Goal: Information Seeking & Learning: Learn about a topic

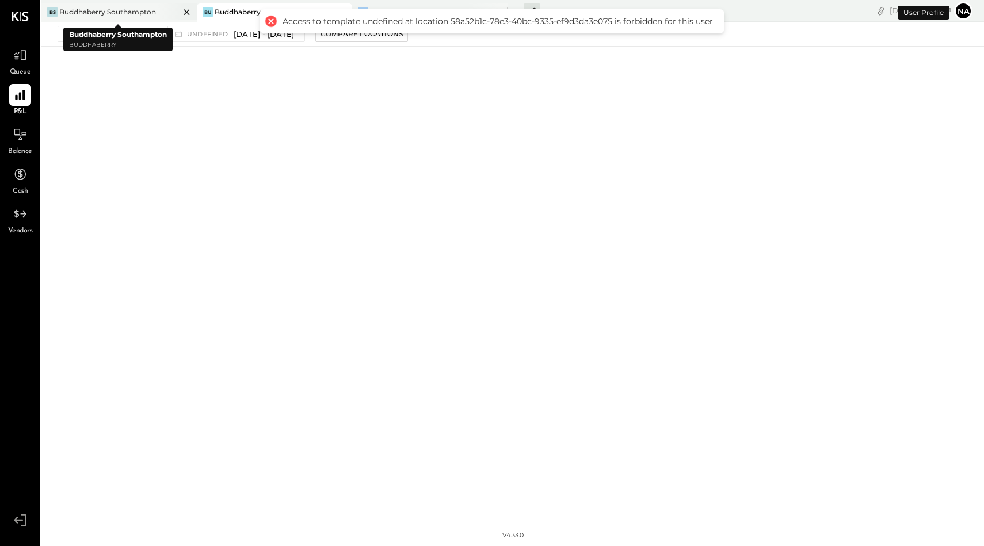
click at [162, 10] on div at bounding box center [176, 11] width 40 height 17
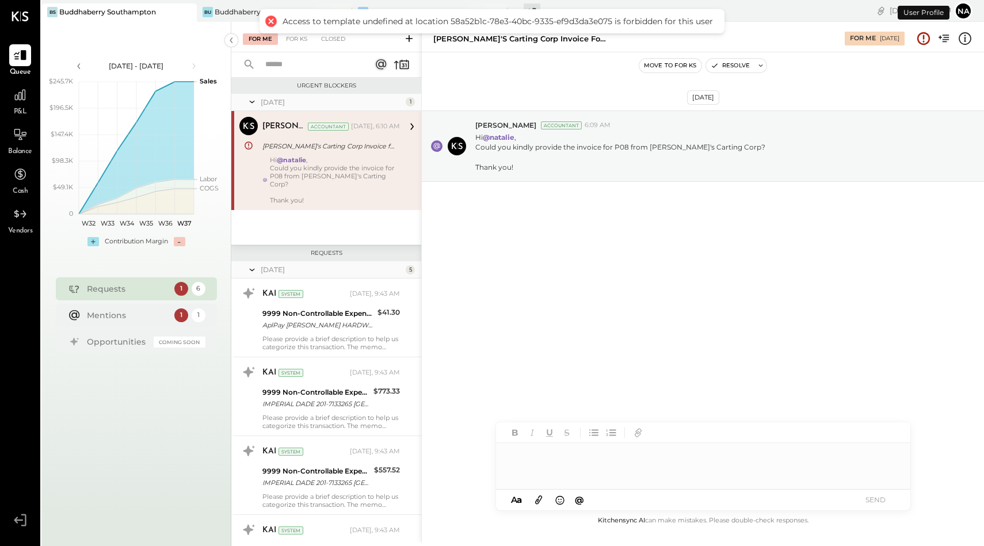
click at [270, 21] on div at bounding box center [271, 21] width 16 height 16
click at [20, 99] on icon at bounding box center [20, 94] width 15 height 15
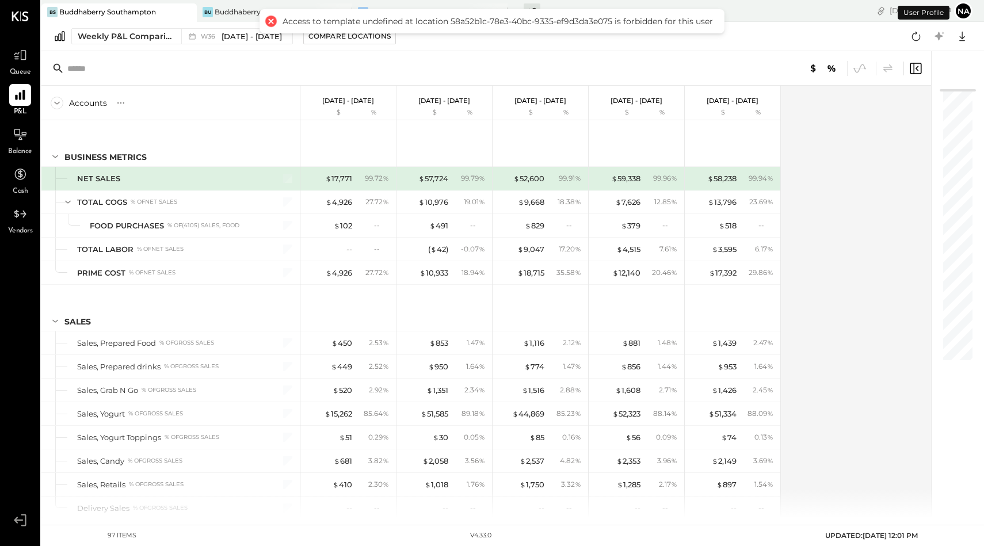
click at [266, 22] on div at bounding box center [271, 21] width 16 height 16
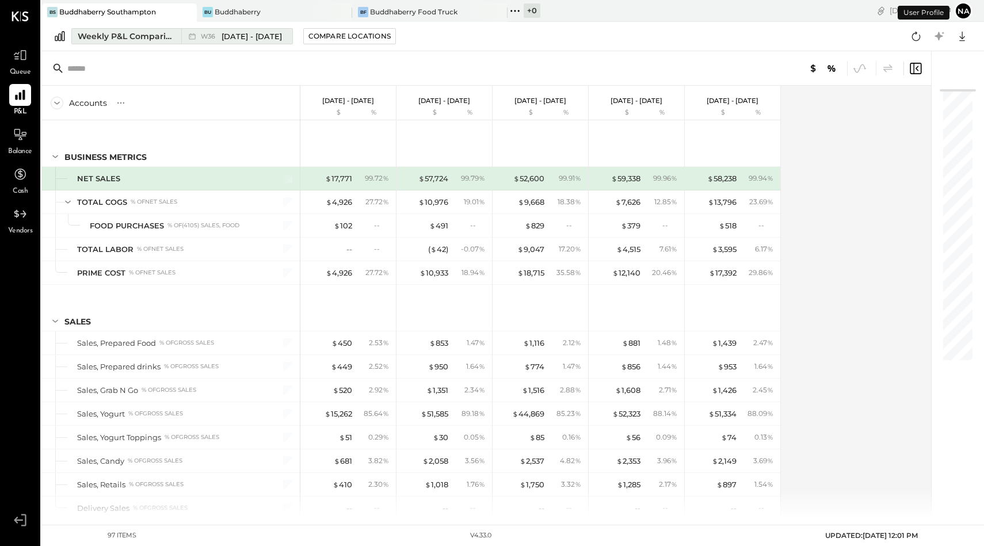
click at [143, 31] on div "Weekly P&L Comparison" at bounding box center [126, 36] width 97 height 12
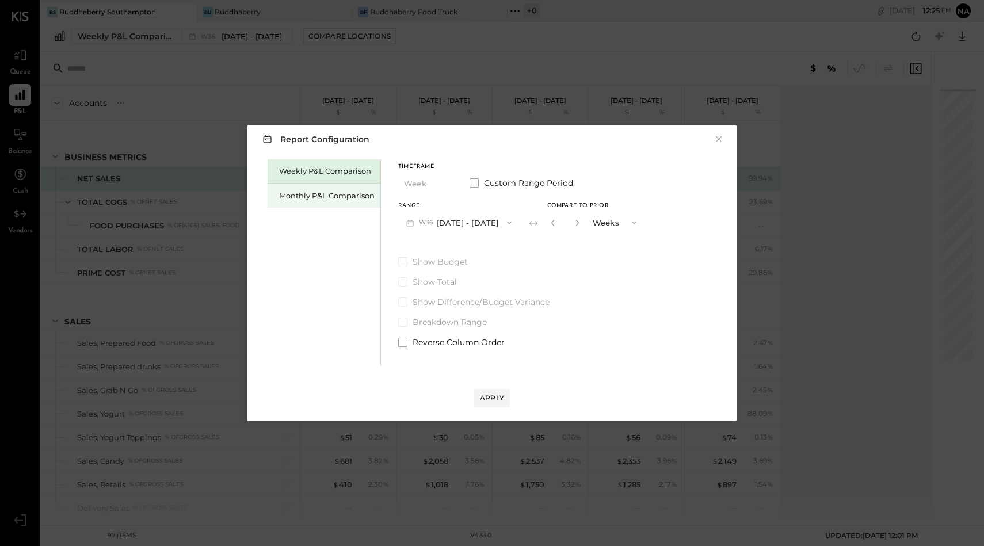
click at [348, 195] on div "Monthly P&L Comparison" at bounding box center [326, 195] width 95 height 11
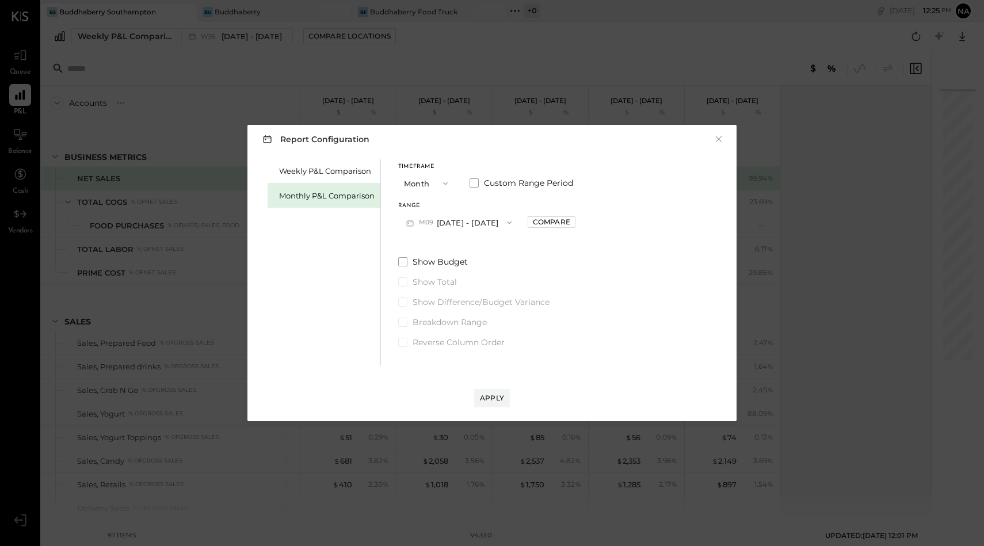
click at [429, 184] on button "Month" at bounding box center [427, 183] width 58 height 21
click at [415, 224] on span "YTD" at bounding box center [413, 223] width 12 height 7
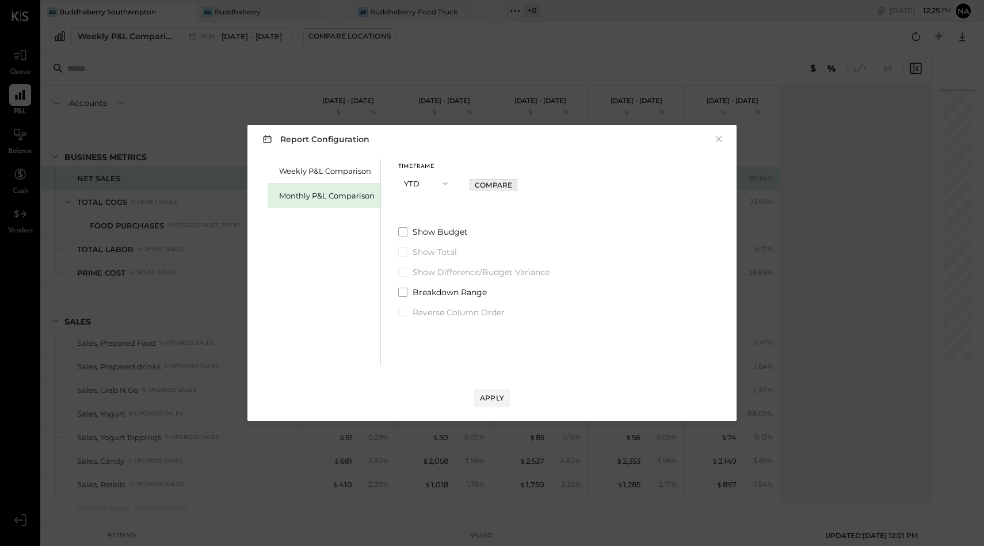
click at [486, 184] on div "Compare" at bounding box center [493, 185] width 37 height 10
click at [403, 231] on span at bounding box center [402, 231] width 9 height 9
click at [492, 400] on div "Apply" at bounding box center [492, 398] width 24 height 10
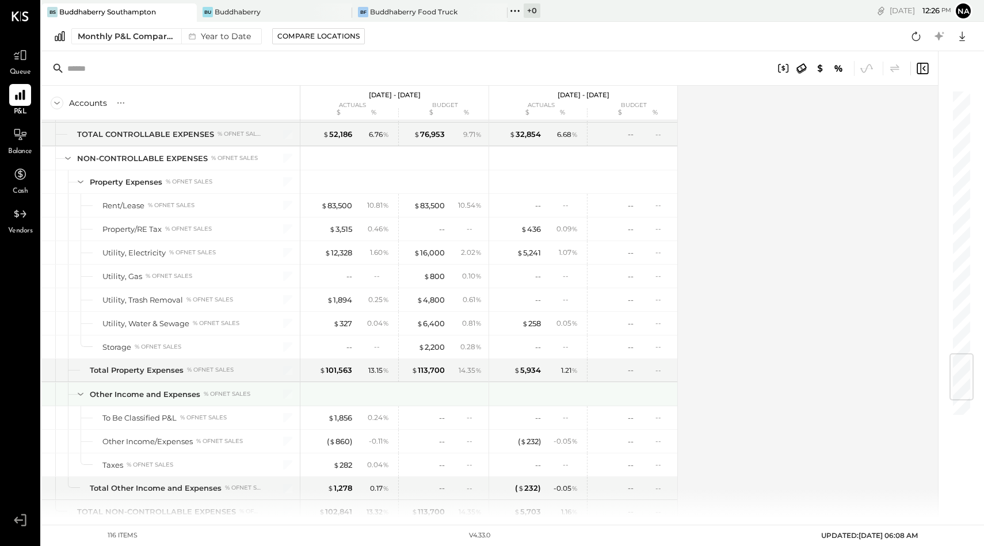
scroll to position [2363, 0]
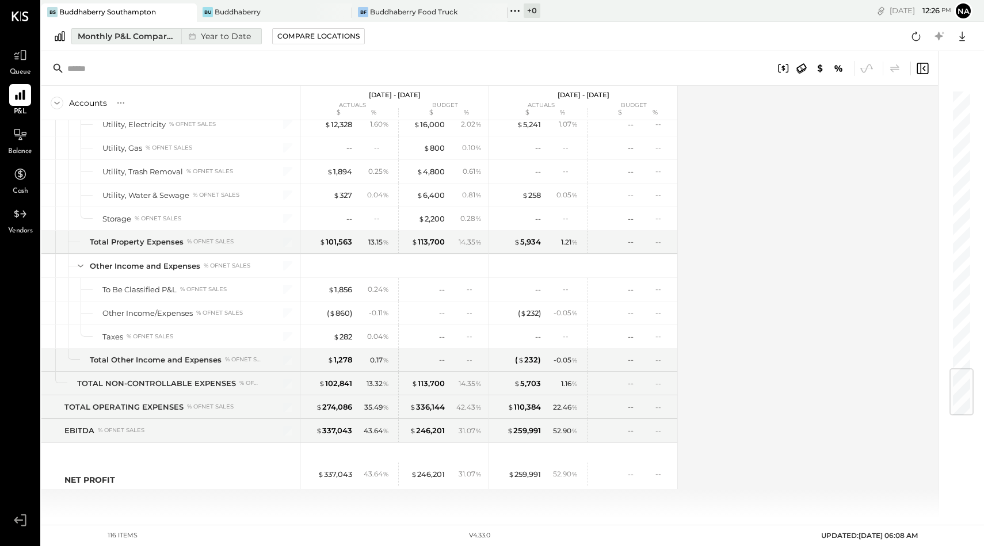
click at [127, 38] on div "Monthly P&L Comparison" at bounding box center [126, 36] width 97 height 12
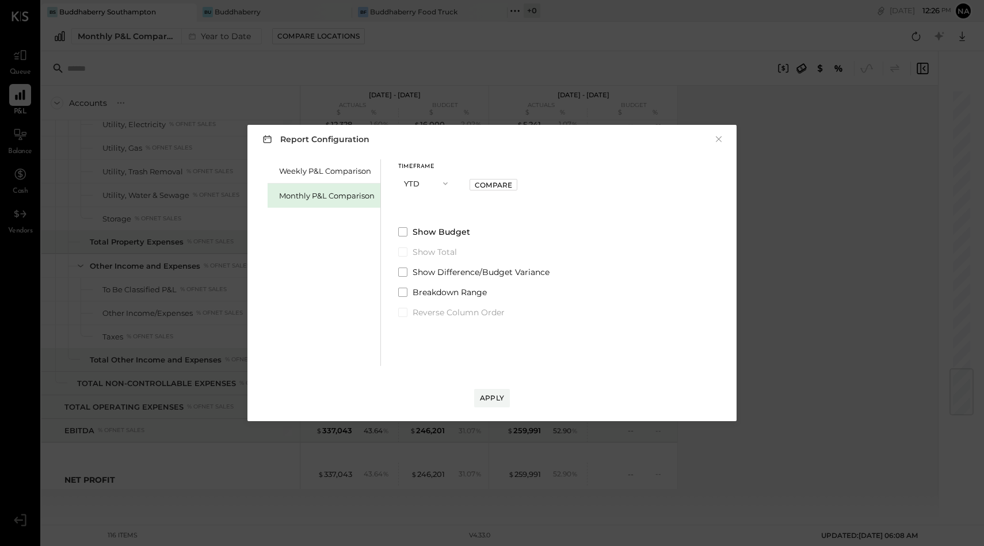
click at [309, 194] on div "Monthly P&L Comparison" at bounding box center [326, 195] width 95 height 11
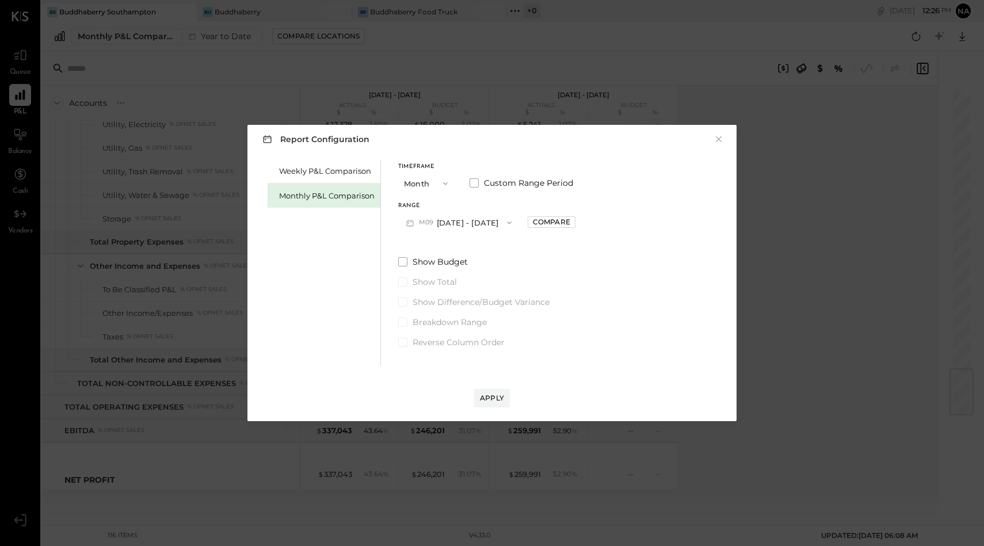
click at [465, 222] on button "M09 [DATE] - [DATE]" at bounding box center [458, 222] width 121 height 21
click at [465, 242] on div "M08 [DATE] - [DATE]" at bounding box center [464, 248] width 131 height 24
click at [490, 406] on button "Apply" at bounding box center [492, 398] width 36 height 18
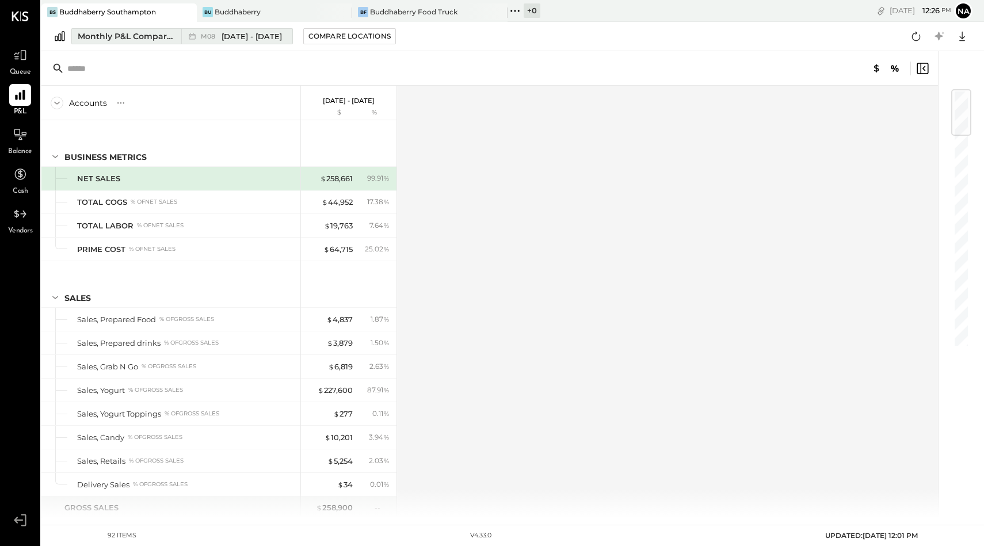
click at [148, 34] on div "Monthly P&L Comparison" at bounding box center [126, 36] width 97 height 12
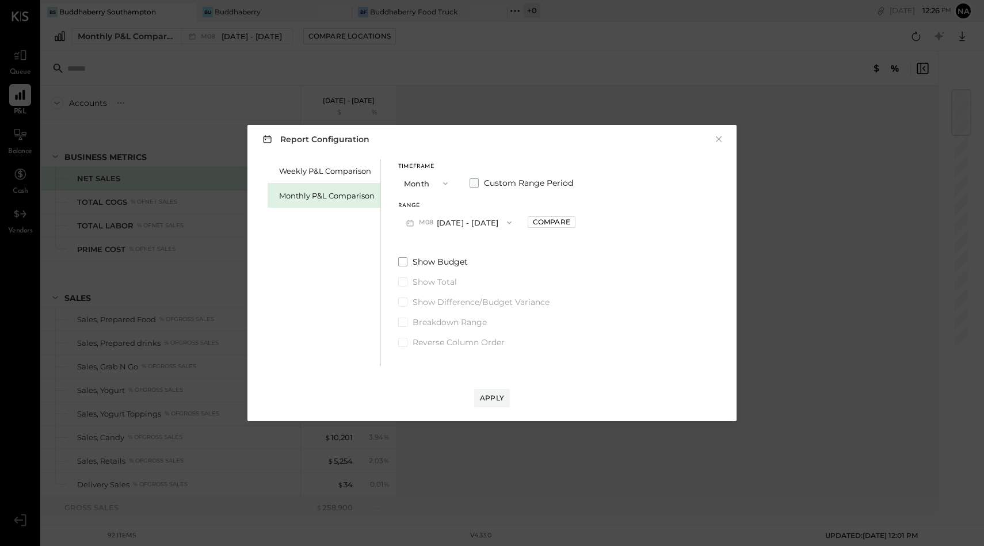
click at [471, 183] on span at bounding box center [473, 182] width 9 height 9
click at [443, 223] on button "Aug 1, 2025" at bounding box center [432, 222] width 68 height 21
click at [429, 289] on div "Jan 1, 2025" at bounding box center [447, 280] width 97 height 24
click at [555, 220] on button "Jan 31, 2025" at bounding box center [528, 222] width 68 height 21
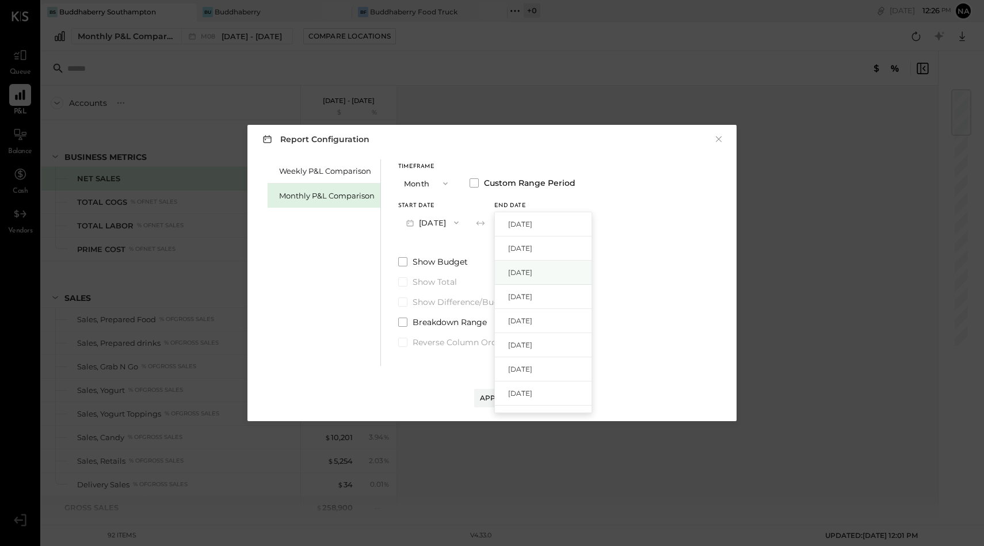
click at [532, 276] on span "Jul 31, 2025" at bounding box center [520, 272] width 24 height 10
click at [492, 400] on div "Apply" at bounding box center [492, 398] width 24 height 10
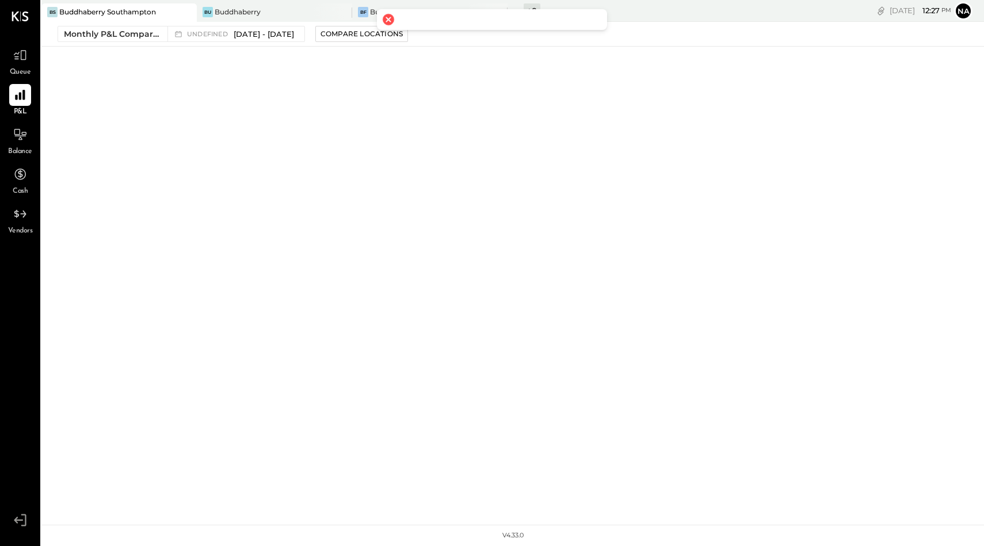
click at [388, 18] on div at bounding box center [388, 20] width 16 height 16
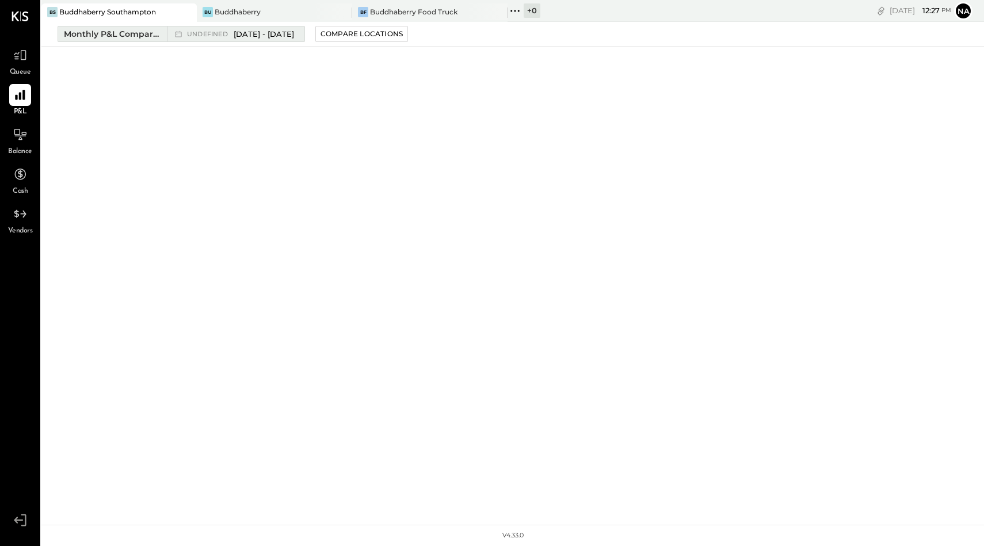
click at [151, 26] on button "Monthly P&L Comparison undefined Jan 1 - Jul 31, 2025" at bounding box center [181, 34] width 247 height 16
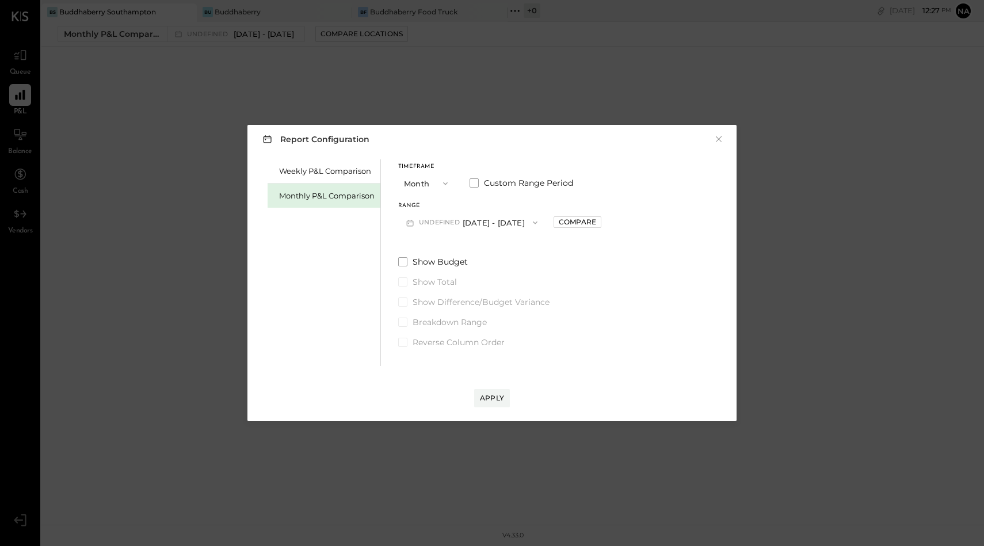
click at [441, 222] on span "undefined" at bounding box center [441, 222] width 44 height 9
click at [441, 179] on icon "button" at bounding box center [445, 183] width 9 height 9
click at [481, 200] on div "Timeframe Month Custom Range Period Range undefined Jan 1 - Jul 31, 2025 Compare" at bounding box center [499, 198] width 203 height 69
click at [491, 395] on div "Apply" at bounding box center [492, 398] width 24 height 10
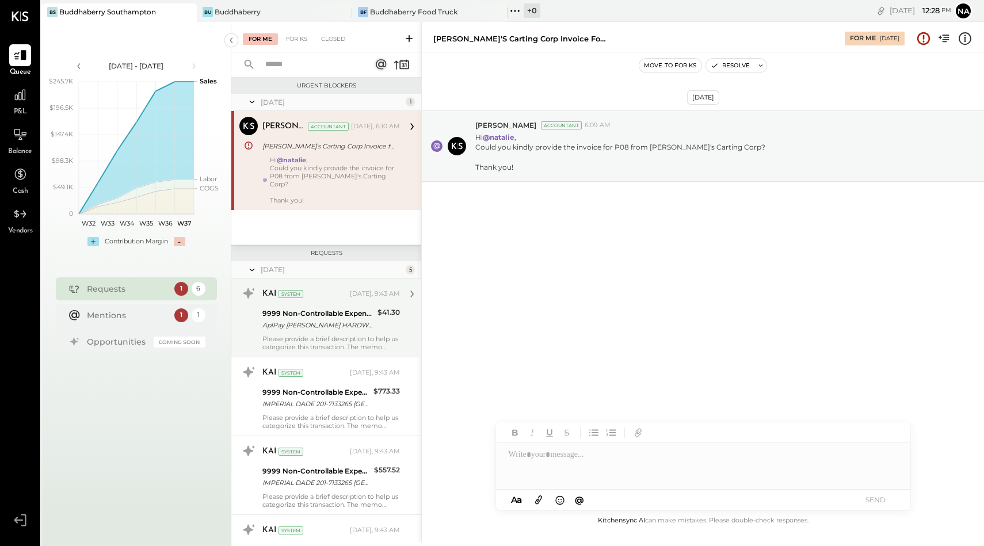
click at [337, 295] on div "KAI System [DATE], 9:43 AM" at bounding box center [330, 294] width 137 height 20
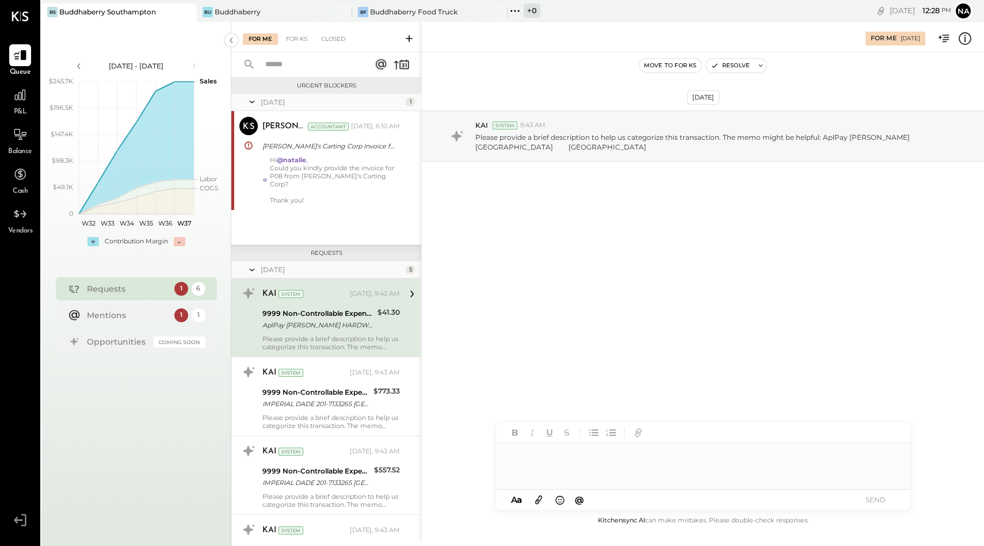
click at [601, 465] on div at bounding box center [703, 466] width 414 height 46
click at [872, 496] on button "SEND" at bounding box center [876, 500] width 46 height 16
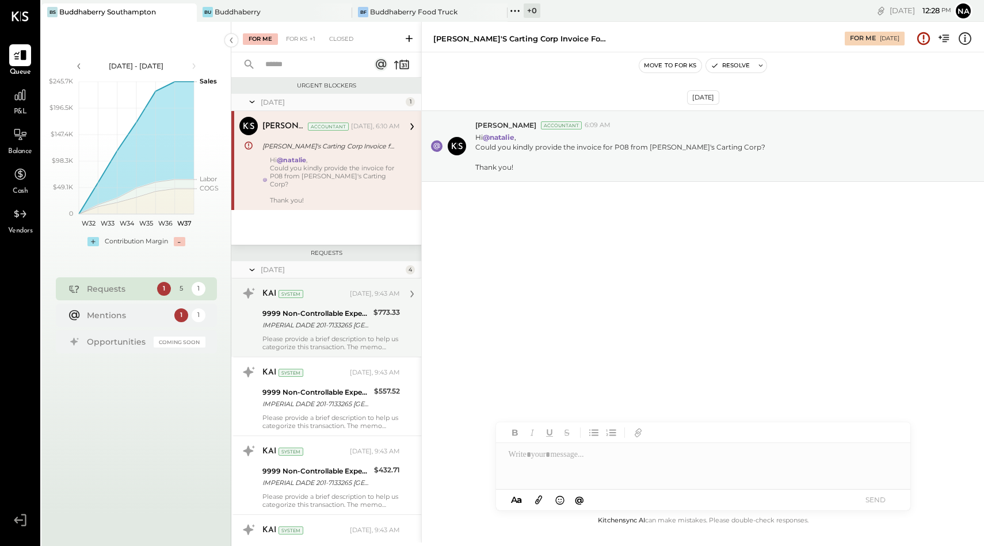
click at [298, 319] on div "IMPERIAL DADE 201-7133265 [GEOGRAPHIC_DATA]" at bounding box center [316, 325] width 108 height 12
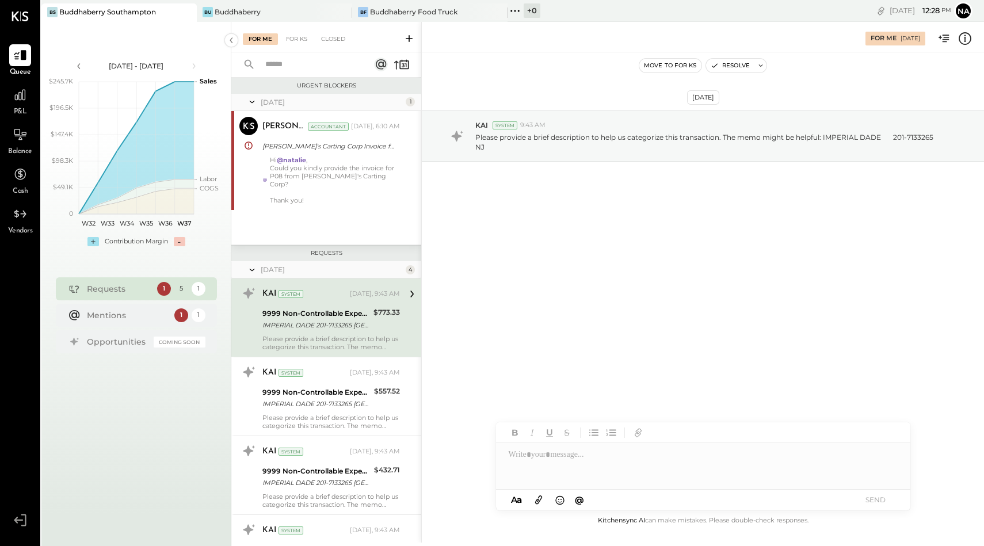
click at [530, 460] on div at bounding box center [703, 466] width 414 height 46
click at [879, 501] on button "SEND" at bounding box center [876, 500] width 46 height 16
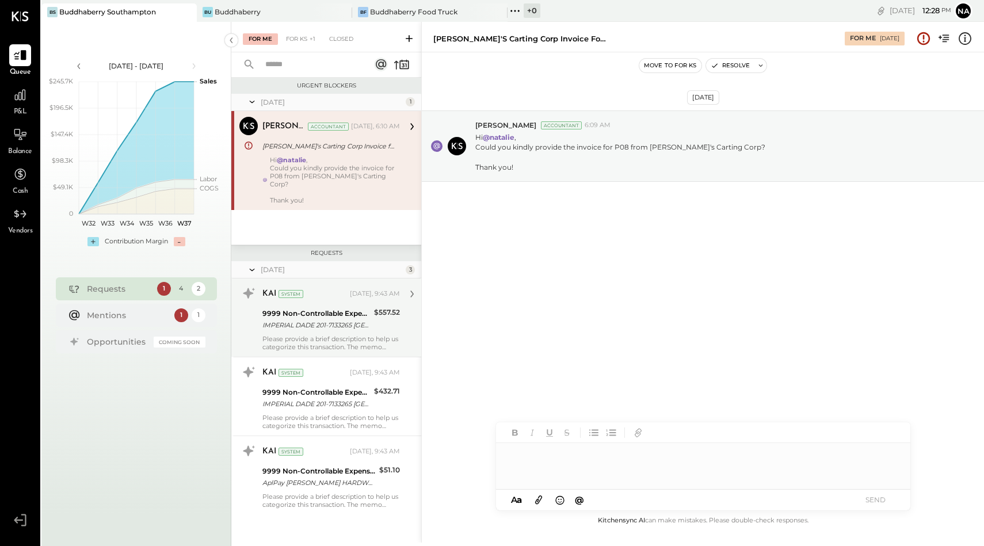
click at [339, 308] on div "9999 Non-Controllable Expenses:Other Income and Expenses:To Be Classified P&L" at bounding box center [316, 314] width 108 height 12
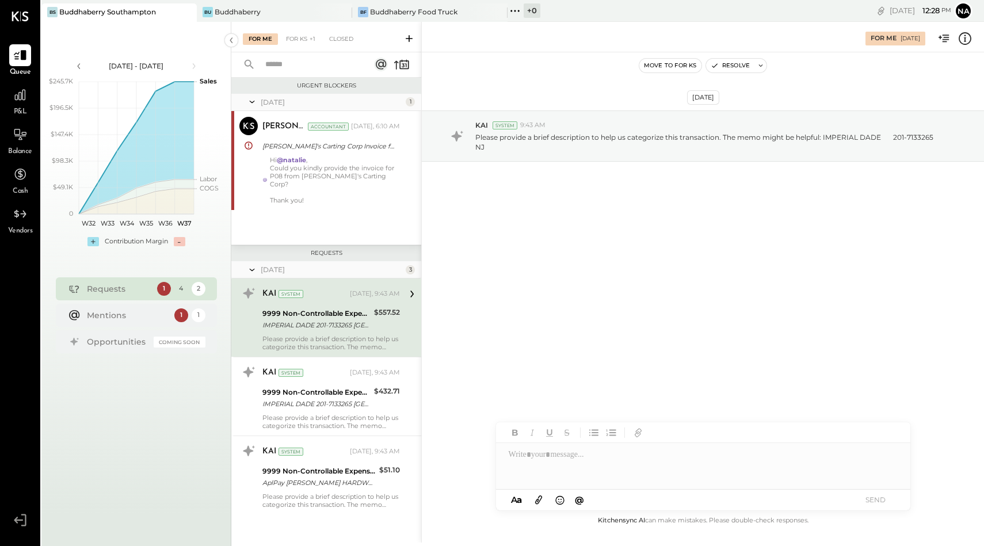
click at [552, 456] on div at bounding box center [703, 466] width 414 height 46
click at [888, 494] on button "SEND" at bounding box center [876, 500] width 46 height 16
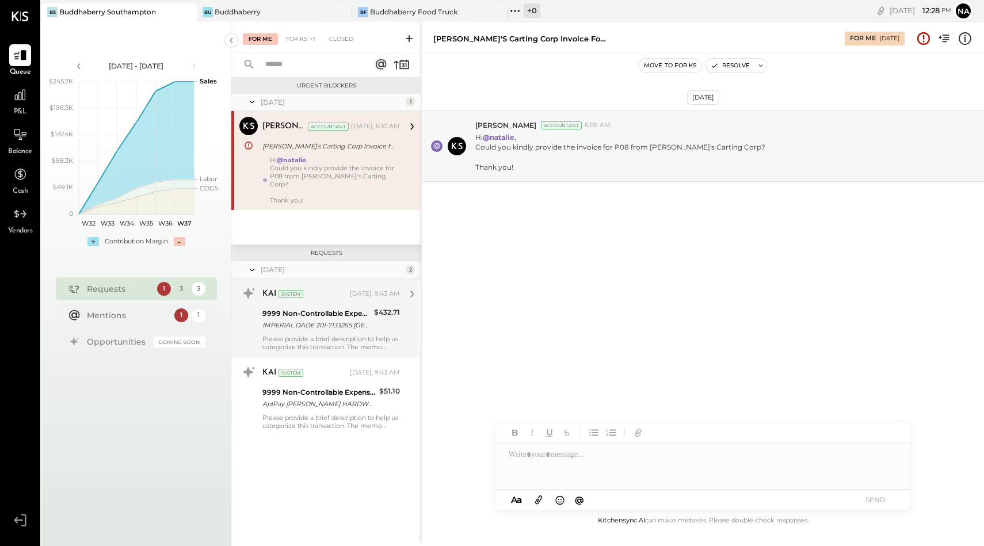
click at [308, 319] on div "IMPERIAL DADE 201-7133265 [GEOGRAPHIC_DATA]" at bounding box center [316, 325] width 108 height 12
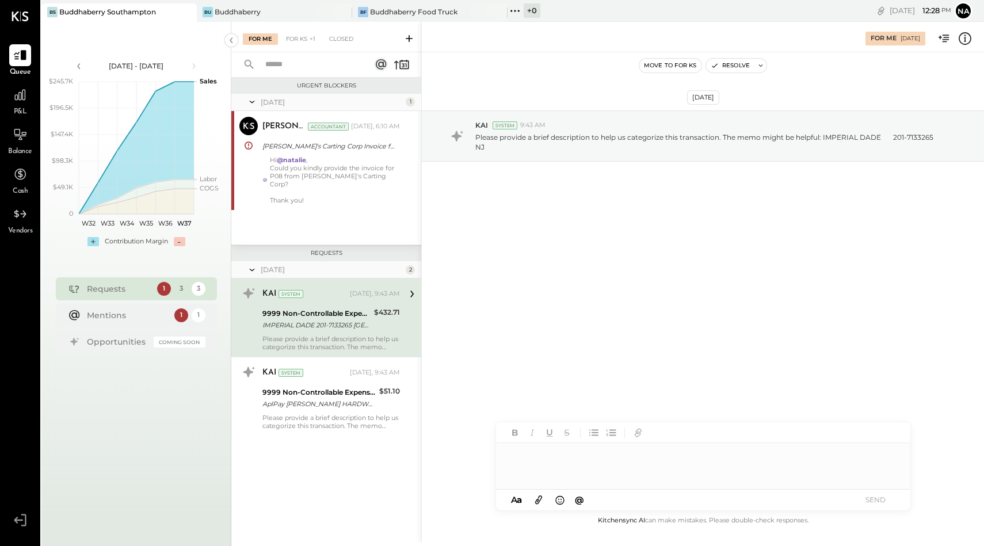
click at [541, 446] on div at bounding box center [703, 466] width 414 height 46
click at [881, 508] on div "A a @ Use Shift + Return to send the message SEND" at bounding box center [703, 500] width 414 height 21
click at [881, 495] on button "SEND" at bounding box center [876, 500] width 46 height 16
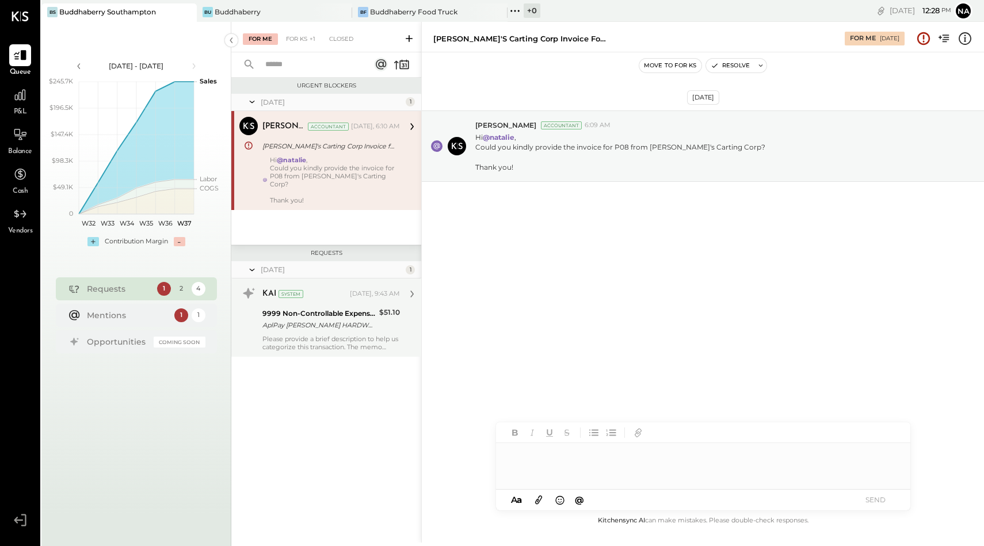
click at [342, 323] on div "9999 Non-Controllable Expenses:Other Income and Expenses:To Be Classified P&L A…" at bounding box center [318, 319] width 113 height 25
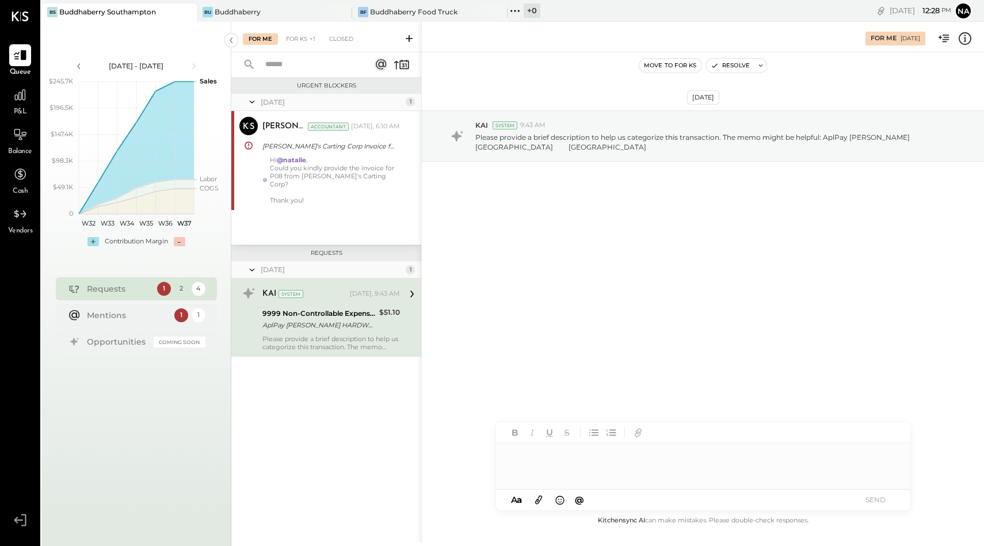
click at [555, 472] on div at bounding box center [703, 466] width 414 height 46
click at [886, 496] on button "SEND" at bounding box center [876, 500] width 46 height 16
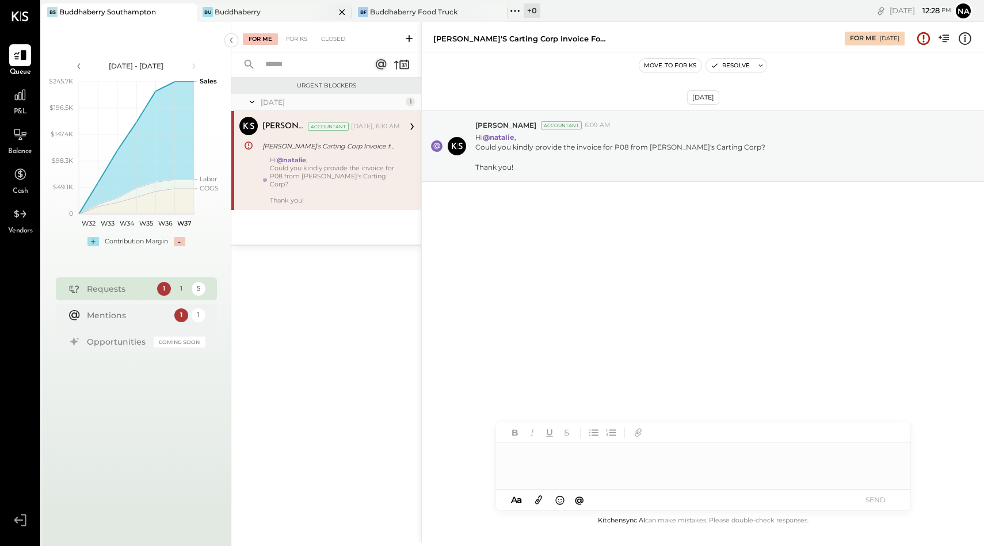
click at [242, 13] on div "Buddhaberry" at bounding box center [238, 12] width 46 height 10
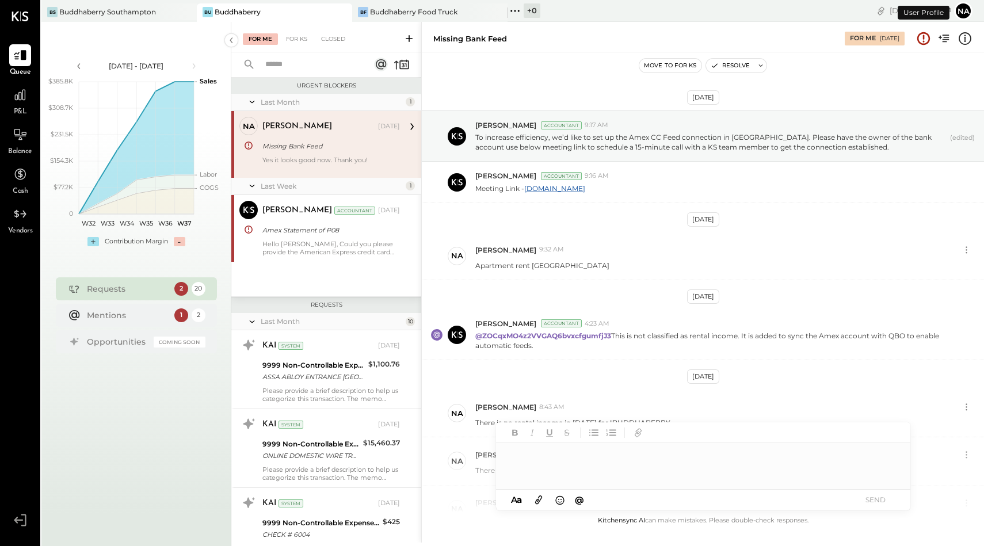
scroll to position [262, 0]
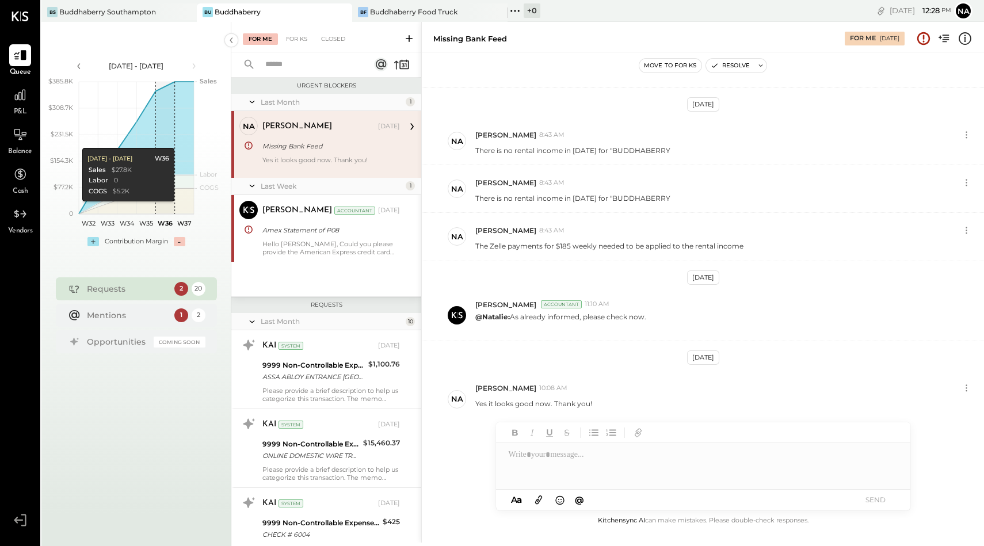
click at [139, 286] on div "Requests" at bounding box center [128, 289] width 82 height 12
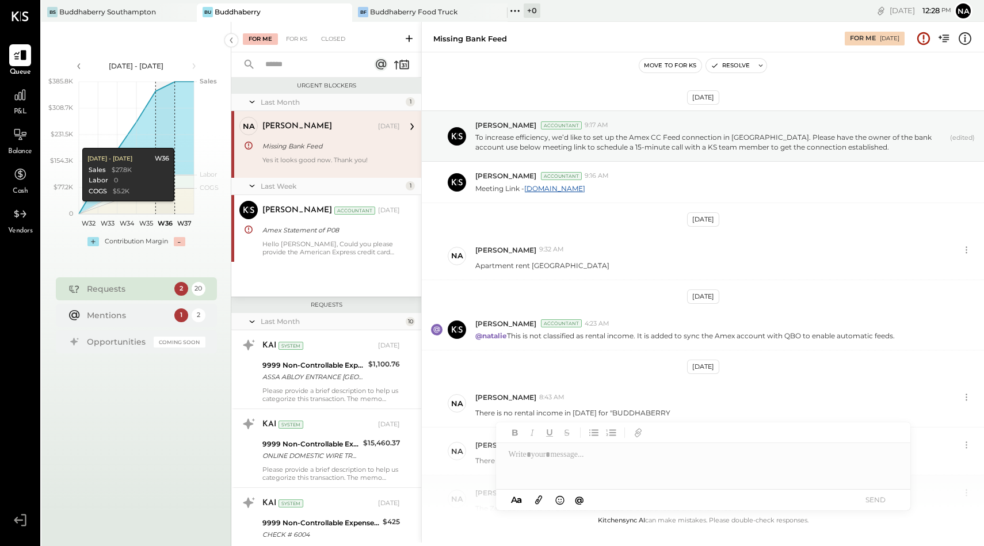
scroll to position [262, 0]
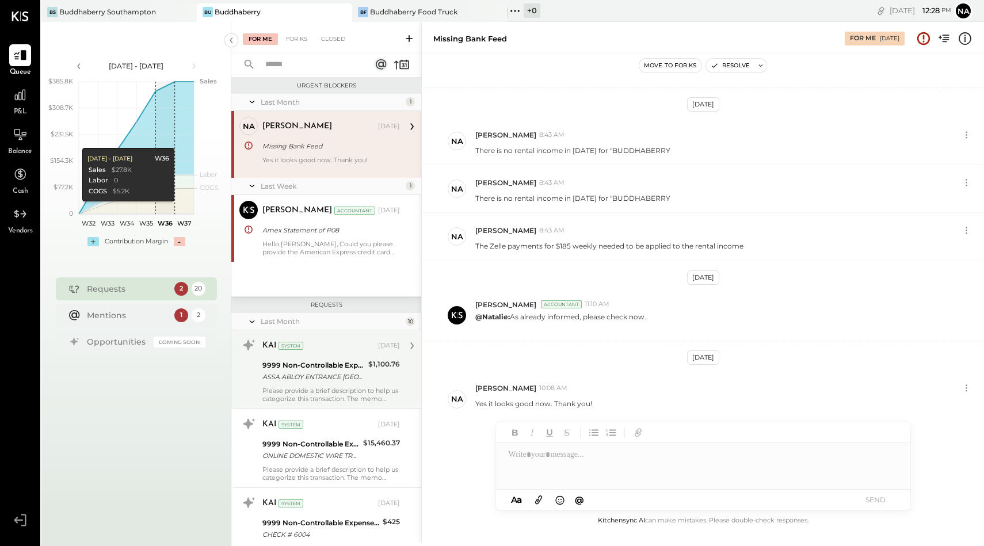
click at [338, 357] on div "KAI System [DATE] 9999 Non-Controllable Expenses:Other Income and Expenses:To B…" at bounding box center [330, 369] width 137 height 67
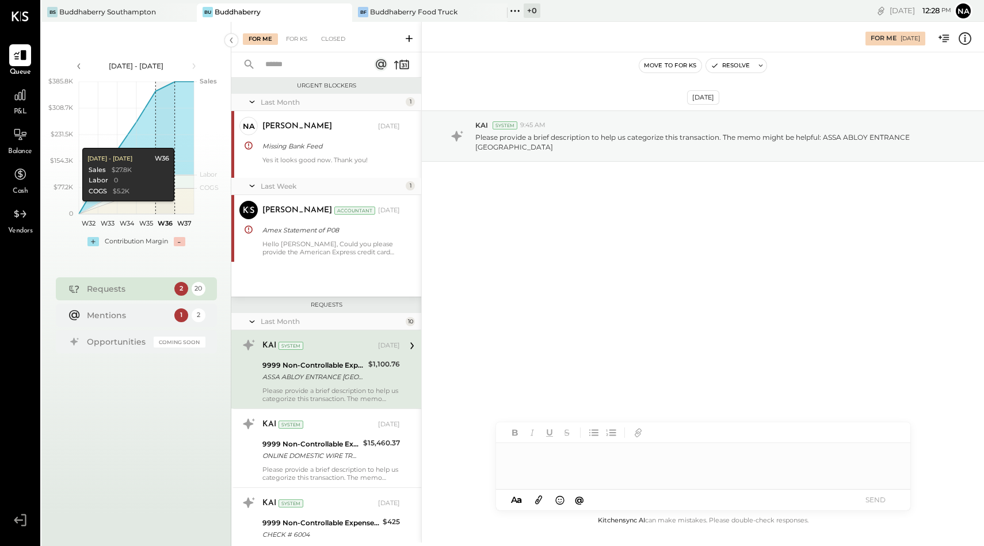
click at [543, 461] on div at bounding box center [703, 466] width 414 height 46
click at [872, 503] on button "SEND" at bounding box center [876, 500] width 46 height 16
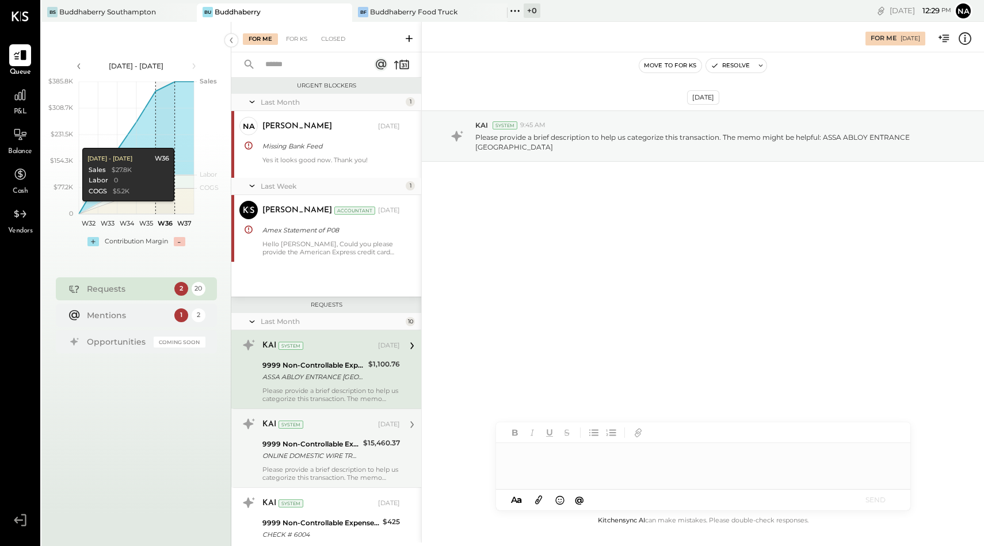
scroll to position [262, 0]
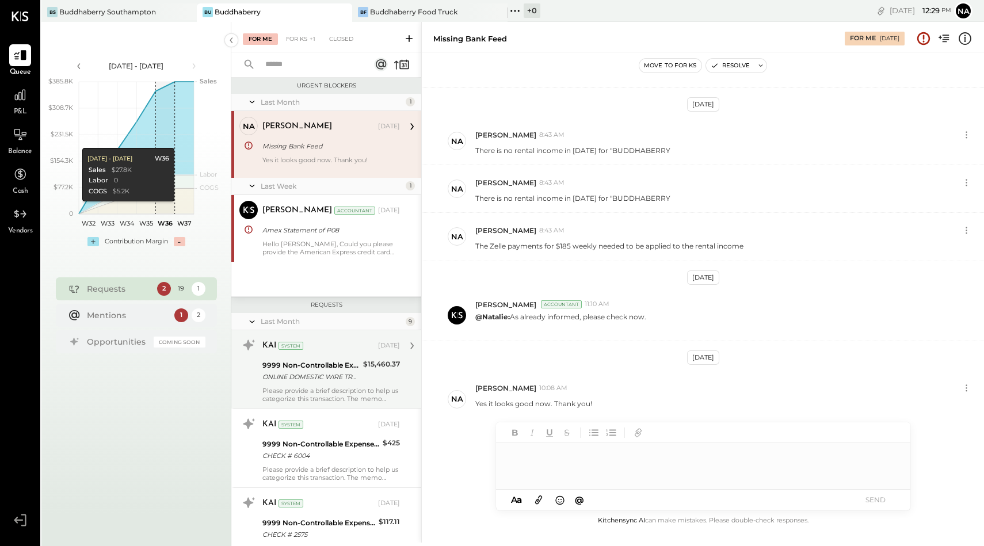
click at [332, 379] on div "ONLINE DOMESTIC WIRE TRANSFER VIA: TD BANK, NA/XXXXX3673 A/C: SAG HARBOR HOLDIN…" at bounding box center [310, 377] width 97 height 12
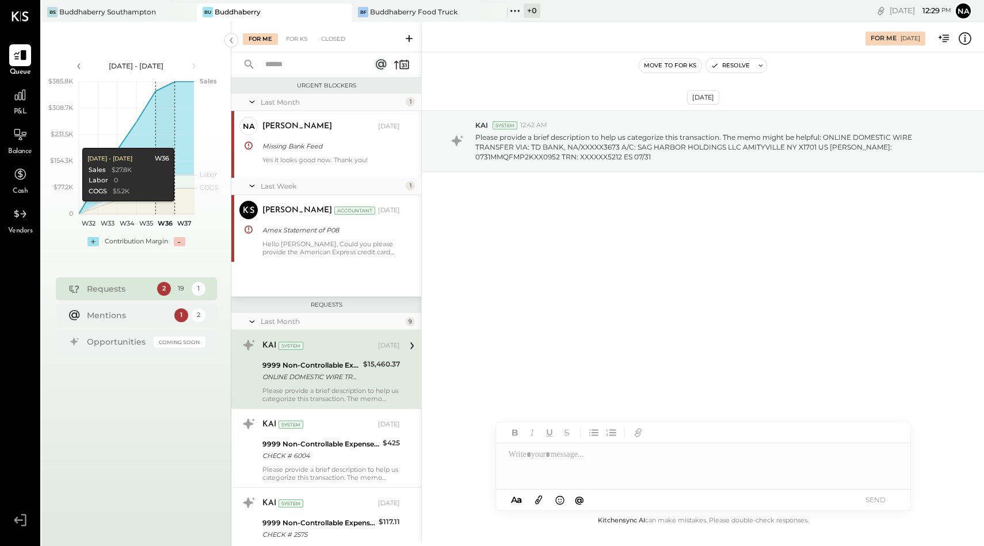
click at [521, 460] on div at bounding box center [703, 466] width 414 height 46
click at [519, 456] on div "**********" at bounding box center [703, 466] width 414 height 46
click at [603, 457] on div "**********" at bounding box center [703, 466] width 414 height 46
click at [873, 500] on button "SEND" at bounding box center [876, 500] width 46 height 16
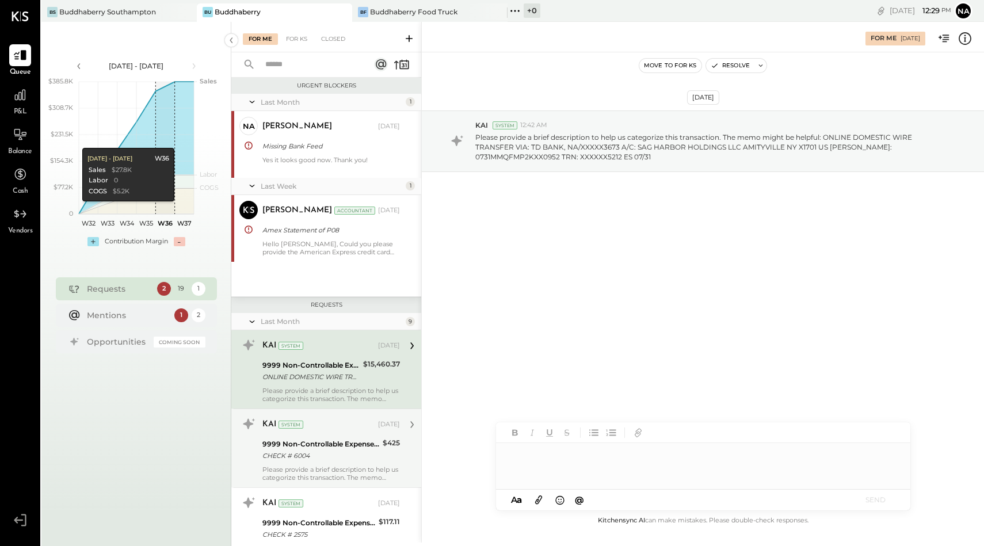
scroll to position [262, 0]
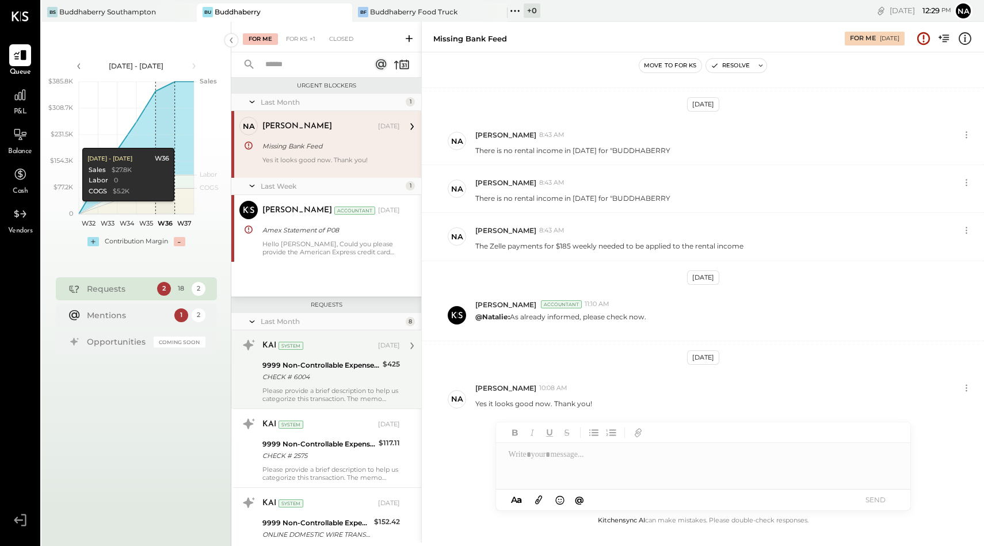
click at [356, 383] on div "9999 Non-Controllable Expenses:Other Income and Expenses:To Be Classified P&L C…" at bounding box center [320, 370] width 117 height 25
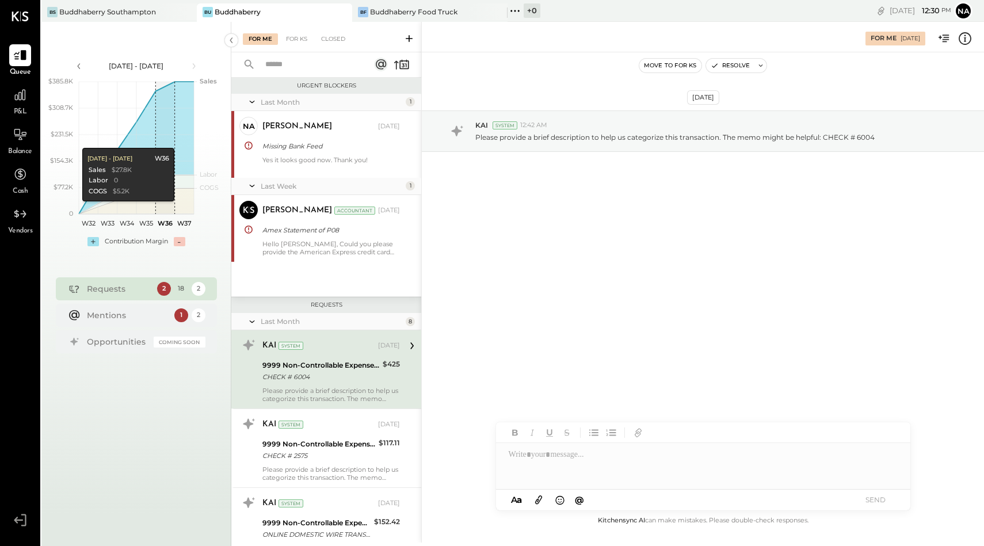
click at [339, 374] on div "CHECK # 6004" at bounding box center [320, 377] width 117 height 12
click at [525, 471] on div at bounding box center [703, 466] width 414 height 46
click at [878, 500] on button "SEND" at bounding box center [876, 500] width 46 height 16
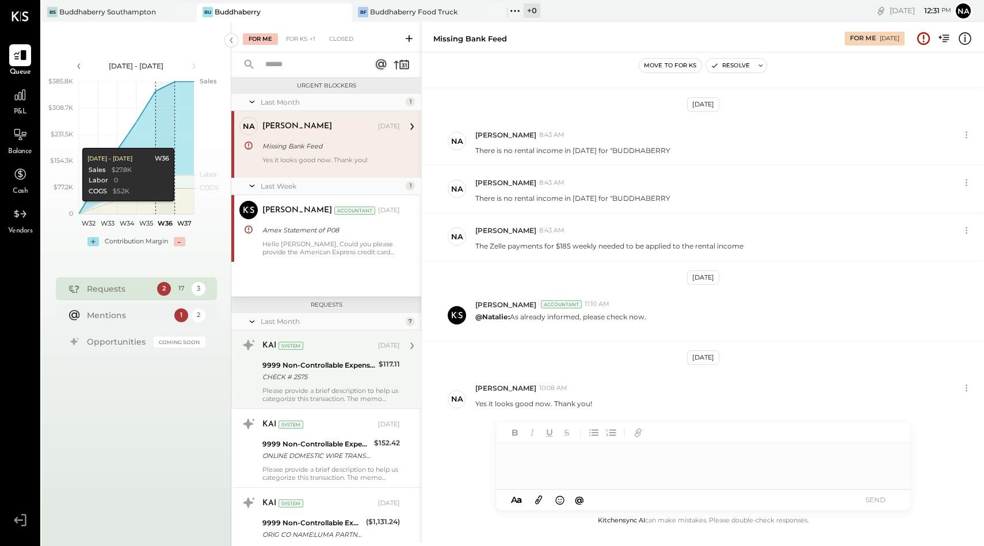
click at [349, 365] on div "9999 Non-Controllable Expenses:Other Income and Expenses:To Be Classified P&L" at bounding box center [318, 366] width 113 height 12
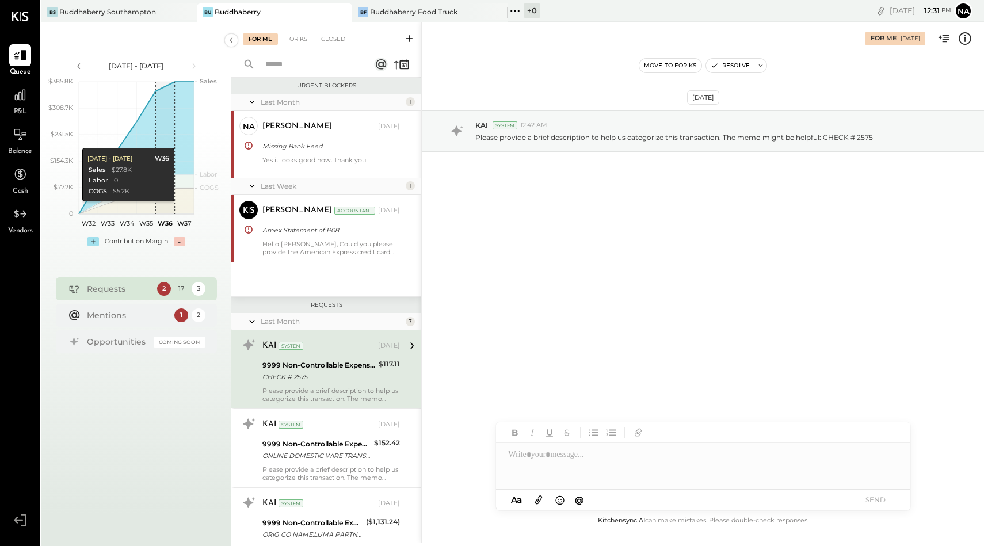
click at [551, 459] on div at bounding box center [703, 466] width 414 height 46
click at [871, 498] on button "SEND" at bounding box center [876, 500] width 46 height 16
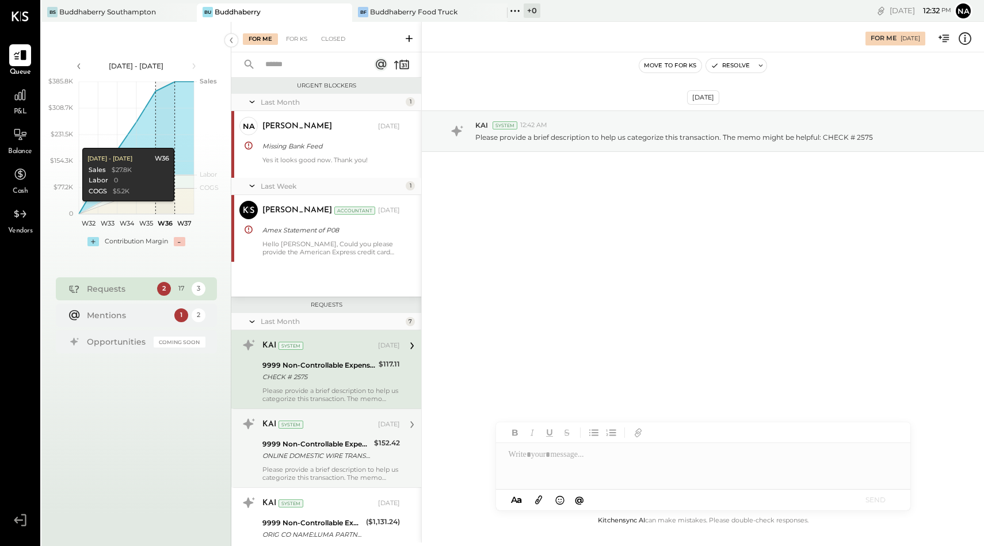
click at [338, 424] on div "KAI System" at bounding box center [318, 425] width 113 height 12
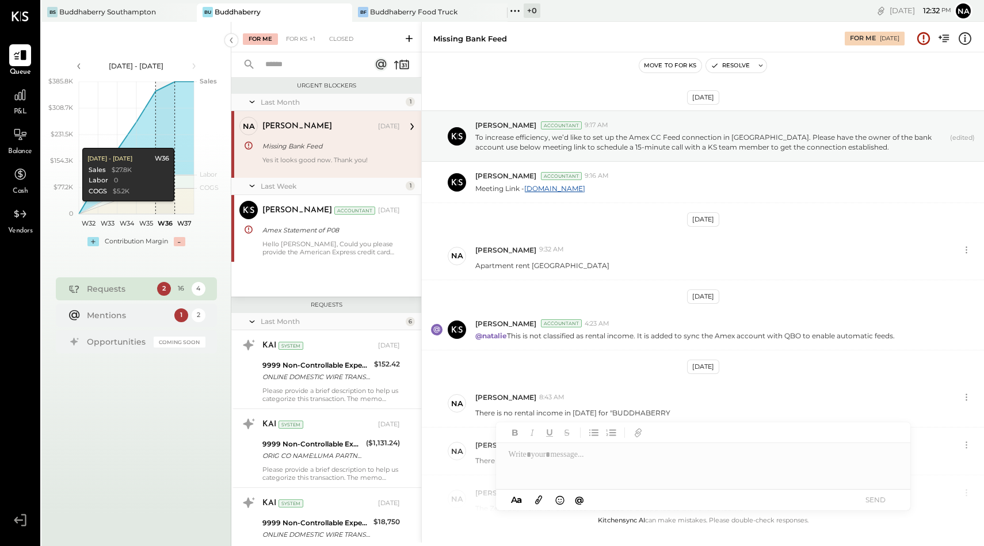
scroll to position [262, 0]
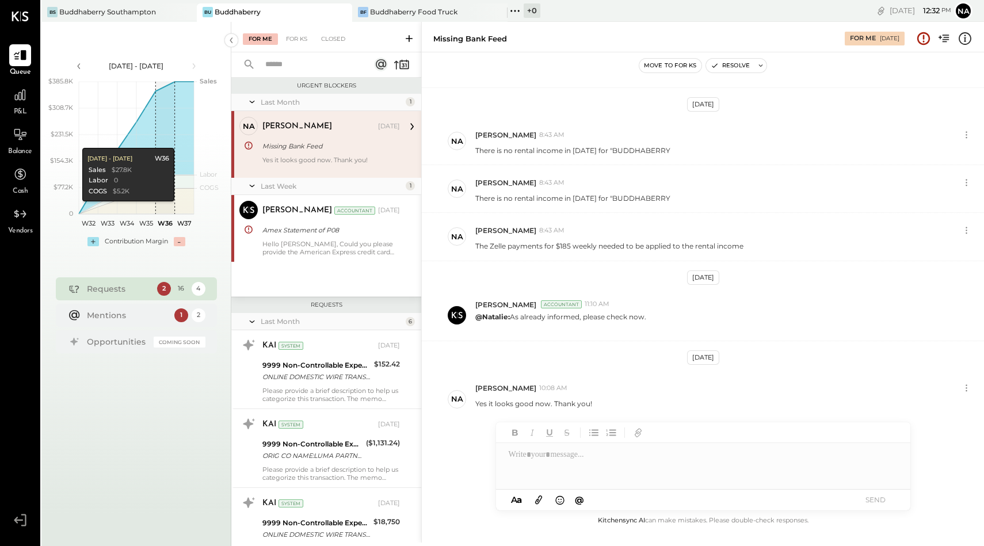
click at [540, 462] on div at bounding box center [703, 466] width 414 height 46
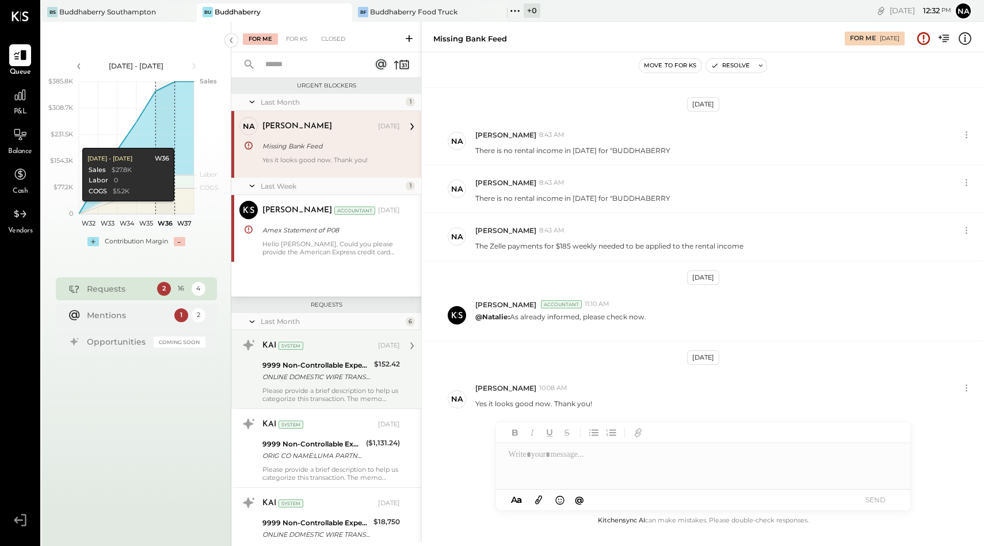
click at [326, 382] on div "ONLINE DOMESTIC WIRE TRANSFER A/C: [PERSON_NAME] OR [PERSON_NAME] NEW CANAAN CT…" at bounding box center [316, 377] width 108 height 12
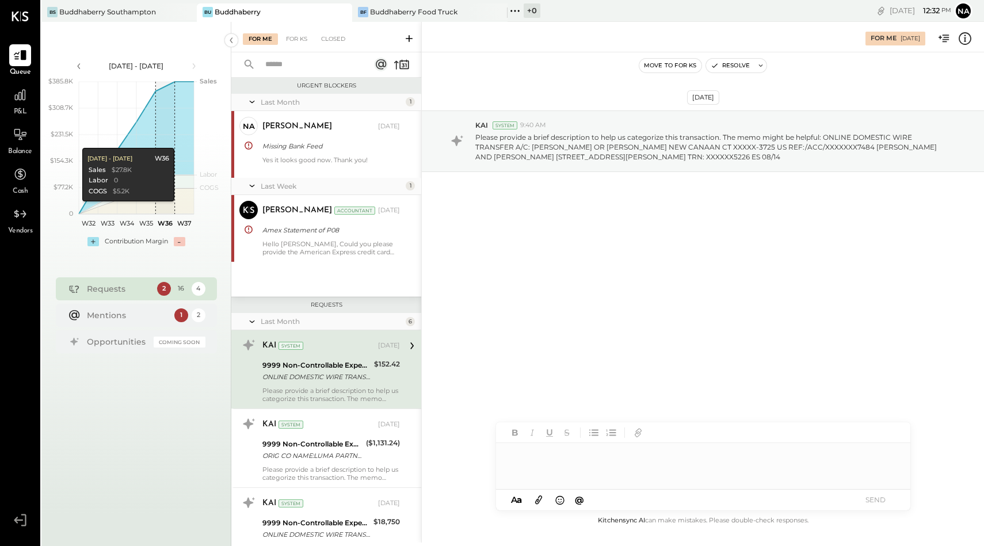
click at [515, 453] on div at bounding box center [703, 466] width 414 height 46
click at [637, 457] on div "**********" at bounding box center [703, 466] width 414 height 46
click at [882, 503] on button "SEND" at bounding box center [876, 500] width 46 height 16
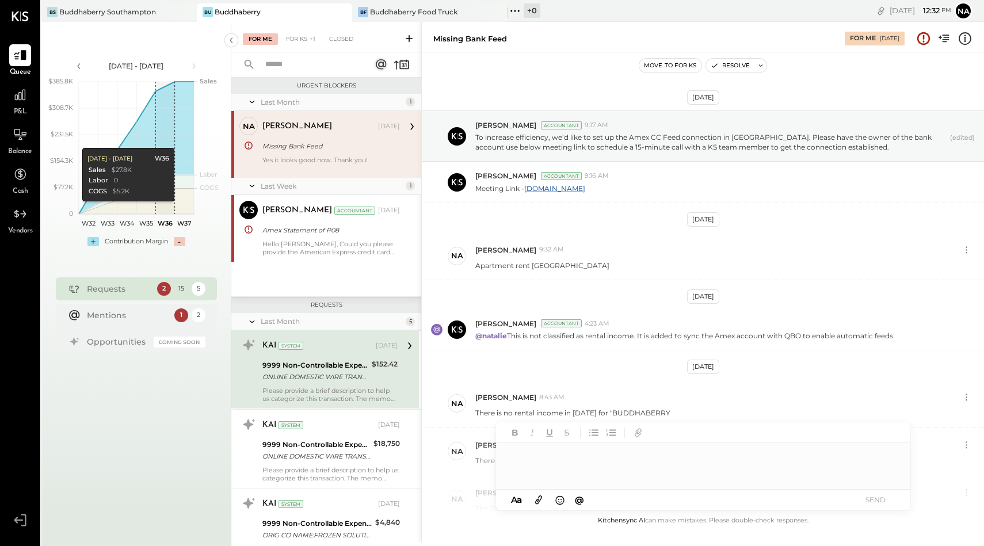
scroll to position [262, 0]
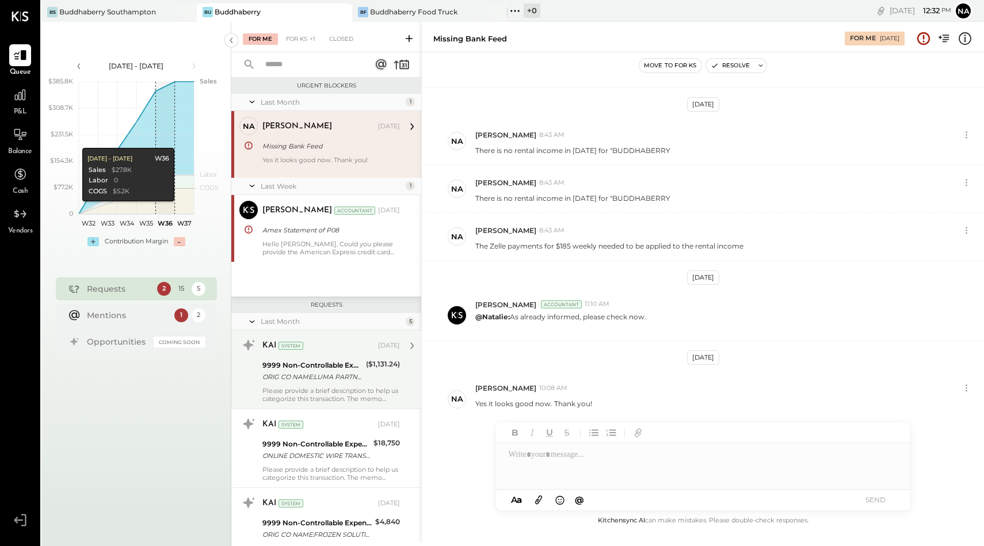
click at [326, 370] on div "9999 Non-Controllable Expenses:Other Income and Expenses:To Be Classified P&L" at bounding box center [312, 366] width 100 height 12
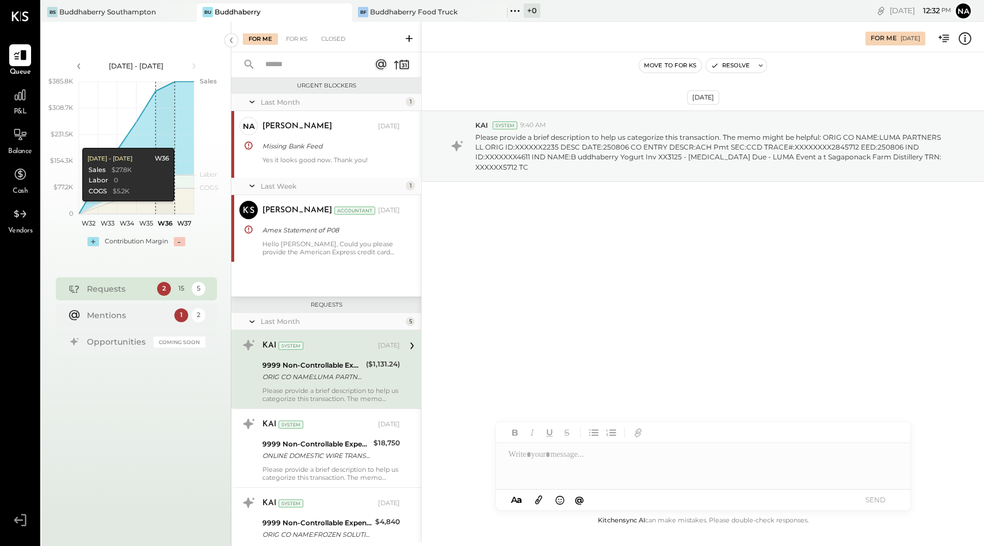
click at [529, 474] on div at bounding box center [703, 466] width 414 height 46
click at [878, 503] on button "SEND" at bounding box center [876, 500] width 46 height 16
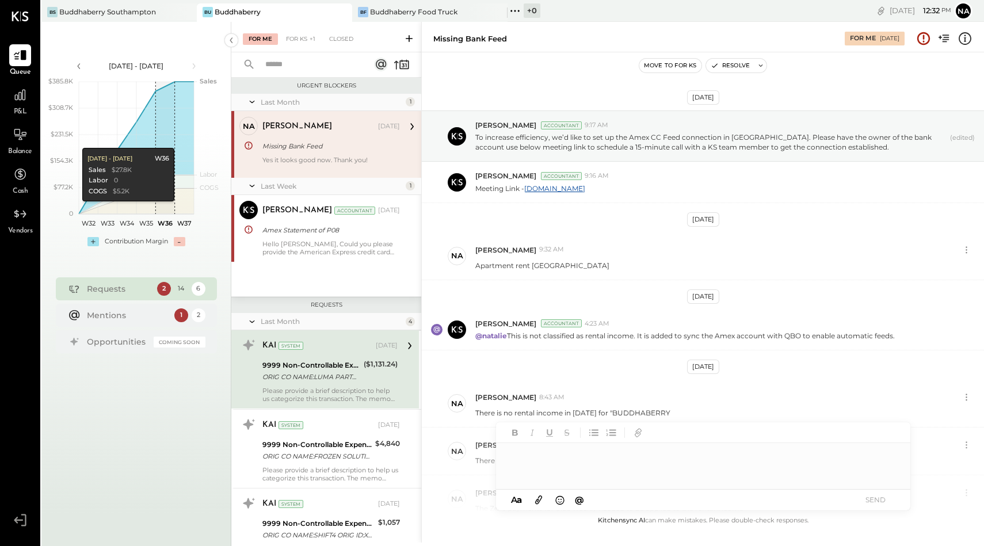
scroll to position [262, 0]
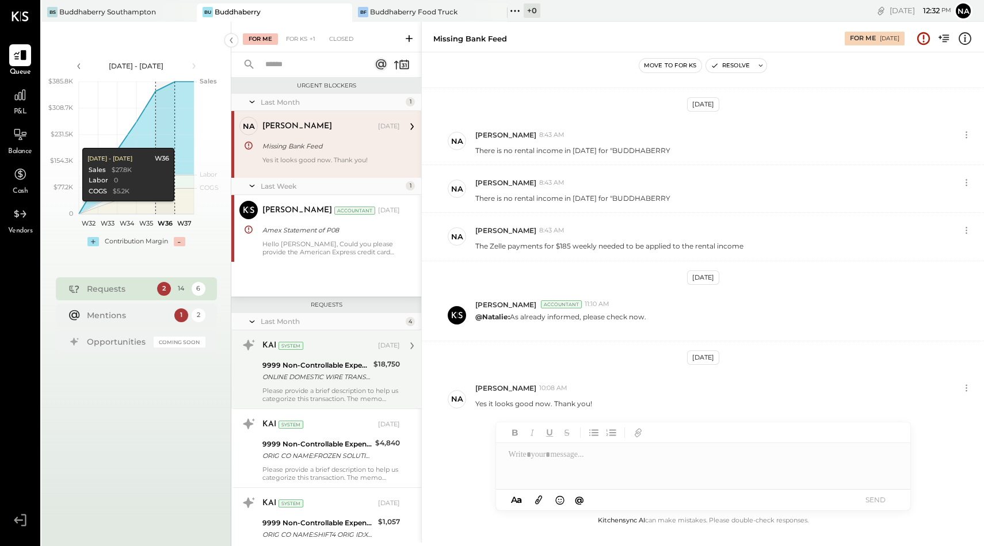
click at [345, 358] on div "KAI System [DATE] 9999 Non-Controllable Expenses:Other Income and Expenses:To B…" at bounding box center [330, 369] width 137 height 67
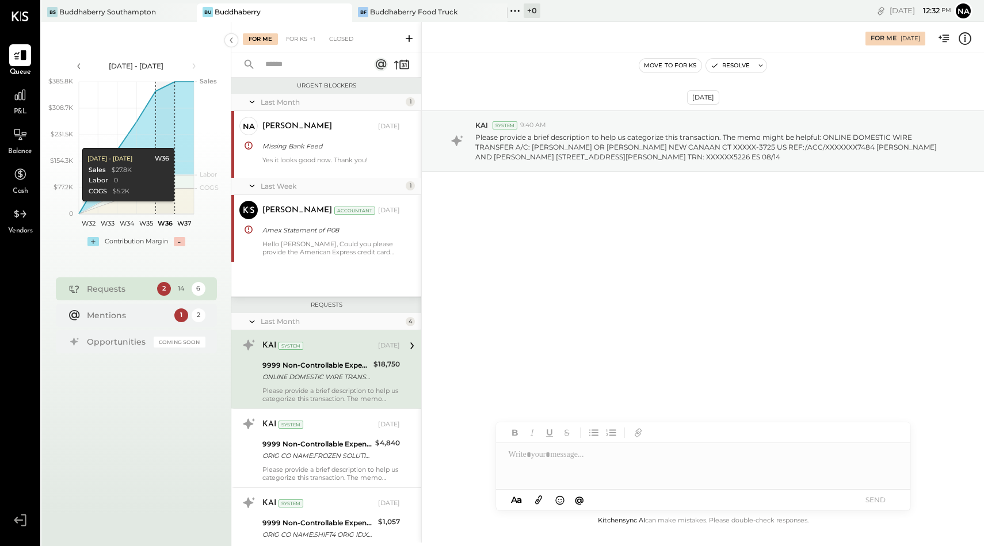
click at [521, 460] on div at bounding box center [703, 466] width 414 height 46
click at [892, 501] on button "SEND" at bounding box center [876, 500] width 46 height 16
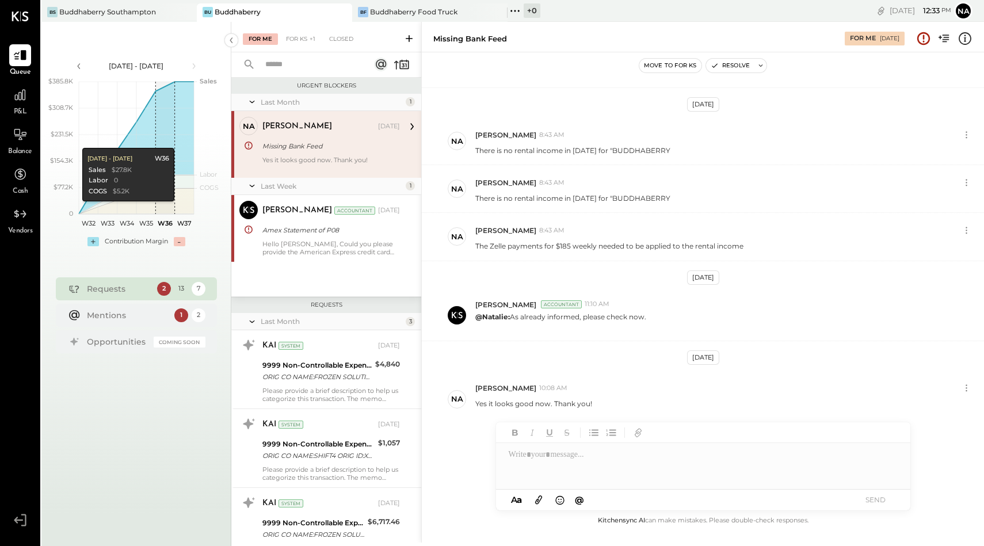
click at [341, 356] on div "KAI System [DATE] 9999 Non-Controllable Expenses:Other Income and Expenses:To B…" at bounding box center [330, 369] width 137 height 67
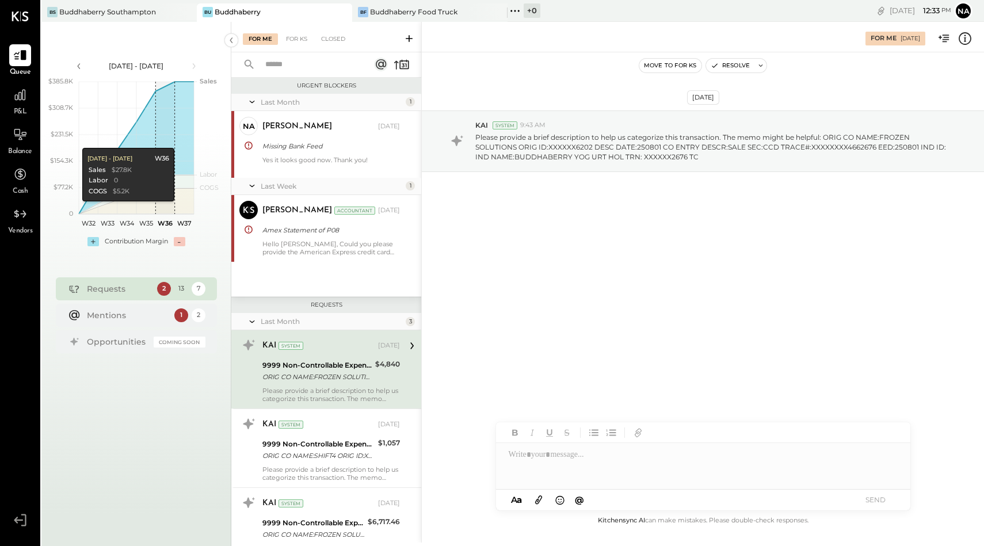
click at [542, 475] on div at bounding box center [703, 466] width 414 height 46
click at [866, 498] on button "SEND" at bounding box center [876, 500] width 46 height 16
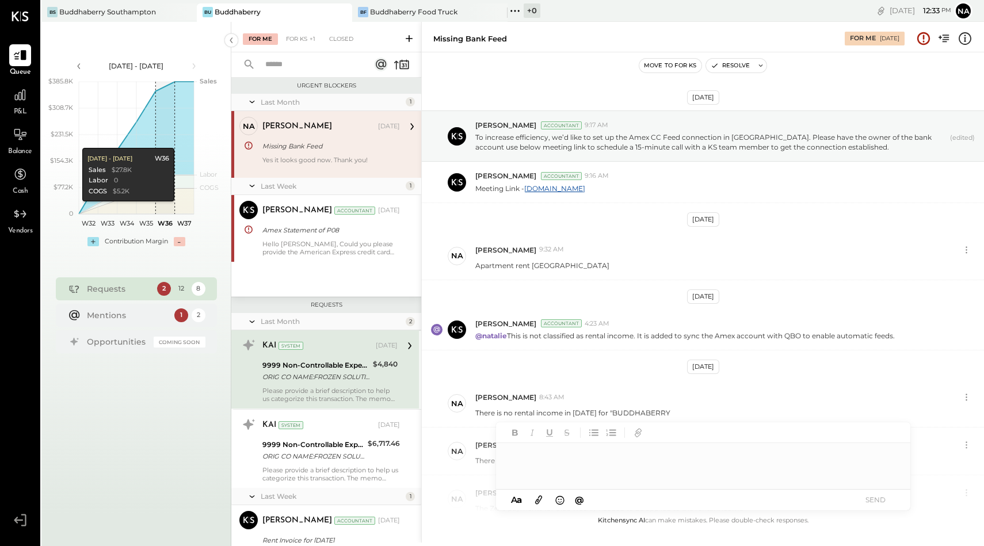
scroll to position [262, 0]
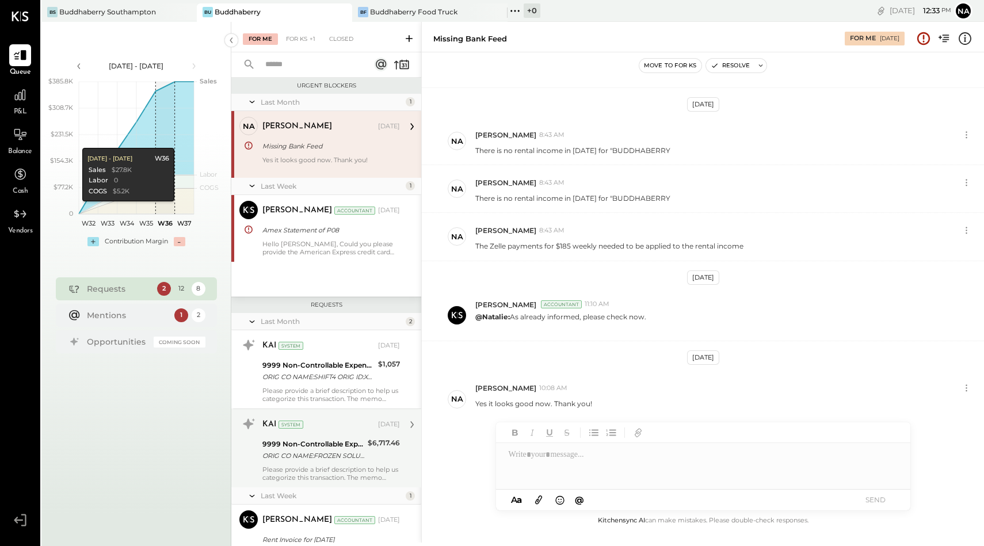
click at [338, 438] on div "9999 Non-Controllable Expenses:Other Income and Expenses:To Be Classified P&L" at bounding box center [313, 444] width 102 height 12
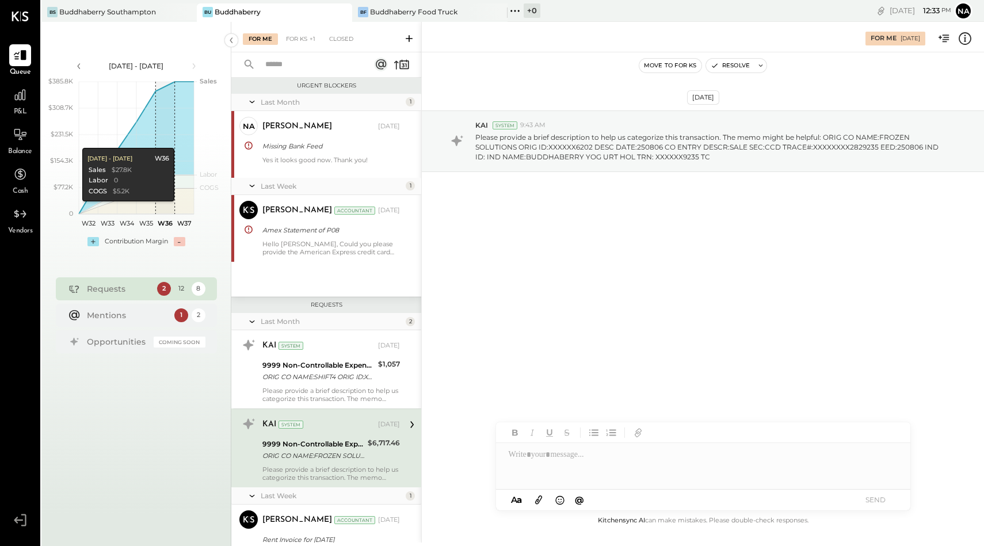
click at [559, 472] on div at bounding box center [703, 466] width 414 height 46
click at [868, 496] on button "SEND" at bounding box center [876, 500] width 46 height 16
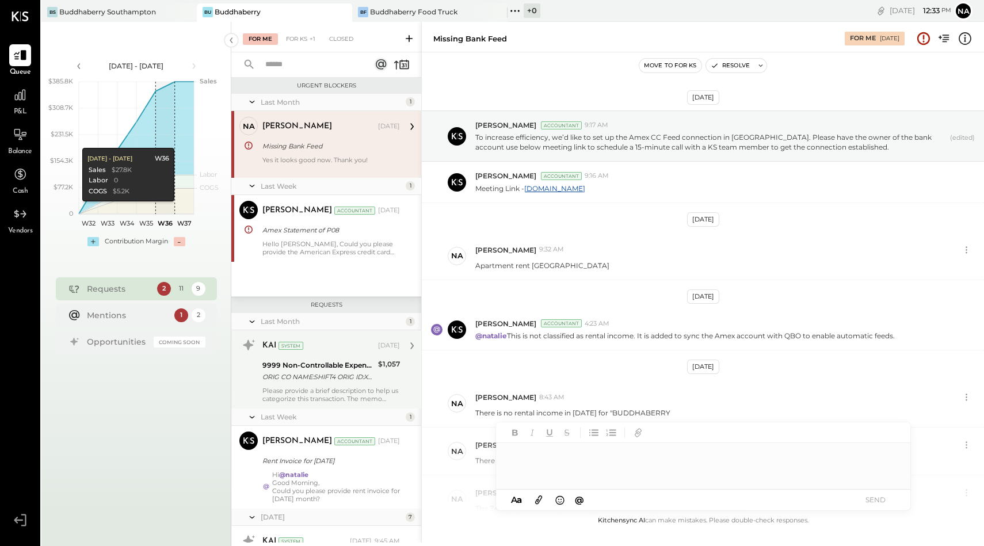
scroll to position [262, 0]
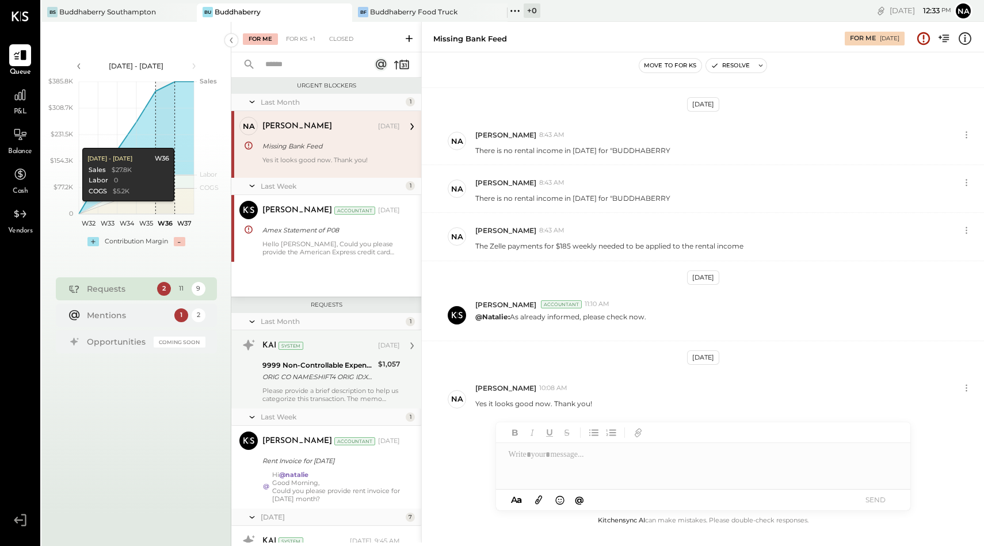
click at [292, 372] on div "ORIG CO NAME:SHIFT4 ORIG ID:XXXXXX5739 DESC DATE:250731 CO ENTRY DESCR:FEES SEC…" at bounding box center [318, 377] width 112 height 12
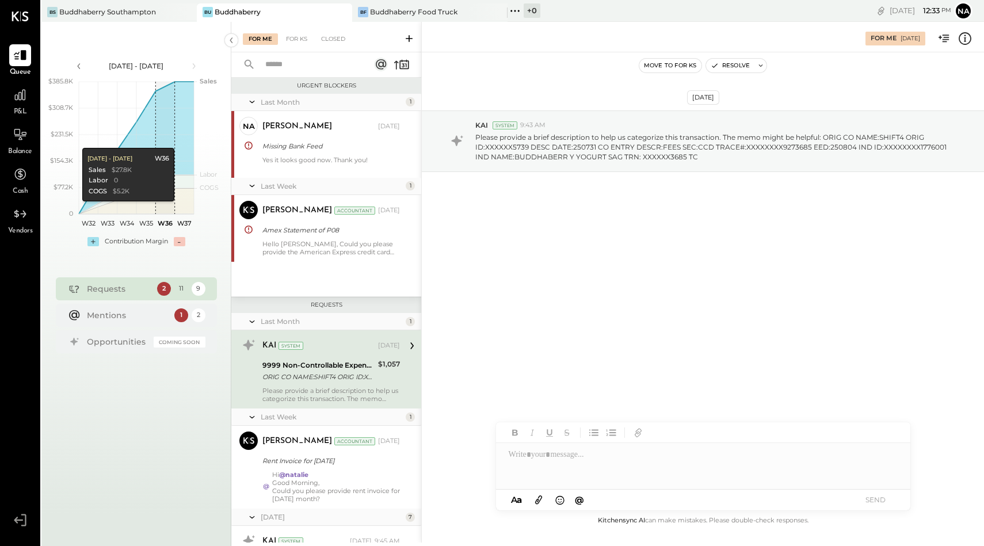
click at [521, 467] on div at bounding box center [703, 466] width 414 height 46
click at [339, 381] on div "ORIG CO NAME:SHIFT4 ORIG ID:XXXXXX5739 DESC DATE:250731 CO ENTRY DESCR:FEES SEC…" at bounding box center [318, 377] width 112 height 12
click at [352, 394] on div "Please provide a brief description to help us categorize this transaction. The …" at bounding box center [330, 395] width 137 height 16
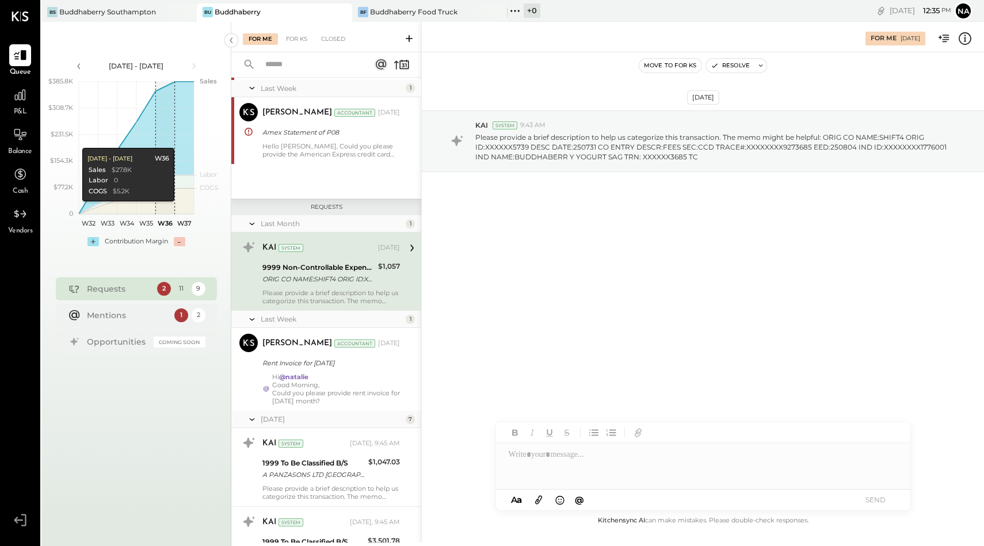
scroll to position [100, 0]
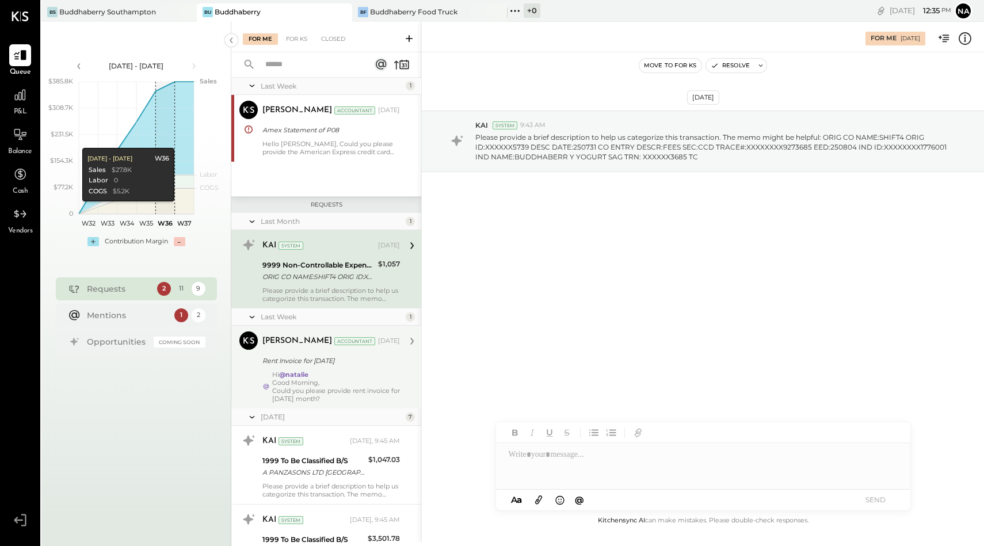
click at [342, 381] on div "Good Morning," at bounding box center [336, 383] width 128 height 8
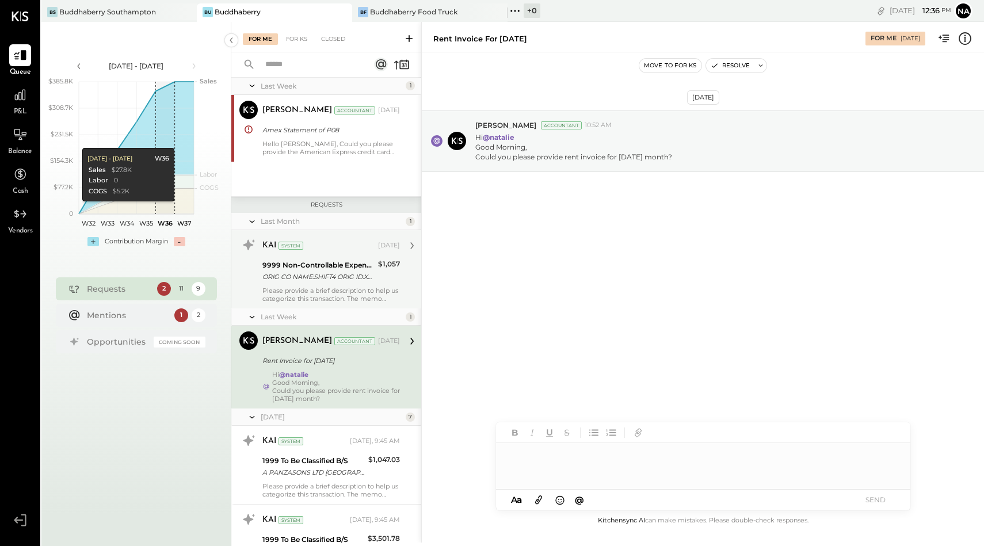
click at [566, 468] on div at bounding box center [703, 466] width 414 height 46
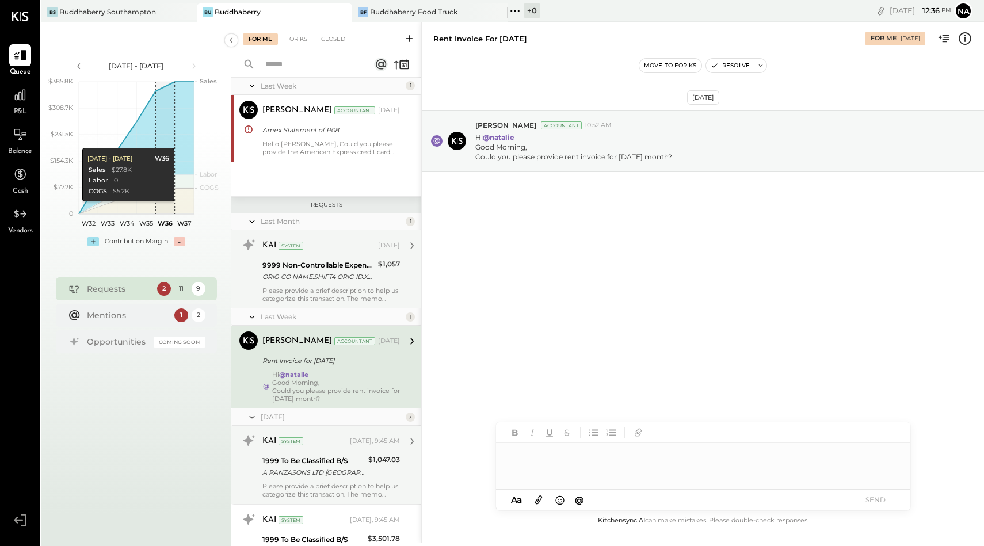
click at [324, 485] on div "Please provide a brief description to help us categorize this transaction. The …" at bounding box center [330, 490] width 137 height 16
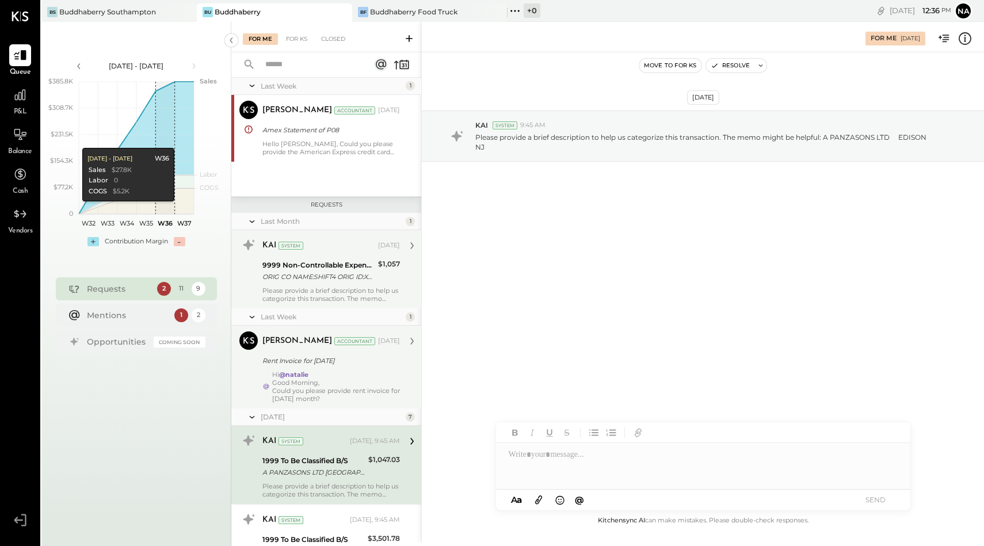
click at [628, 452] on div at bounding box center [703, 466] width 414 height 46
click at [882, 502] on button "SEND" at bounding box center [876, 500] width 46 height 16
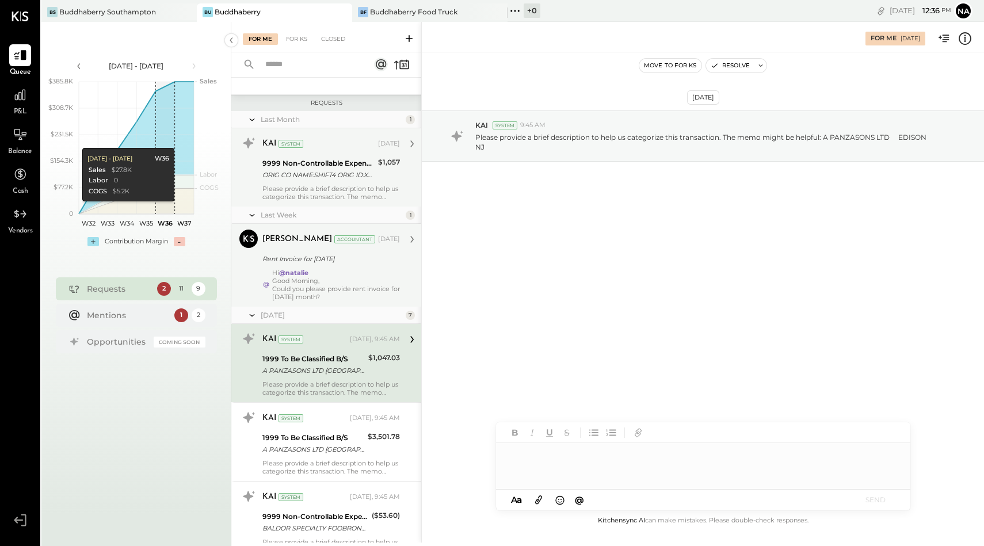
scroll to position [204, 0]
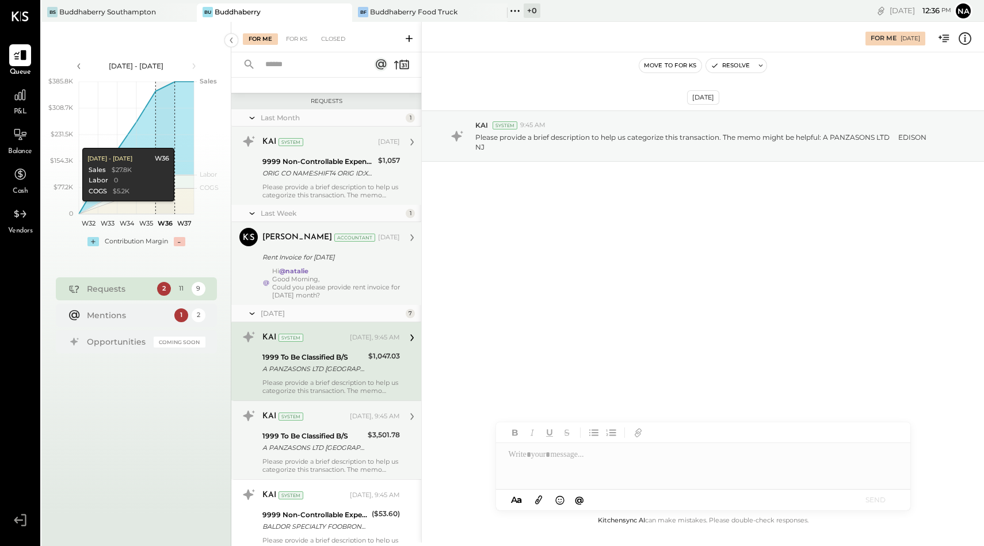
click at [316, 437] on div "1999 To Be Classified B/S" at bounding box center [313, 436] width 102 height 12
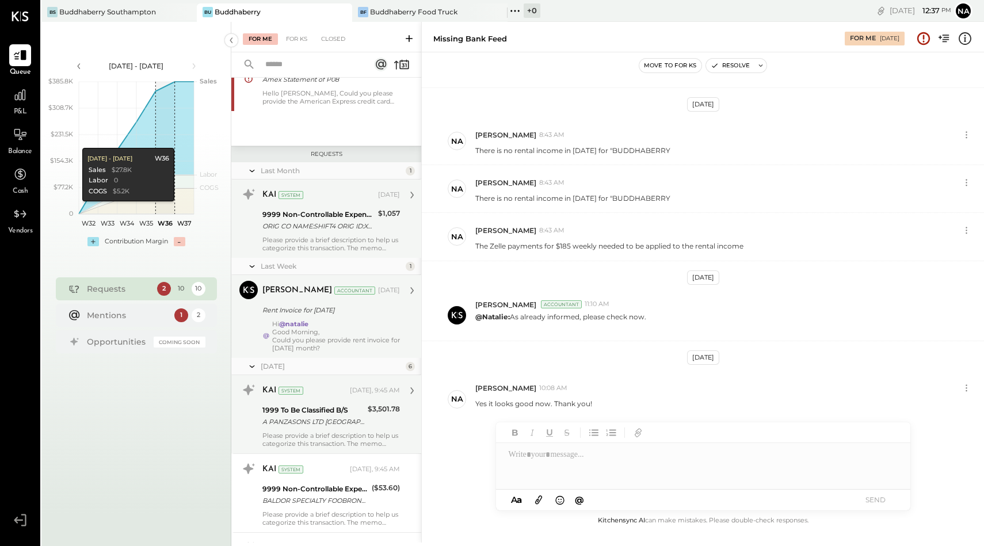
scroll to position [488, 0]
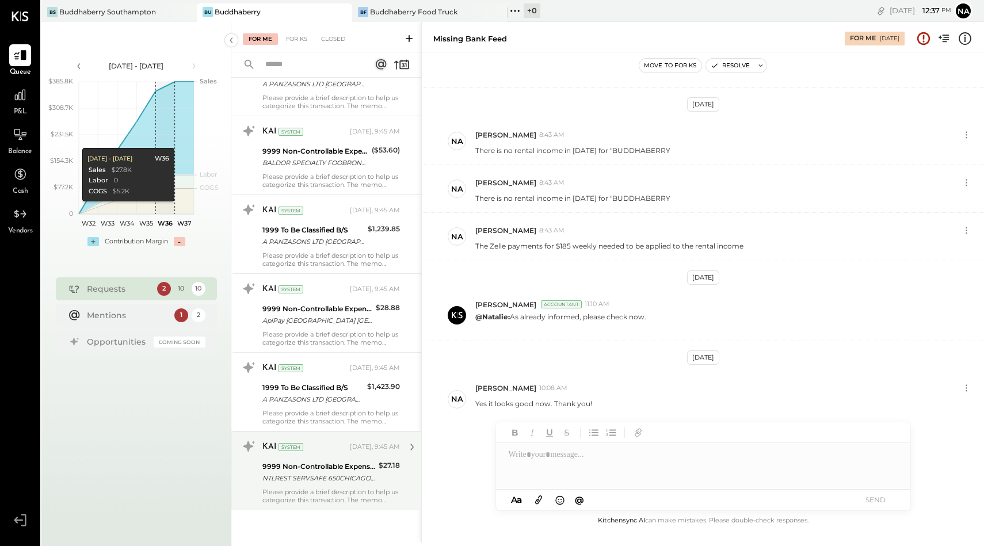
click at [318, 472] on div "NTLREST SERVSAFE 650CHICAGO IL" at bounding box center [318, 478] width 113 height 12
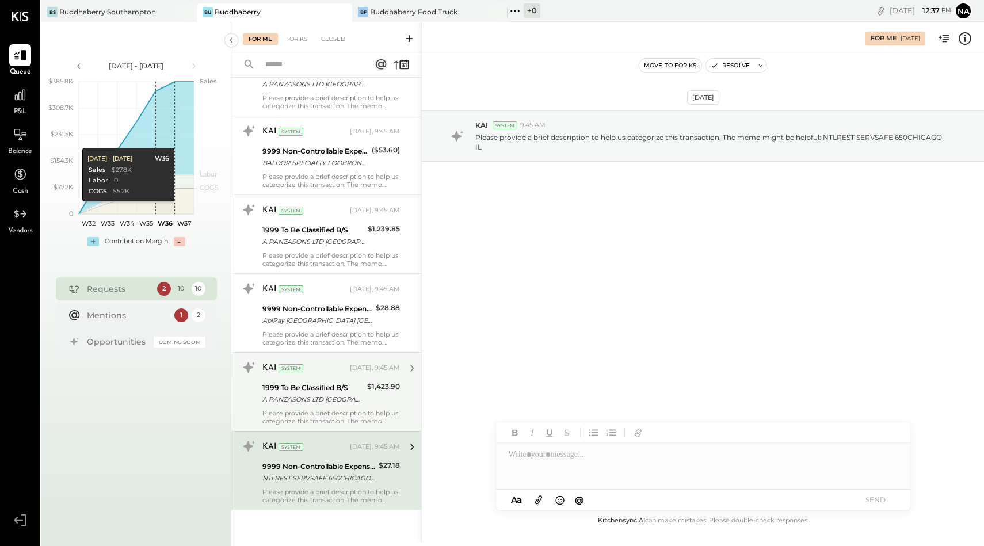
click at [311, 387] on div "1999 To Be Classified B/S" at bounding box center [312, 388] width 101 height 12
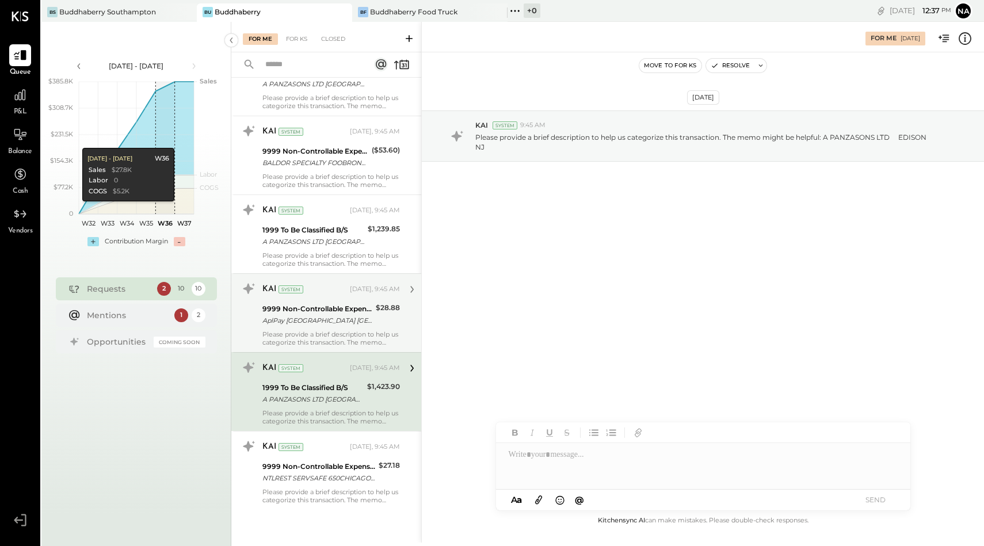
click at [306, 324] on div "AplPay [GEOGRAPHIC_DATA] [GEOGRAPHIC_DATA] [GEOGRAPHIC_DATA]" at bounding box center [317, 321] width 110 height 12
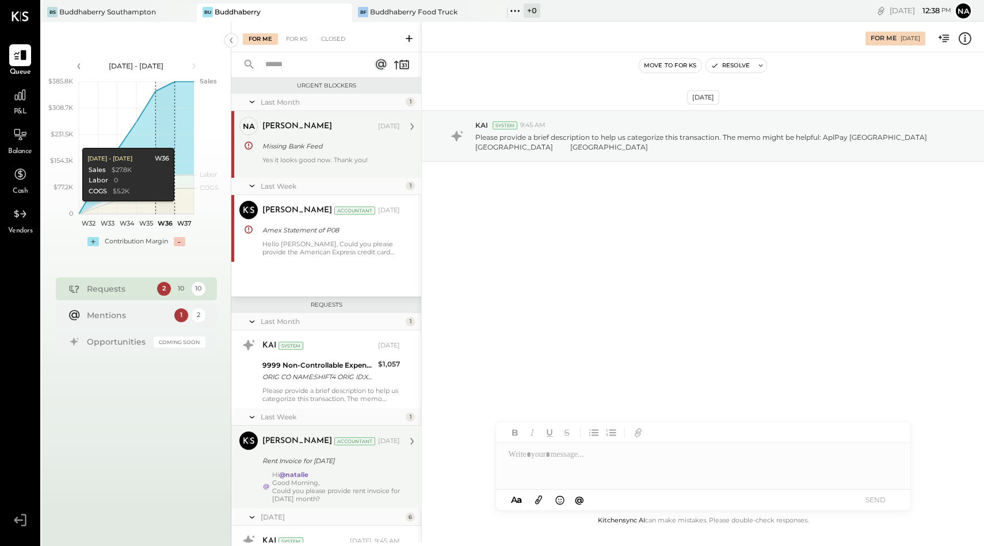
click at [288, 140] on div "Missing Bank Feed" at bounding box center [329, 146] width 134 height 12
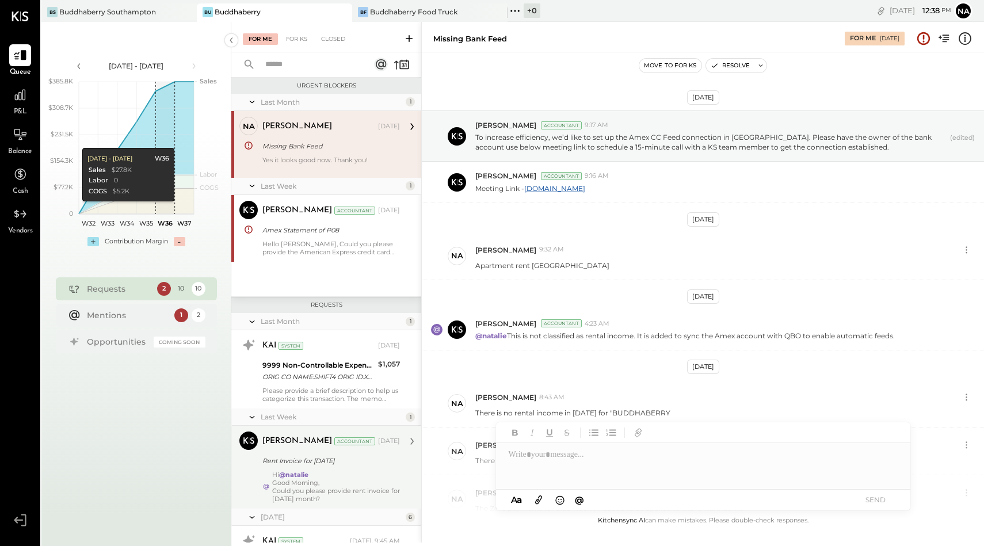
scroll to position [262, 0]
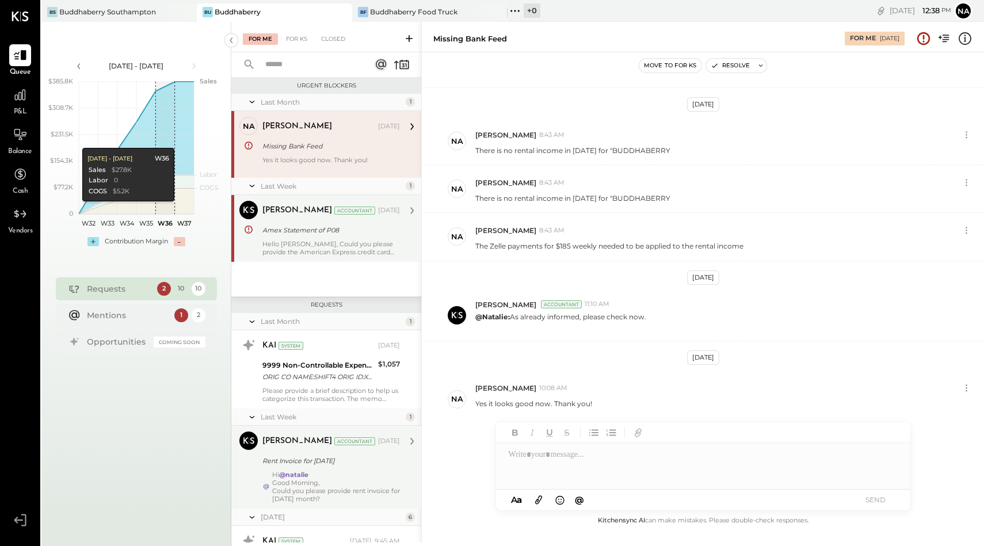
click at [307, 254] on div "Hello [PERSON_NAME], Could you please provide the American Express credit card …" at bounding box center [330, 248] width 137 height 16
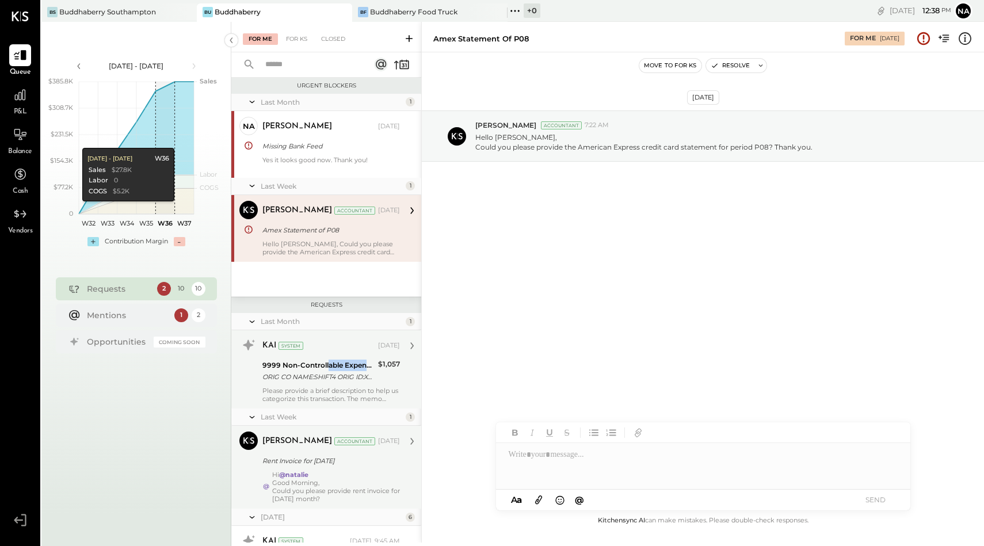
click at [328, 371] on div "9999 Non-Controllable Expenses:Other Income and Expenses:To Be Classified P&L O…" at bounding box center [318, 370] width 112 height 25
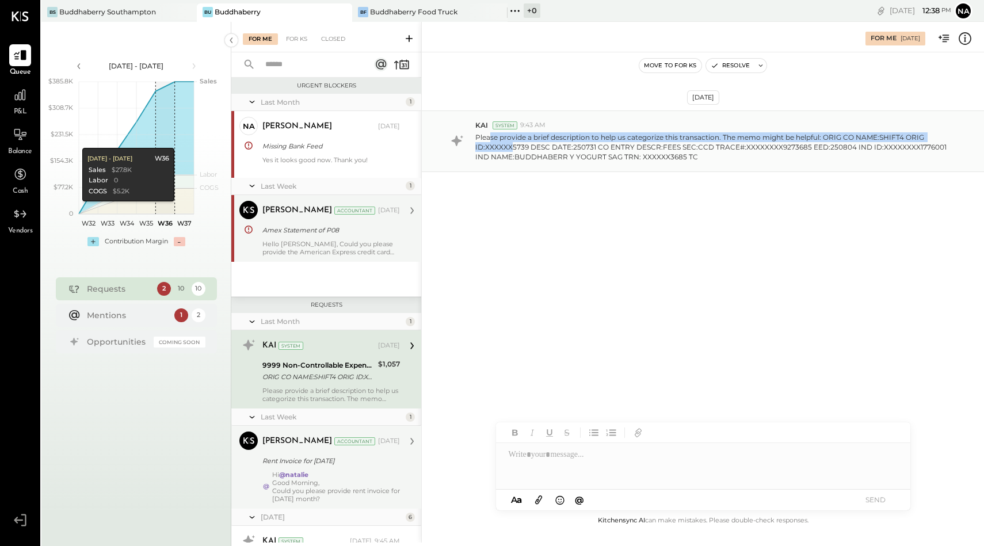
drag, startPoint x: 510, startPoint y: 150, endPoint x: 488, endPoint y: 135, distance: 26.3
click at [488, 135] on p "Please provide a brief description to help us categorize this transaction. The …" at bounding box center [712, 146] width 475 height 29
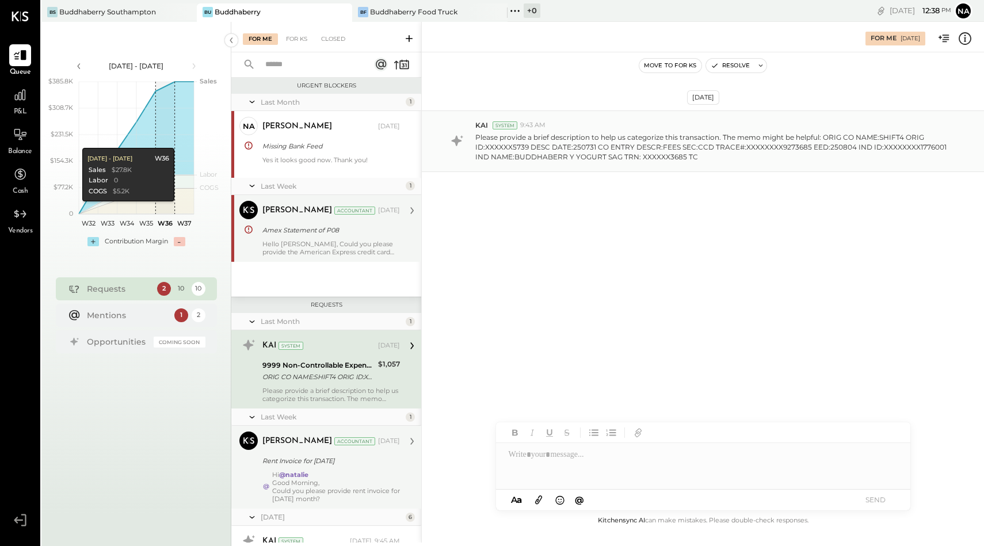
click at [506, 148] on p "Please provide a brief description to help us categorize this transaction. The …" at bounding box center [712, 146] width 475 height 29
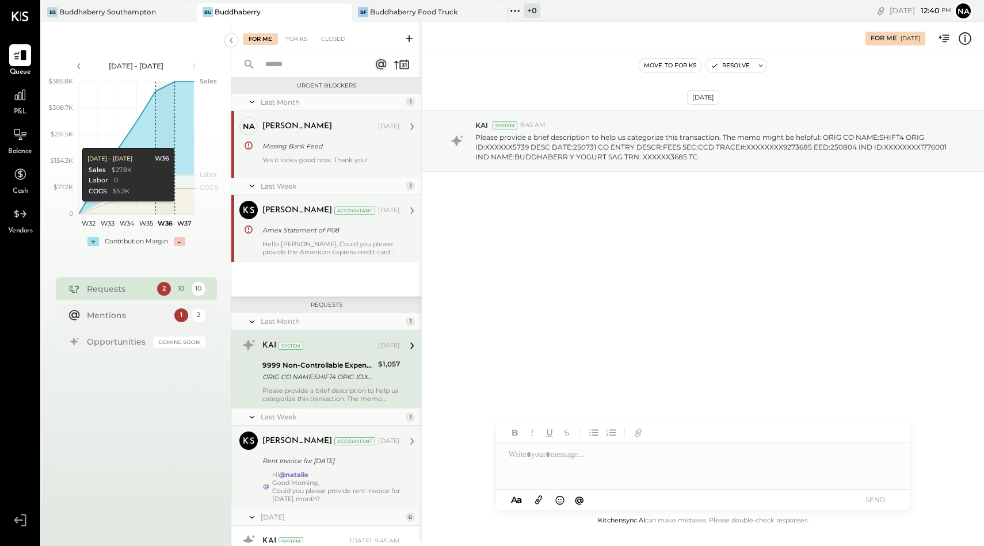
click at [314, 142] on div "Missing Bank Feed" at bounding box center [329, 146] width 134 height 12
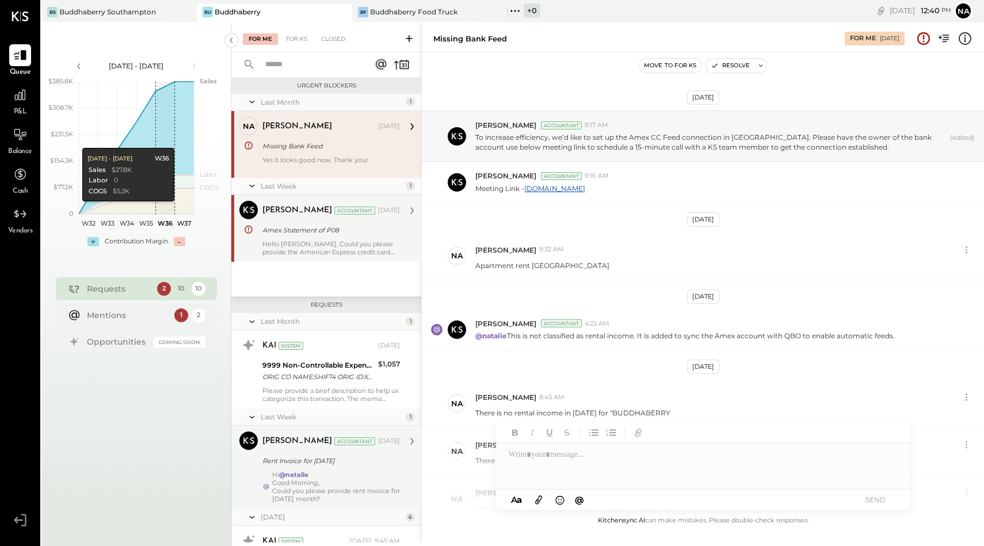
scroll to position [262, 0]
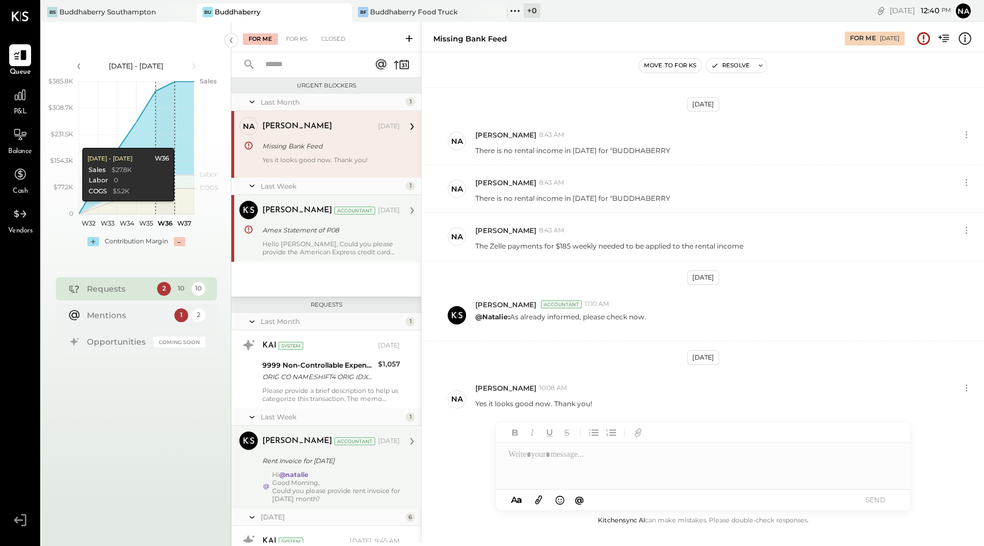
click at [290, 243] on div "Hello [PERSON_NAME], Could you please provide the American Express credit card …" at bounding box center [330, 248] width 137 height 16
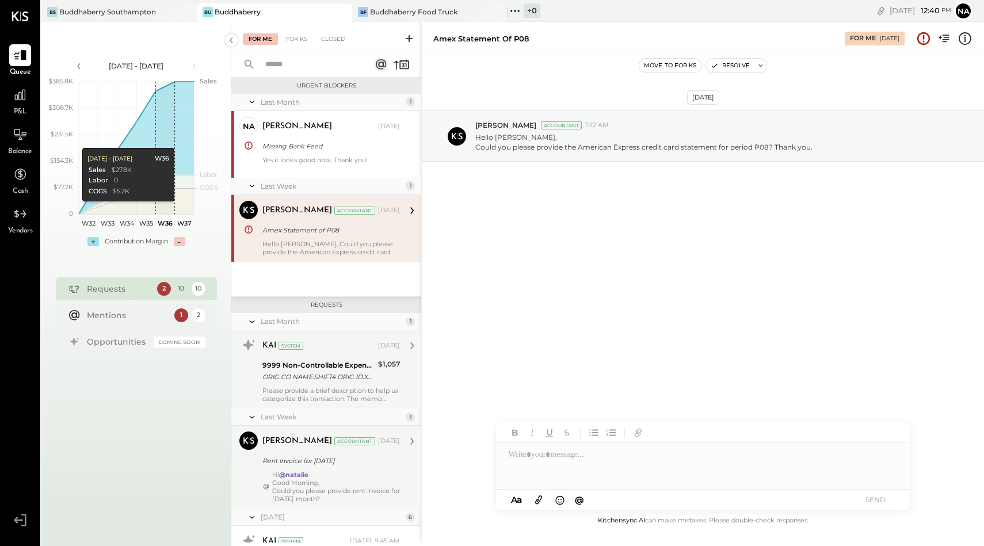
click at [324, 381] on div "ORIG CO NAME:SHIFT4 ORIG ID:XXXXXX5739 DESC DATE:250731 CO ENTRY DESCR:FEES SEC…" at bounding box center [318, 377] width 112 height 12
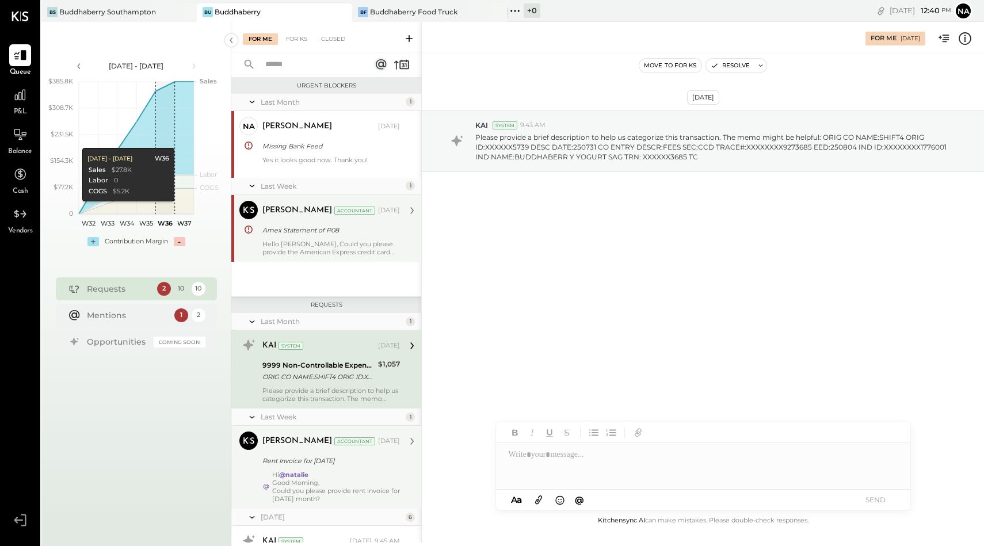
click at [303, 470] on div "[PERSON_NAME] Accountant [DATE] Rent Invoice for [DATE] Hi @[PERSON_NAME] Morni…" at bounding box center [330, 466] width 137 height 71
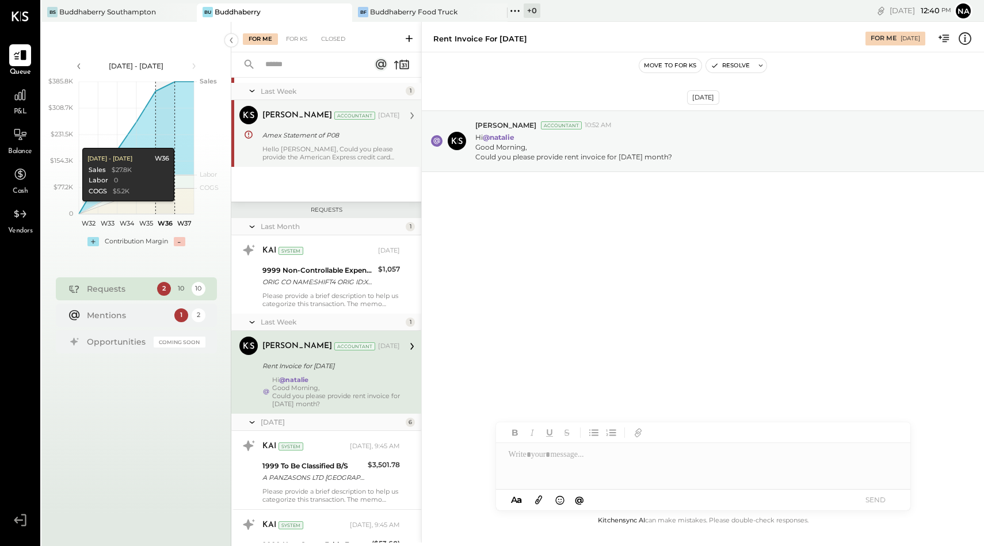
scroll to position [133, 0]
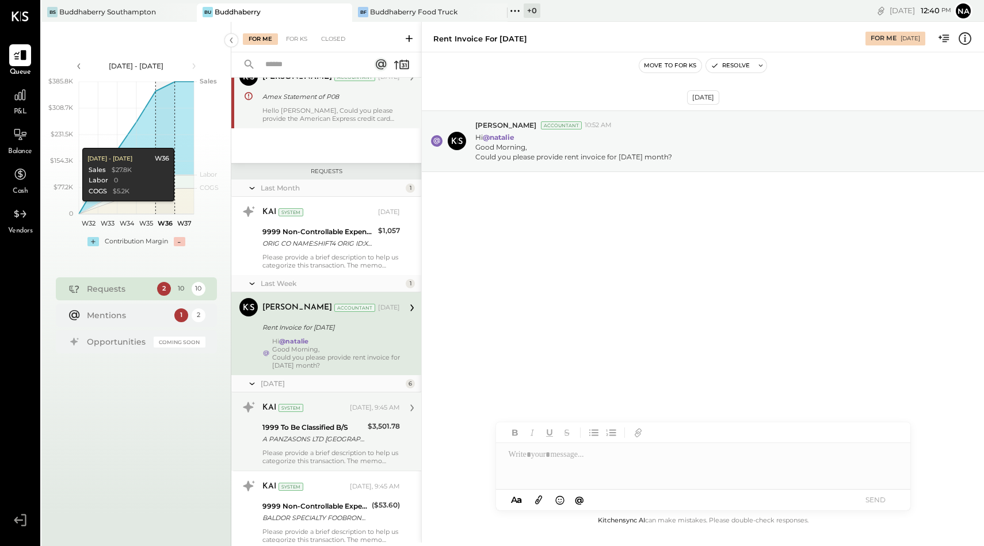
click at [317, 415] on div "KAI System [DATE], 9:45 AM" at bounding box center [330, 408] width 137 height 16
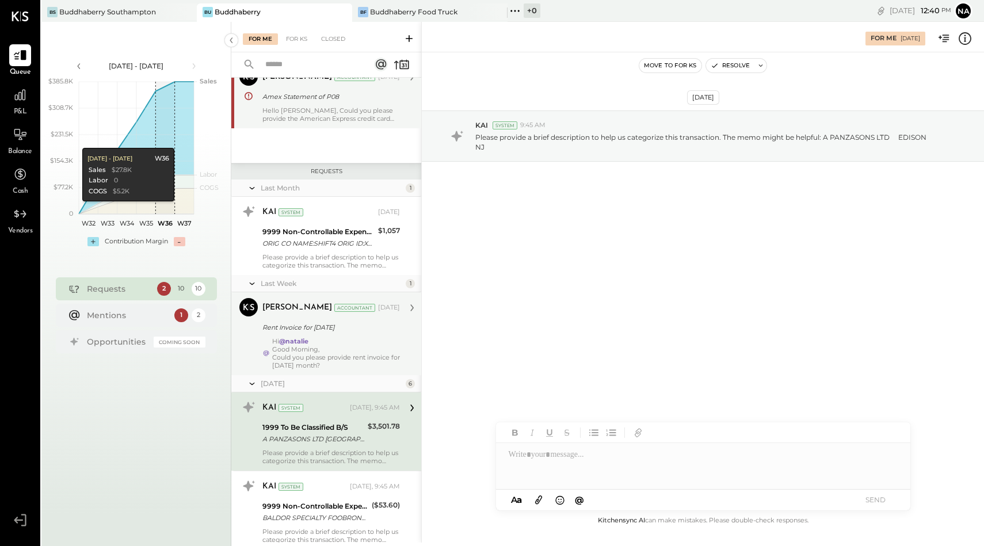
click at [312, 352] on div "Good Morning," at bounding box center [336, 349] width 128 height 8
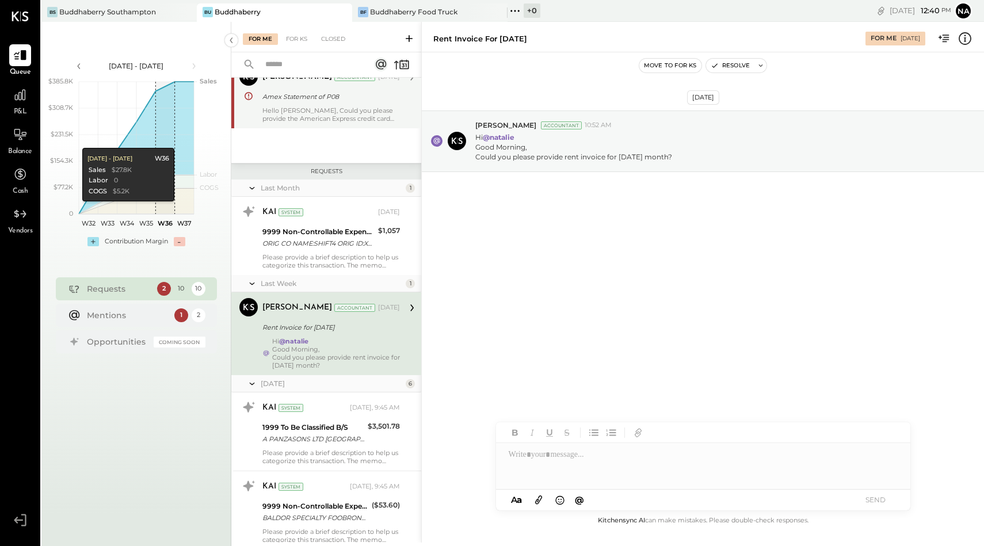
click at [537, 498] on icon at bounding box center [538, 499] width 13 height 13
click at [755, 446] on div "[STREET_ADDRESS] Tenant_Statement - 2025-07-21T085833.382.pdf" at bounding box center [703, 467] width 414 height 43
click at [721, 425] on div at bounding box center [703, 423] width 414 height 46
click at [882, 496] on button "SEND" at bounding box center [876, 500] width 46 height 16
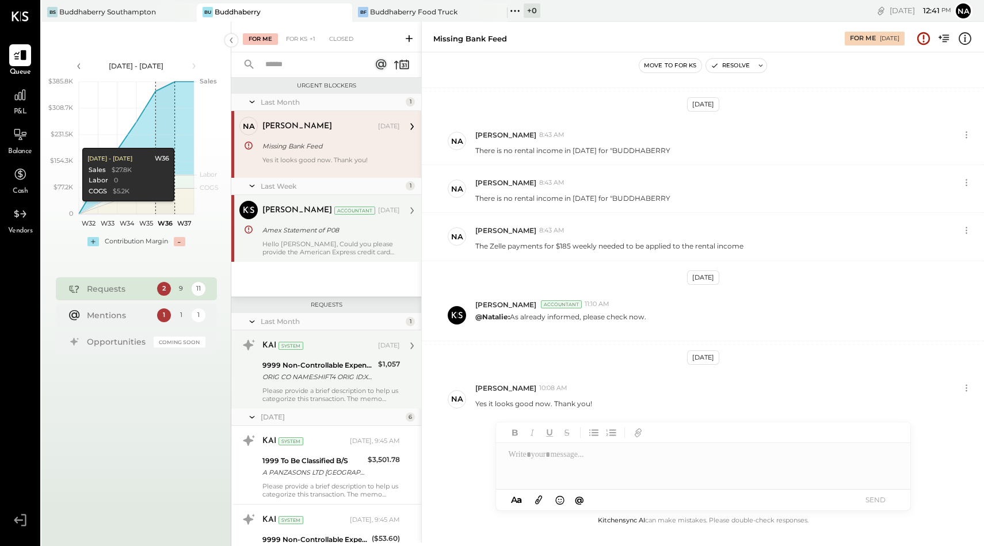
click at [327, 347] on div "KAI System" at bounding box center [318, 346] width 113 height 12
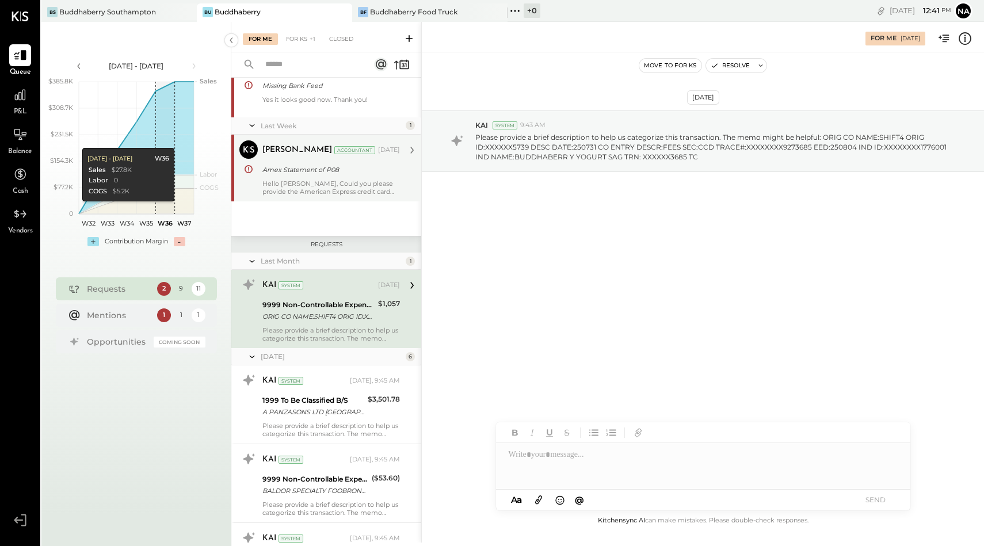
scroll to position [86, 0]
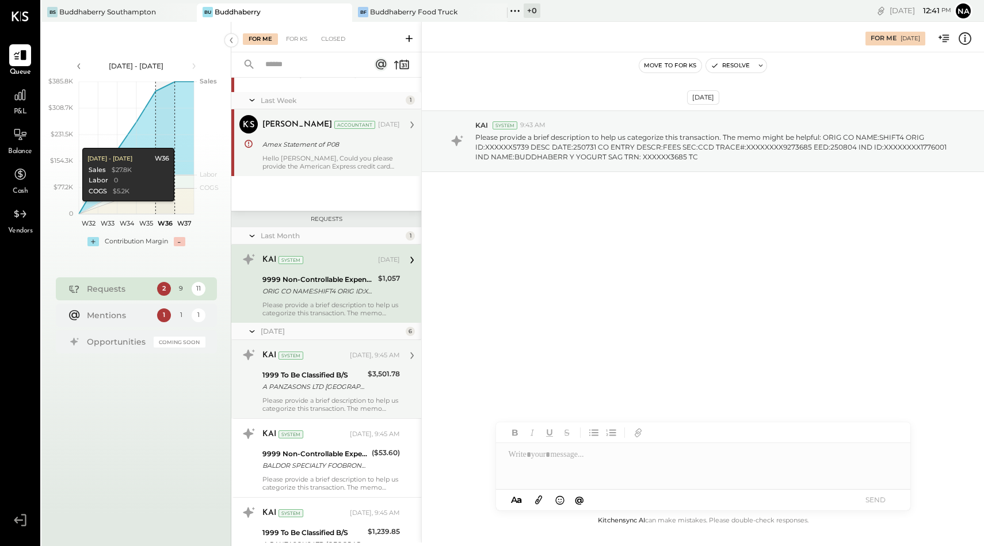
click at [328, 376] on div "1999 To Be Classified B/S" at bounding box center [313, 375] width 102 height 12
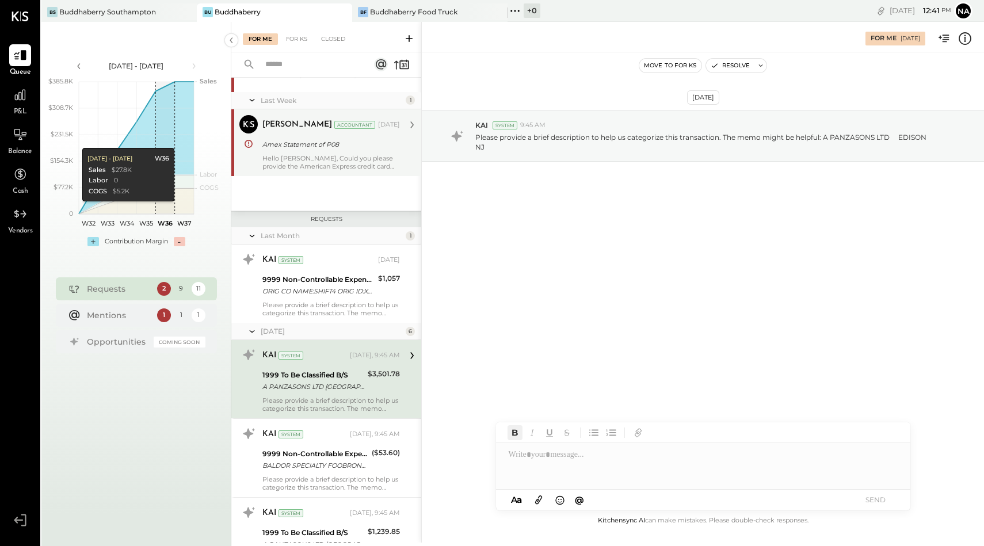
click at [521, 438] on button "button" at bounding box center [514, 432] width 15 height 15
click at [526, 461] on div at bounding box center [703, 466] width 414 height 46
click at [869, 497] on button "SEND" at bounding box center [876, 500] width 46 height 16
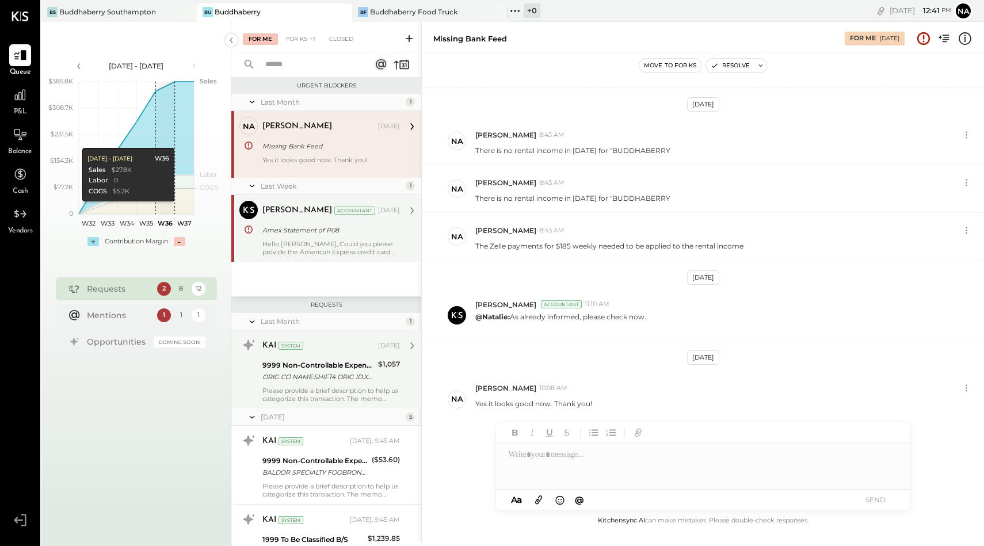
click at [342, 390] on div "Please provide a brief description to help us categorize this transaction. The …" at bounding box center [330, 395] width 137 height 16
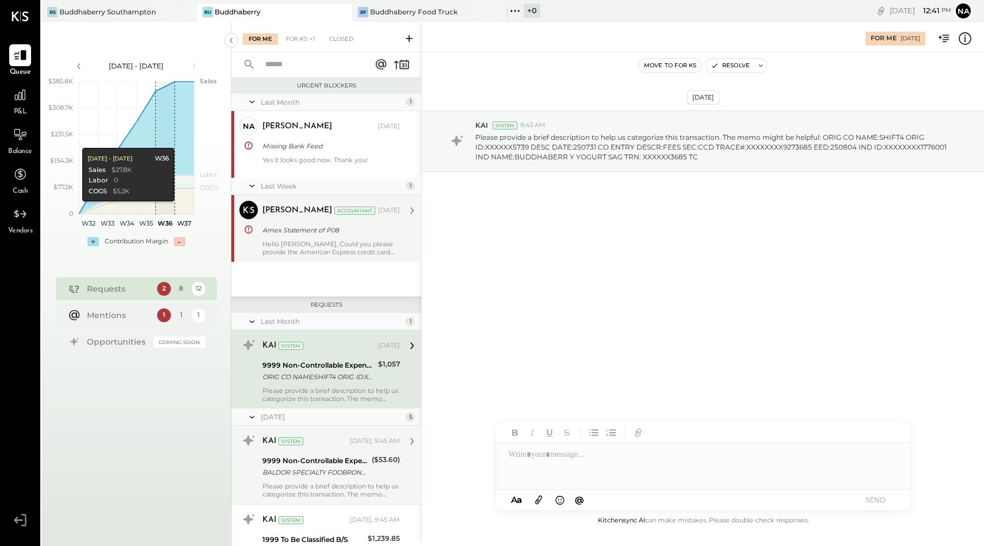
click at [344, 457] on div "9999 Non-Controllable Expenses:Other Income and Expenses:To Be Classified P&L" at bounding box center [315, 461] width 106 height 12
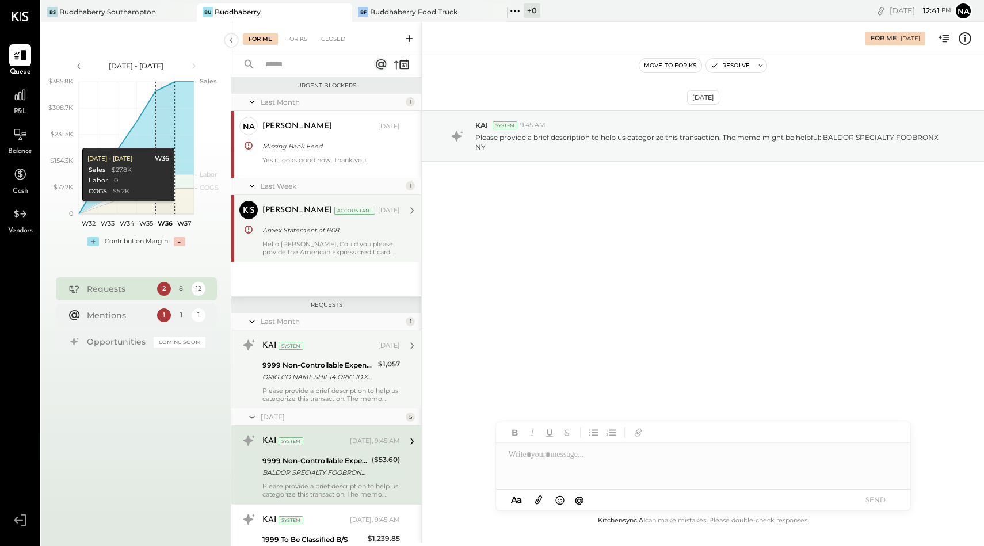
click at [547, 464] on div at bounding box center [703, 466] width 414 height 46
click at [873, 498] on button "SEND" at bounding box center [876, 500] width 46 height 16
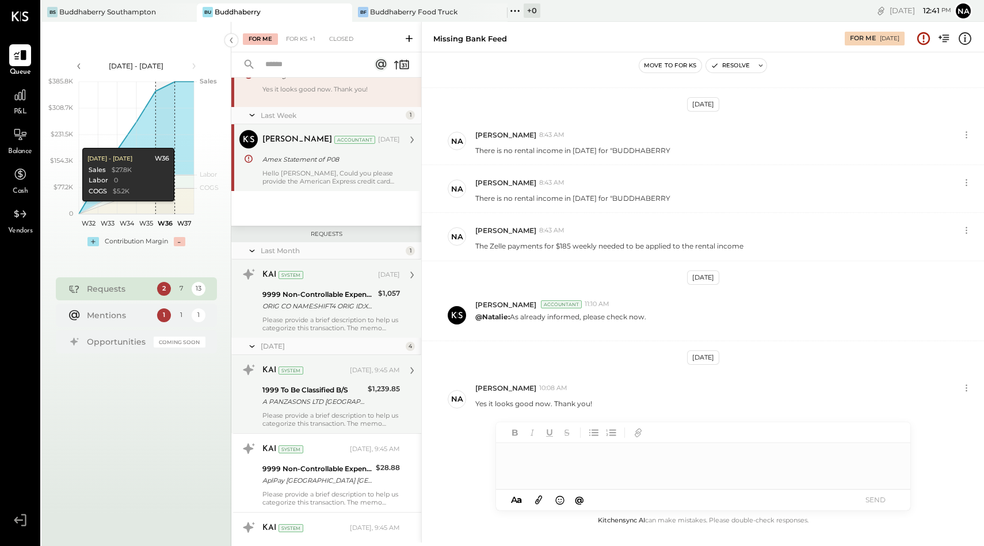
scroll to position [71, 0]
click at [346, 377] on div "KAI System [DATE], 9:45 AM" at bounding box center [330, 370] width 137 height 16
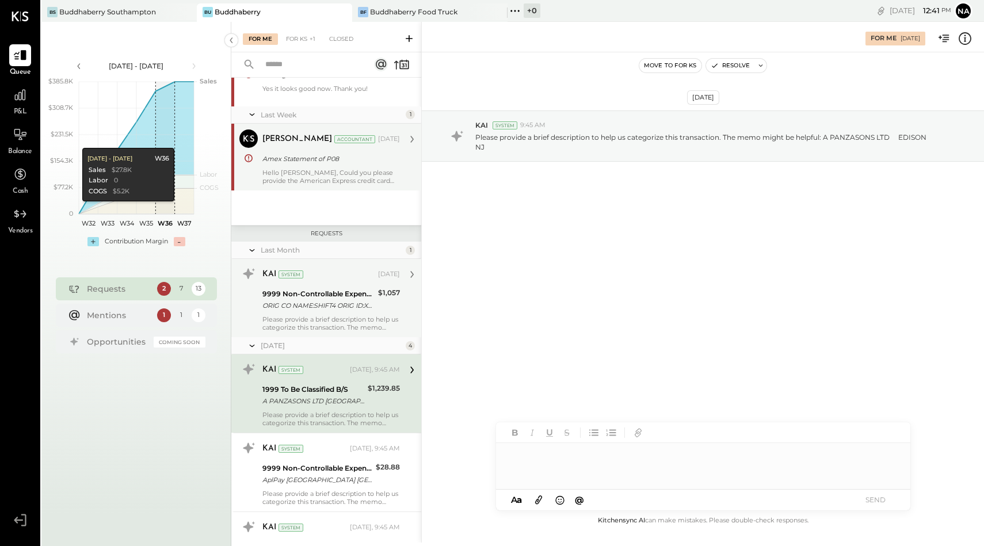
click at [535, 454] on div at bounding box center [703, 466] width 414 height 46
click at [877, 492] on button "SEND" at bounding box center [876, 500] width 46 height 16
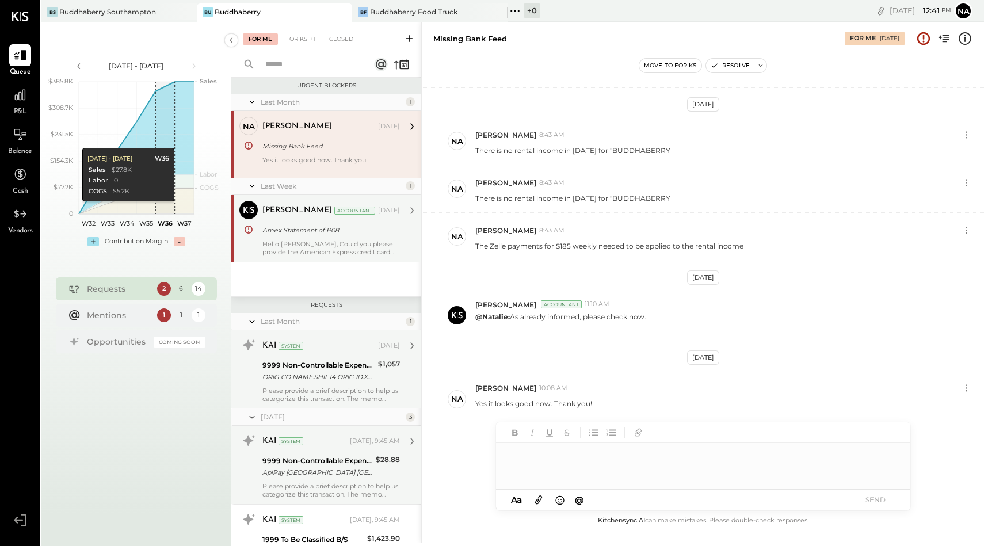
click at [348, 459] on div "9999 Non-Controllable Expenses:Other Income and Expenses:To Be Classified P&L" at bounding box center [317, 461] width 110 height 12
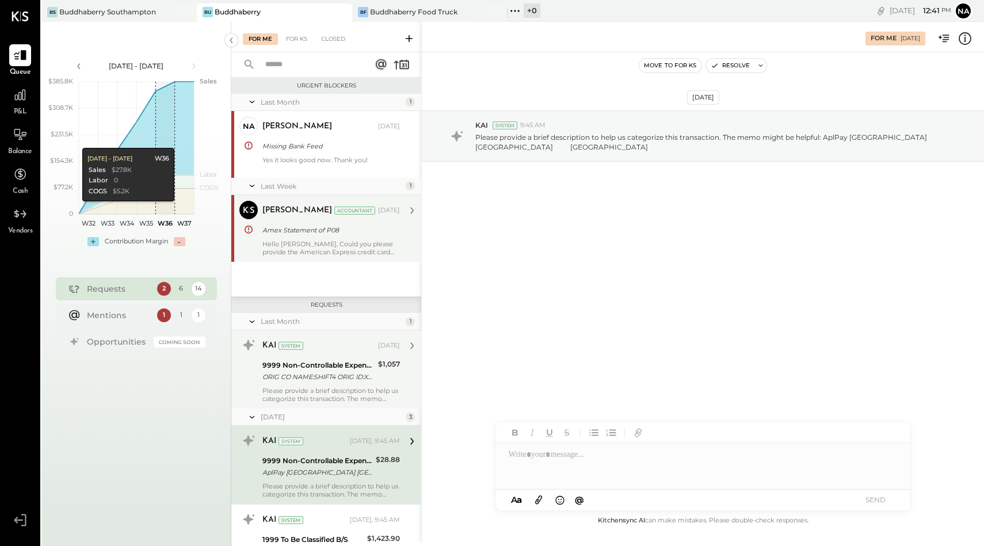
click at [557, 459] on div at bounding box center [703, 466] width 414 height 46
click at [881, 503] on button "SEND" at bounding box center [876, 500] width 46 height 16
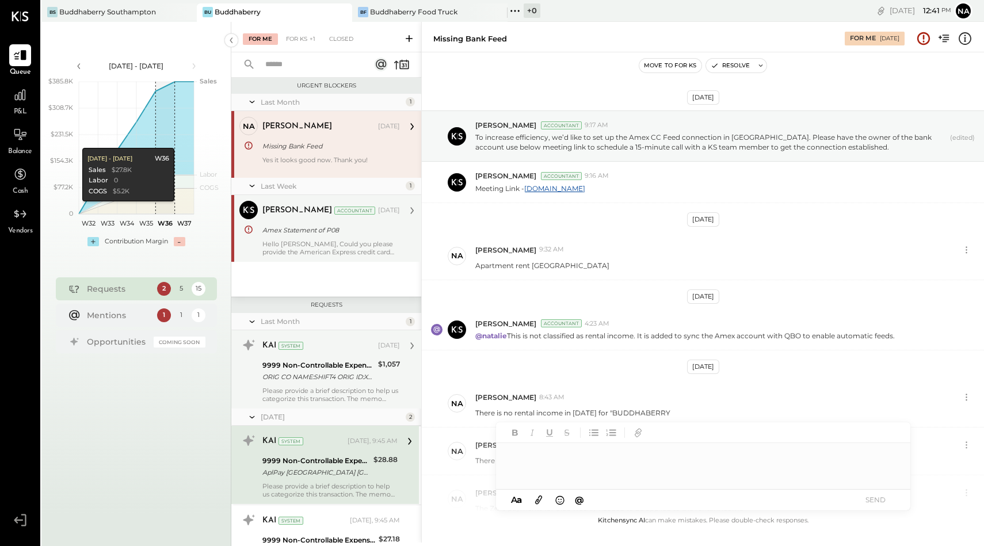
scroll to position [262, 0]
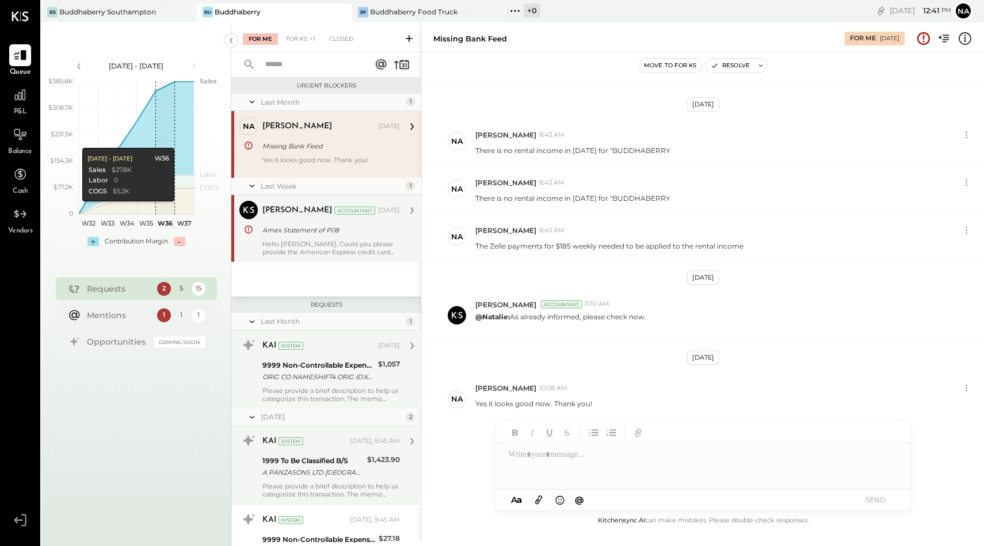
click at [345, 465] on div "1999 To Be Classified B/S" at bounding box center [312, 461] width 101 height 12
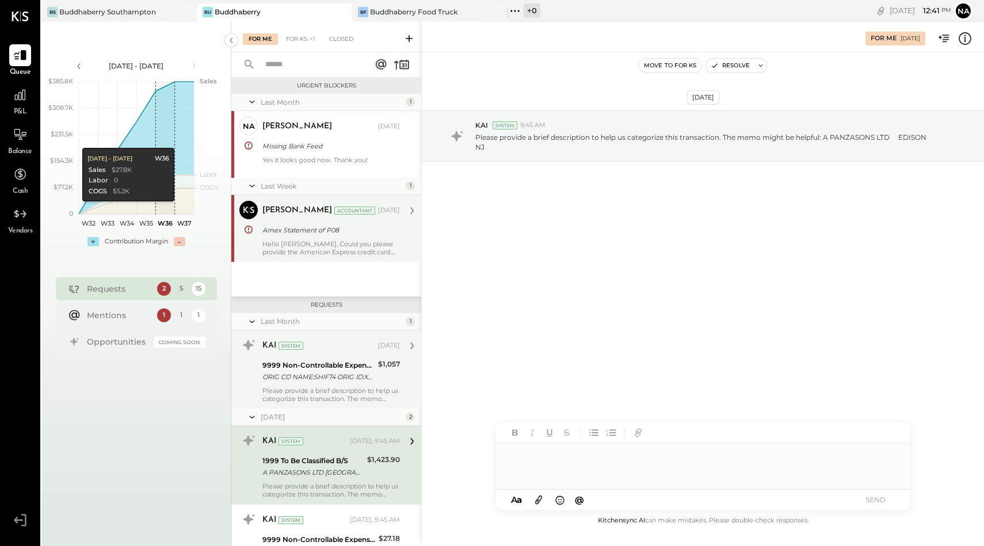
click at [555, 454] on div at bounding box center [703, 466] width 414 height 46
click at [878, 491] on div "A a @ Use Shift + Return to send the message SEND" at bounding box center [703, 500] width 414 height 21
click at [878, 493] on button "SEND" at bounding box center [876, 500] width 46 height 16
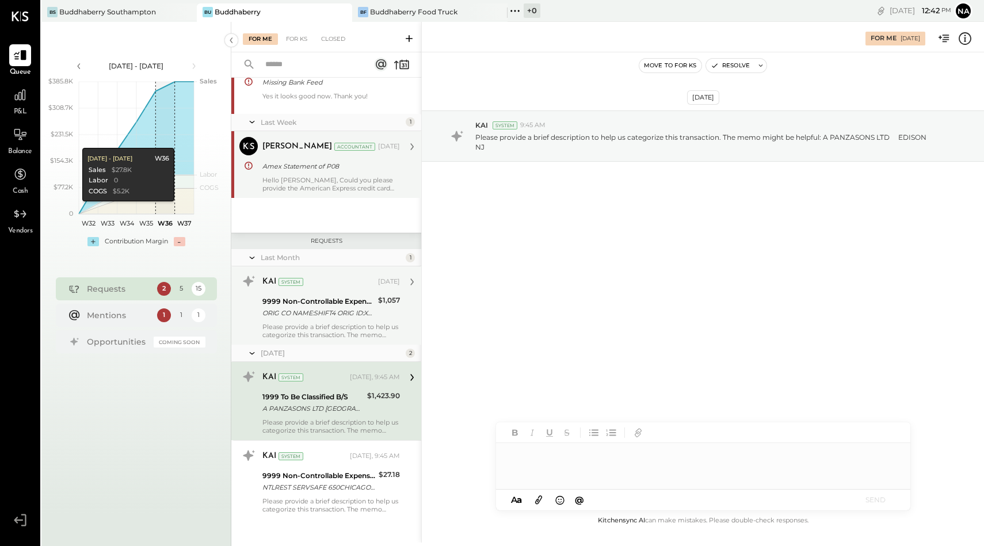
scroll to position [73, 0]
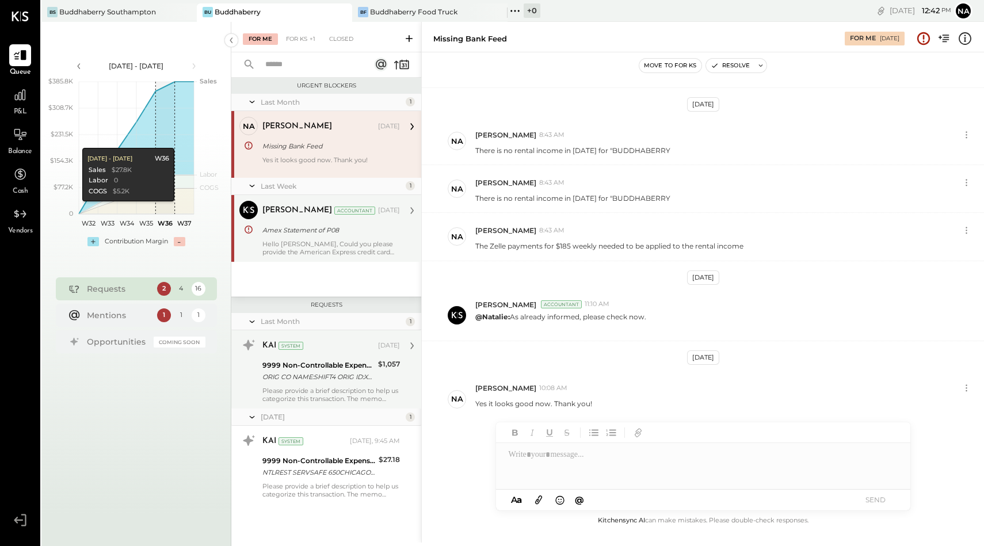
click at [334, 369] on div "9999 Non-Controllable Expenses:Other Income and Expenses:To Be Classified P&L" at bounding box center [318, 366] width 112 height 12
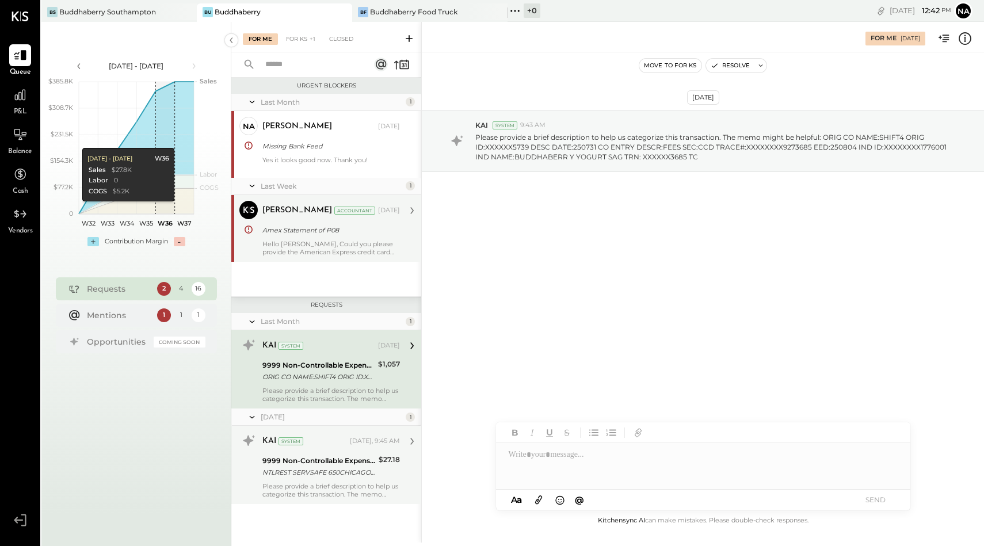
click at [323, 457] on div "9999 Non-Controllable Expenses:Other Income and Expenses:To Be Classified P&L" at bounding box center [318, 461] width 113 height 12
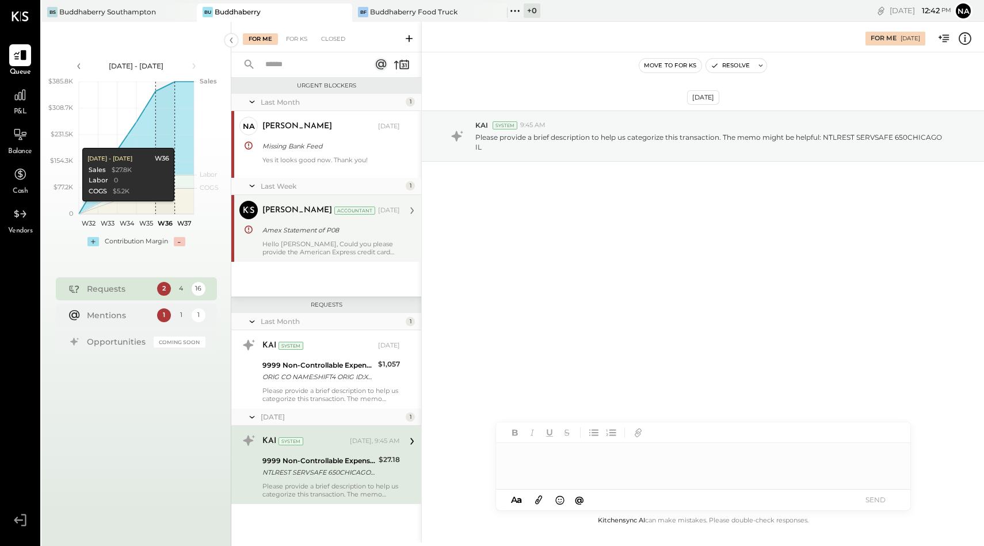
click at [546, 455] on div at bounding box center [703, 466] width 414 height 46
click at [883, 493] on button "SEND" at bounding box center [876, 500] width 46 height 16
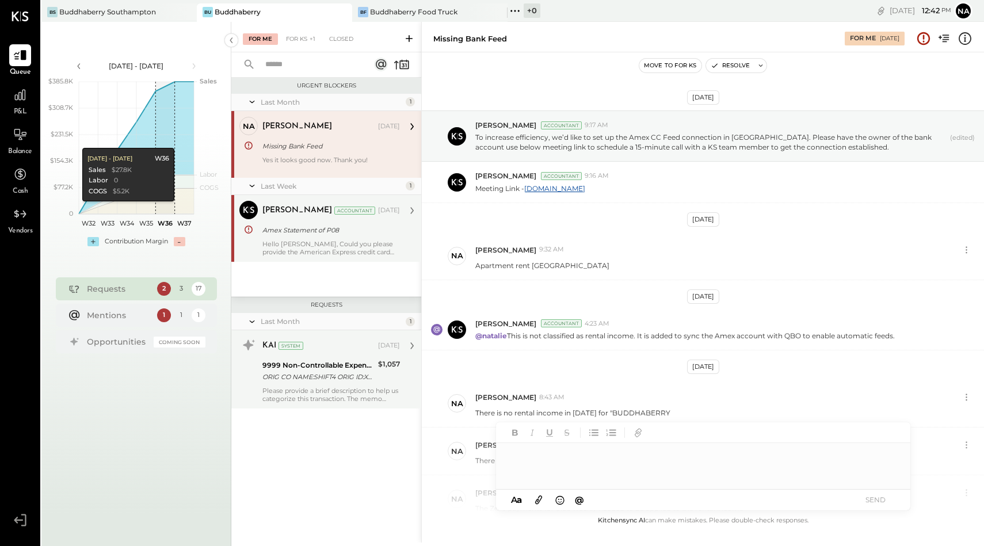
scroll to position [262, 0]
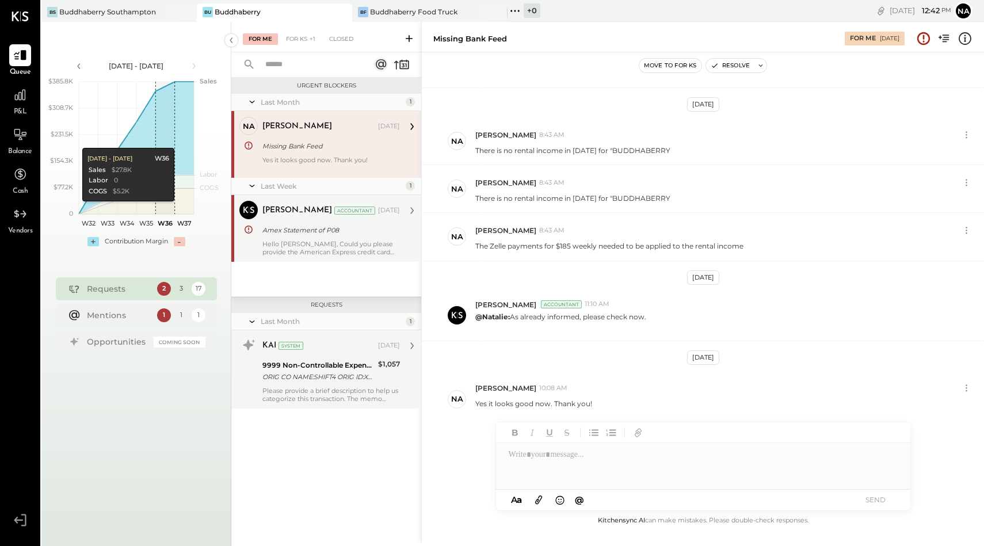
click at [323, 383] on div "9999 Non-Controllable Expenses:Other Income and Expenses:To Be Classified P&L O…" at bounding box center [318, 370] width 112 height 25
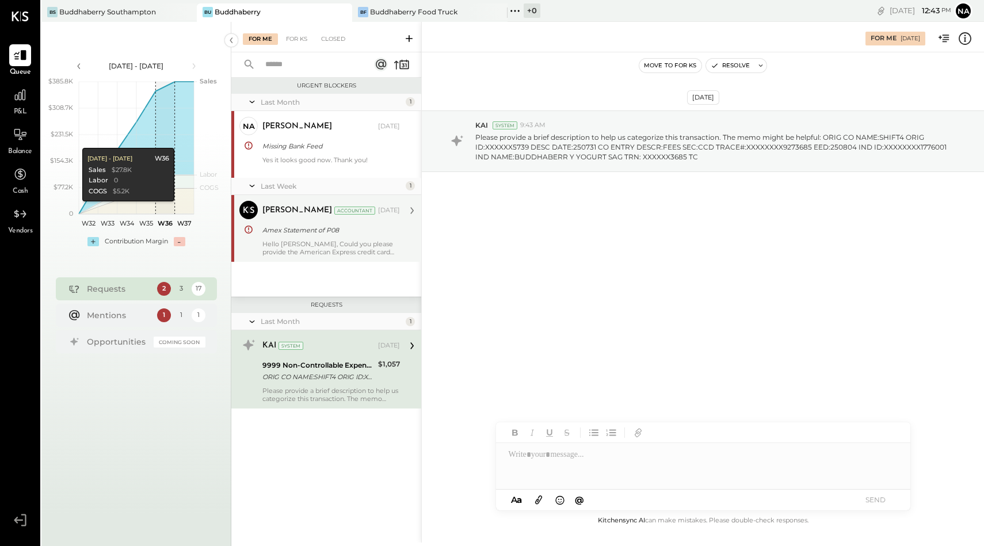
click at [371, 453] on div "Urgent Blockers Last Month 1 na natalie Owner [PERSON_NAME] [DATE] Missing Bank…" at bounding box center [326, 296] width 190 height 436
click at [336, 240] on div "Hello [PERSON_NAME], Could you please provide the American Express credit card …" at bounding box center [330, 248] width 137 height 16
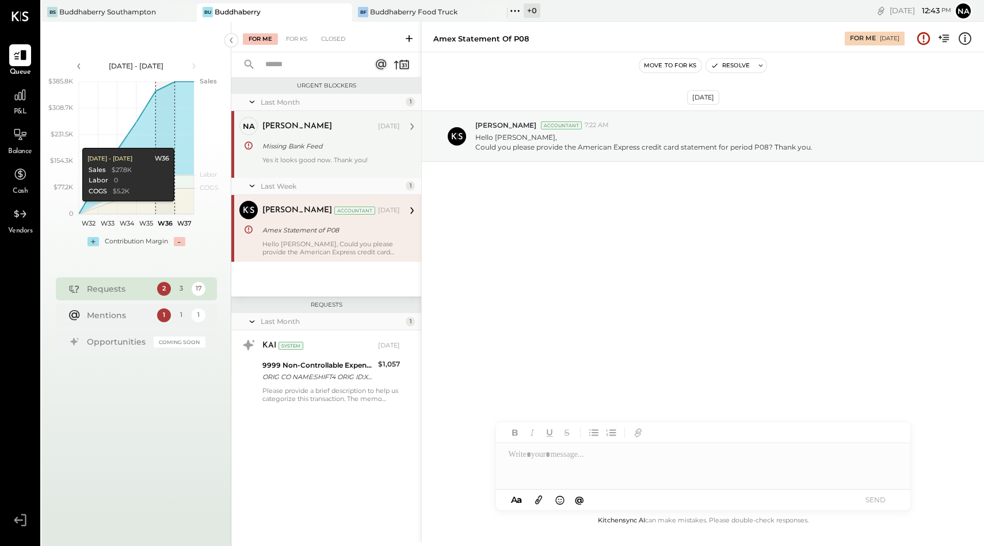
click at [307, 127] on div "[PERSON_NAME]" at bounding box center [318, 127] width 113 height 12
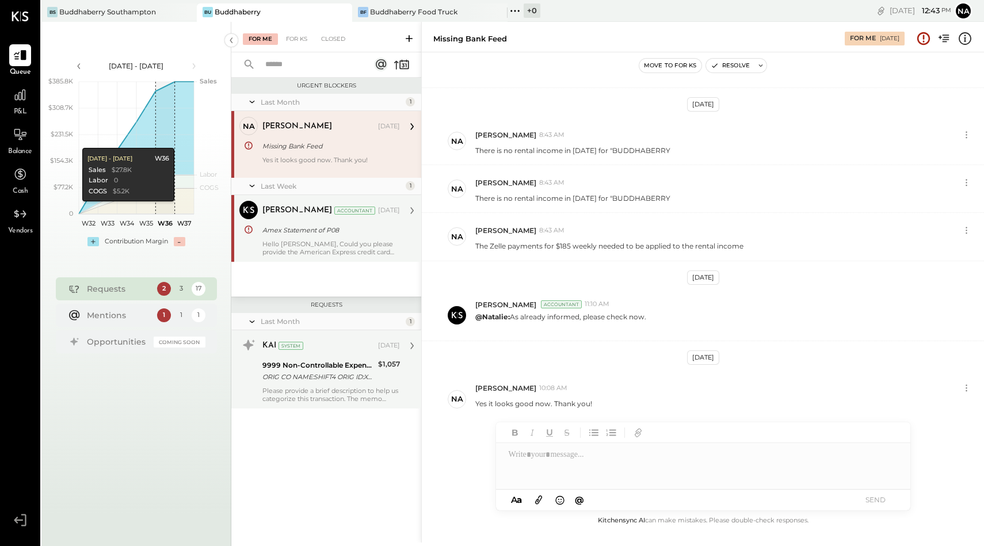
click at [327, 368] on div "9999 Non-Controllable Expenses:Other Income and Expenses:To Be Classified P&L" at bounding box center [318, 366] width 112 height 12
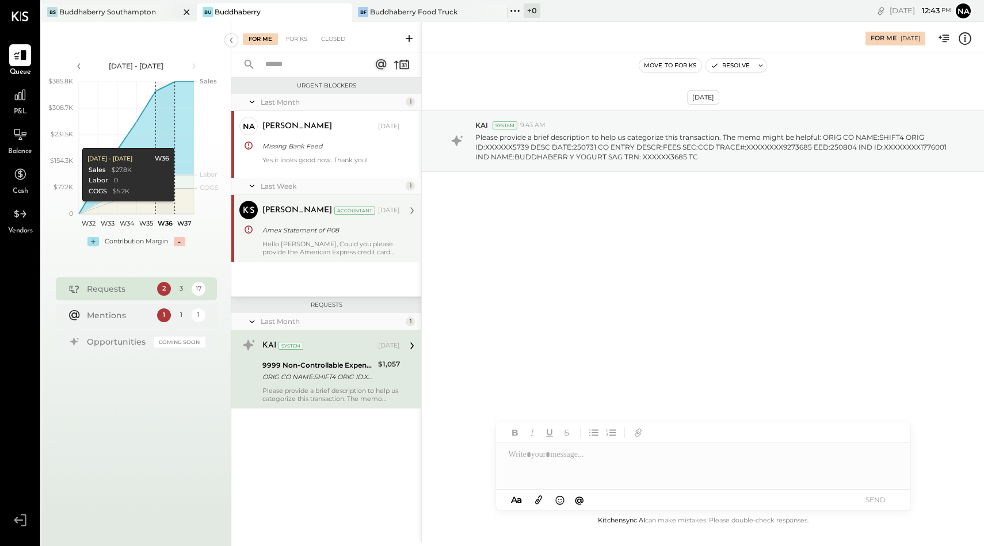
click at [149, 15] on div "Buddhaberry Southampton" at bounding box center [107, 12] width 97 height 10
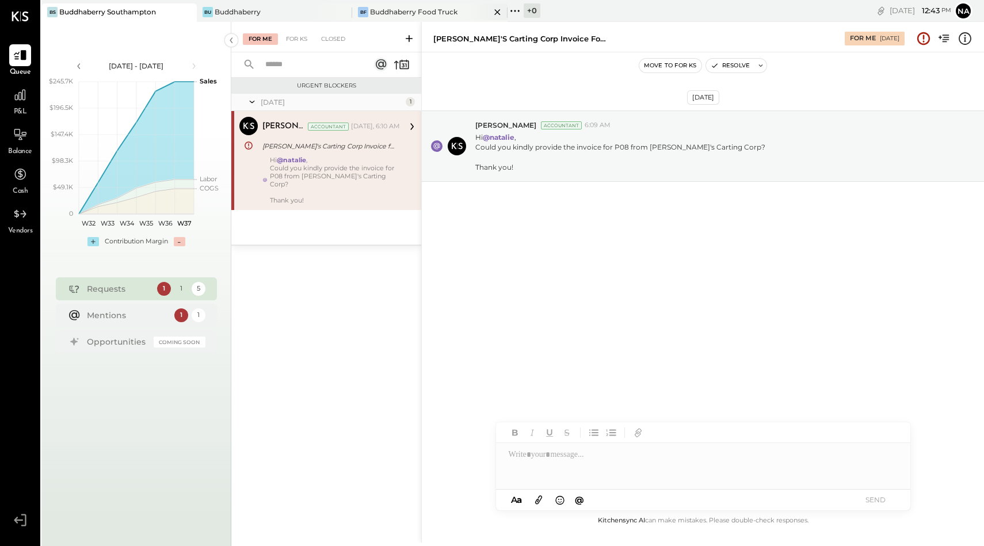
click at [406, 11] on div "Buddhaberry Food Truck" at bounding box center [413, 12] width 87 height 10
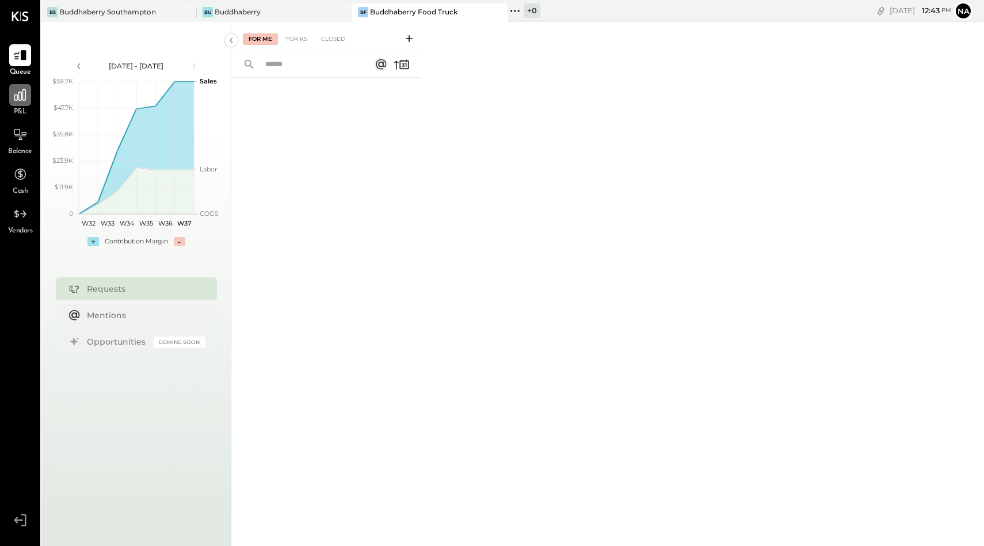
click at [14, 101] on icon at bounding box center [20, 94] width 15 height 15
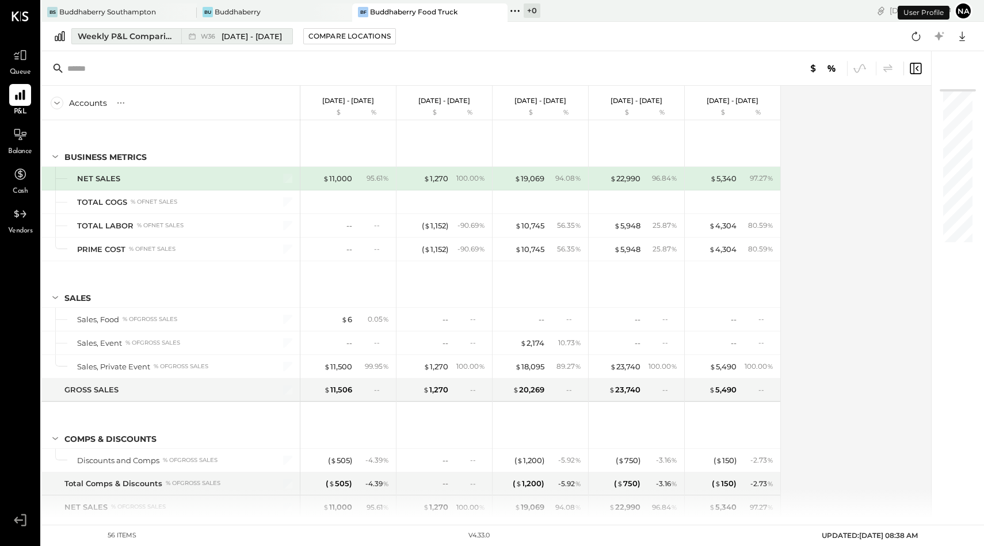
click at [111, 30] on button "Weekly P&L Comparison W36 [DATE] - [DATE]" at bounding box center [181, 36] width 221 height 16
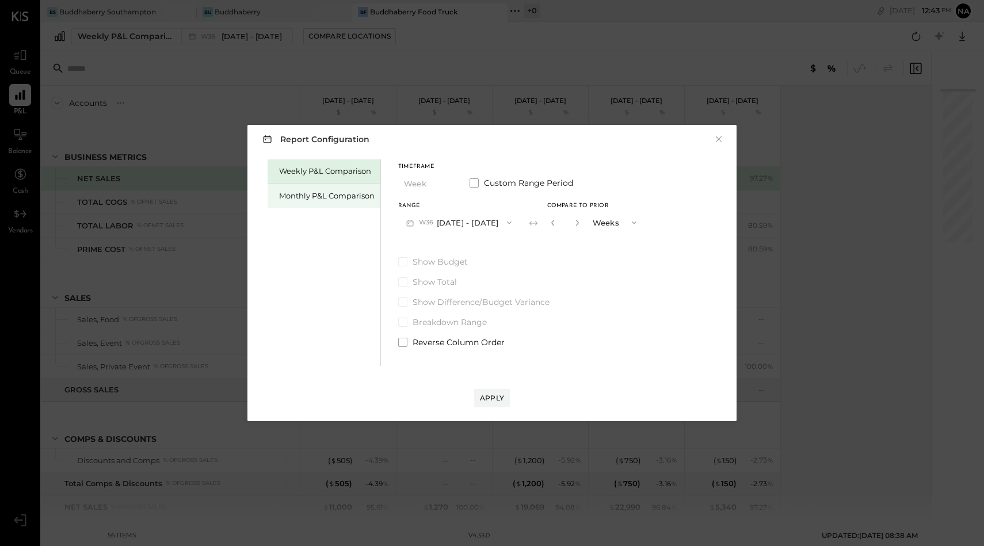
click at [305, 197] on div "Monthly P&L Comparison" at bounding box center [326, 195] width 95 height 11
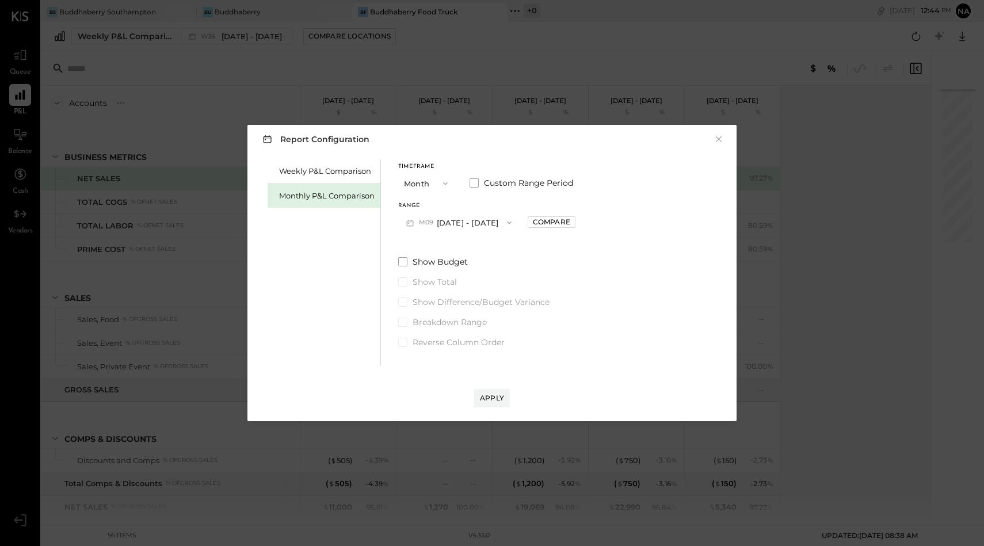
click at [460, 234] on div "Timeframe Month Custom Range Period Range M09 [DATE] - [DATE] Compare Show Budg…" at bounding box center [486, 253] width 177 height 189
click at [460, 224] on button "M09 [DATE] - [DATE]" at bounding box center [458, 222] width 121 height 21
click at [295, 173] on div "Weekly P&L Comparison" at bounding box center [326, 171] width 95 height 11
click at [304, 189] on div "Monthly P&L Comparison" at bounding box center [323, 196] width 113 height 24
click at [452, 219] on button "M09 [DATE] - [DATE]" at bounding box center [458, 222] width 121 height 21
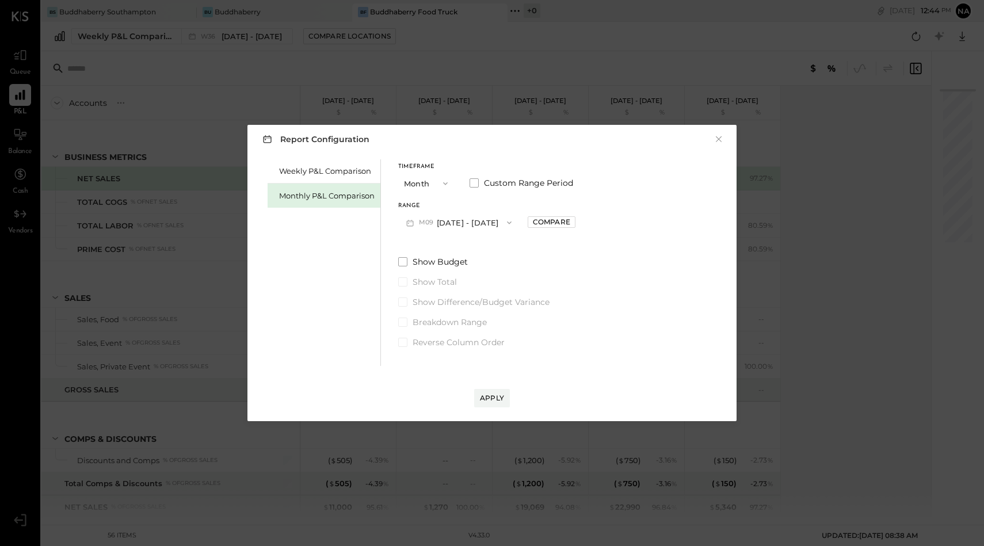
click at [431, 179] on button "Month" at bounding box center [427, 183] width 58 height 21
click at [428, 202] on span "Quarter" at bounding box center [421, 203] width 29 height 7
click at [458, 220] on button "Q3 [DATE] - [DATE]" at bounding box center [455, 222] width 115 height 21
click at [457, 371] on span "[DATE] - [DATE]" at bounding box center [446, 369] width 55 height 10
click at [439, 224] on button "Q1 [DATE] - [DATE]" at bounding box center [455, 222] width 114 height 21
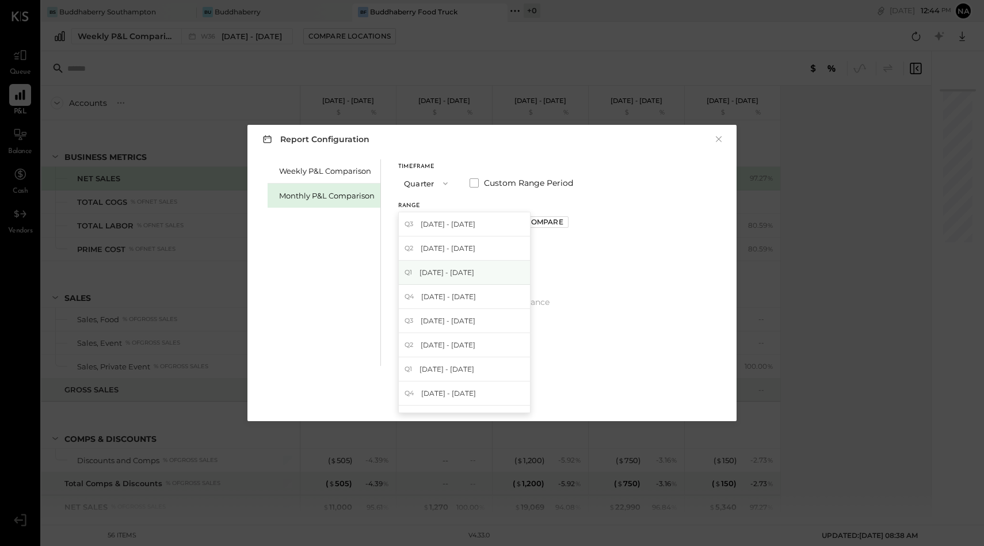
click at [444, 276] on span "[DATE] - [DATE]" at bounding box center [446, 272] width 55 height 10
click at [555, 224] on div "Compare" at bounding box center [543, 222] width 37 height 10
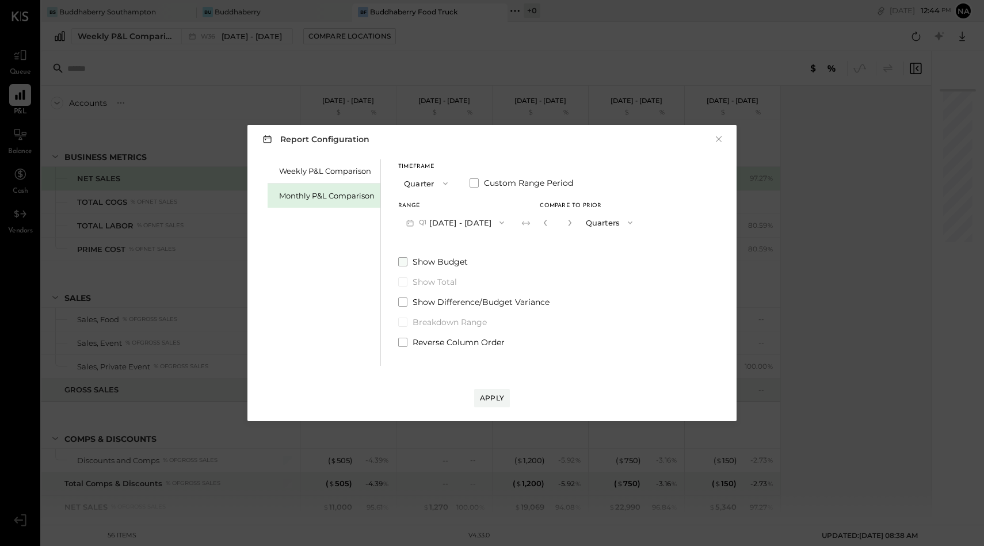
click at [399, 259] on span at bounding box center [402, 261] width 9 height 9
click at [495, 396] on div "Apply" at bounding box center [492, 398] width 24 height 10
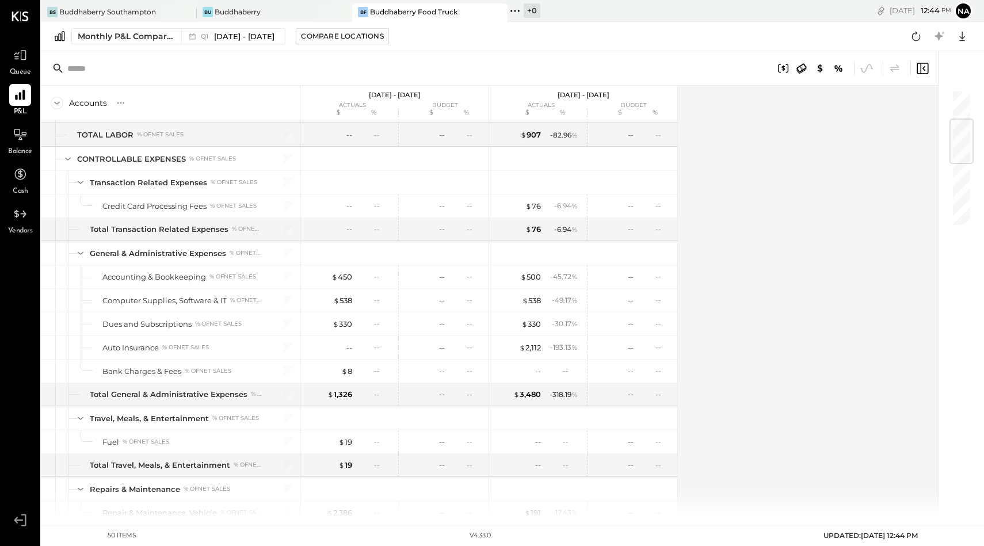
scroll to position [807, 0]
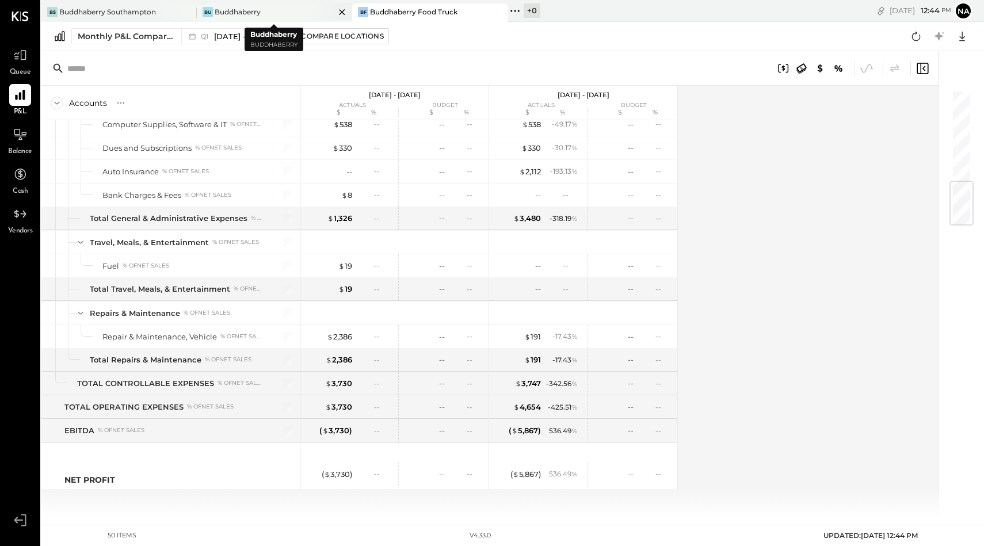
click at [232, 17] on div "Bu Buddhaberry" at bounding box center [274, 12] width 155 height 18
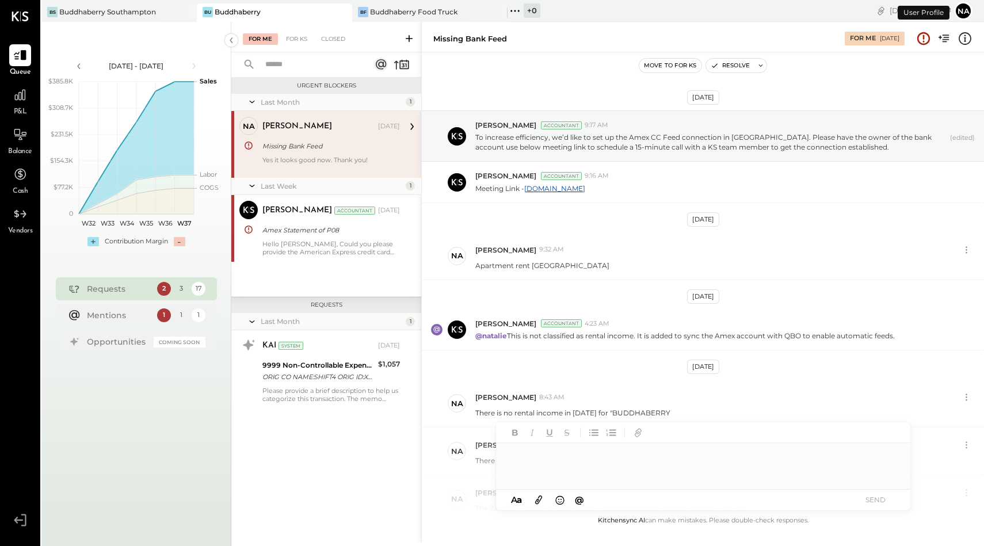
scroll to position [262, 0]
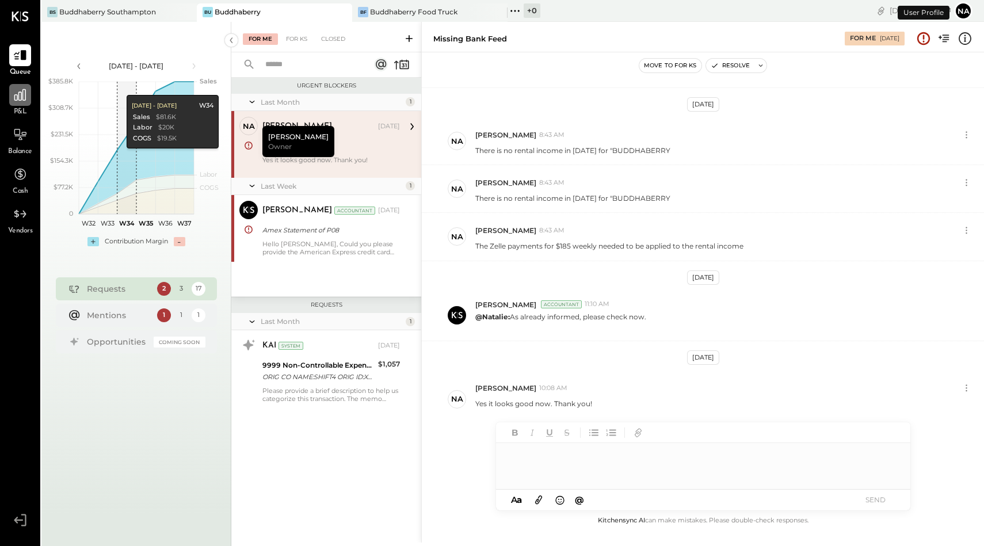
click at [21, 100] on icon at bounding box center [20, 95] width 12 height 12
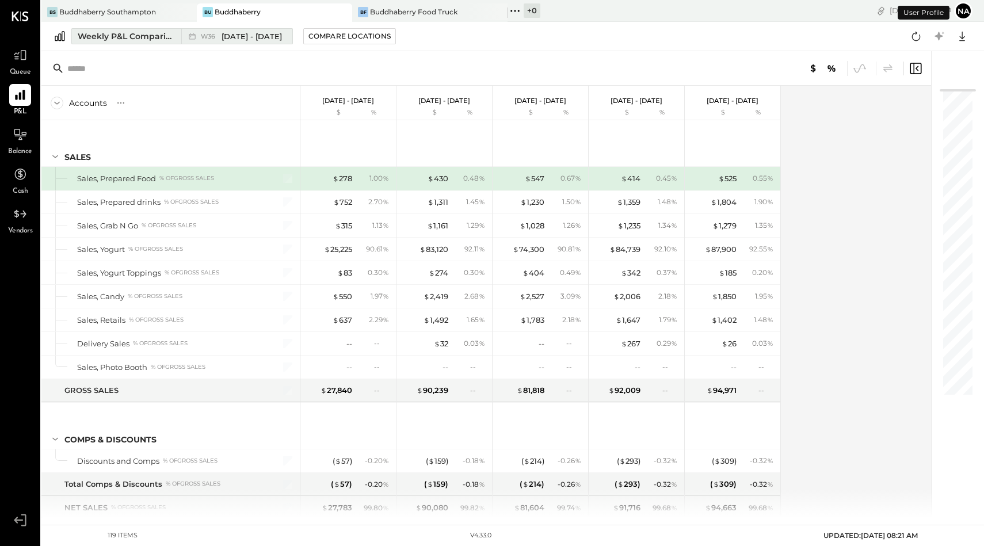
click at [156, 28] on button "Weekly P&L Comparison W36 [DATE] - [DATE]" at bounding box center [181, 36] width 221 height 16
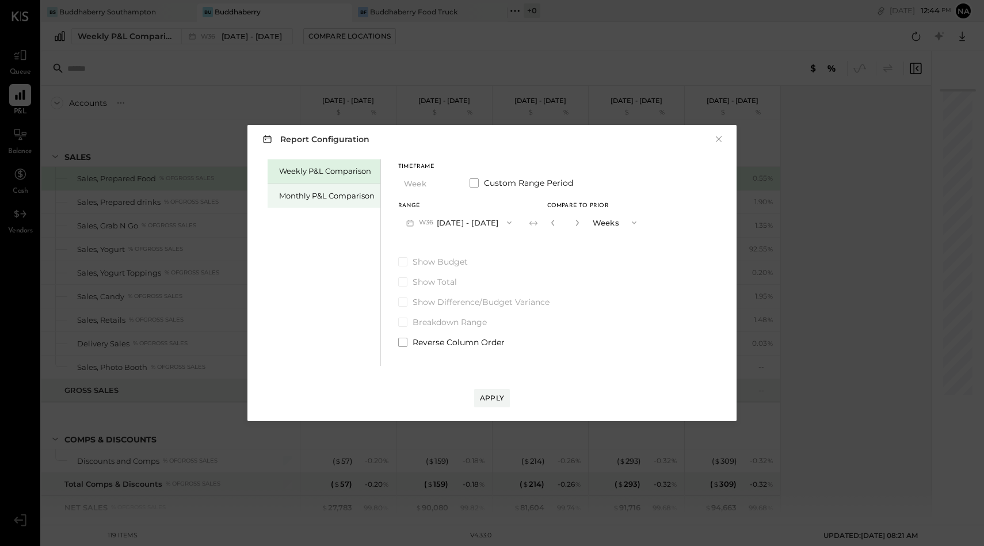
click at [343, 197] on div "Monthly P&L Comparison" at bounding box center [326, 195] width 95 height 11
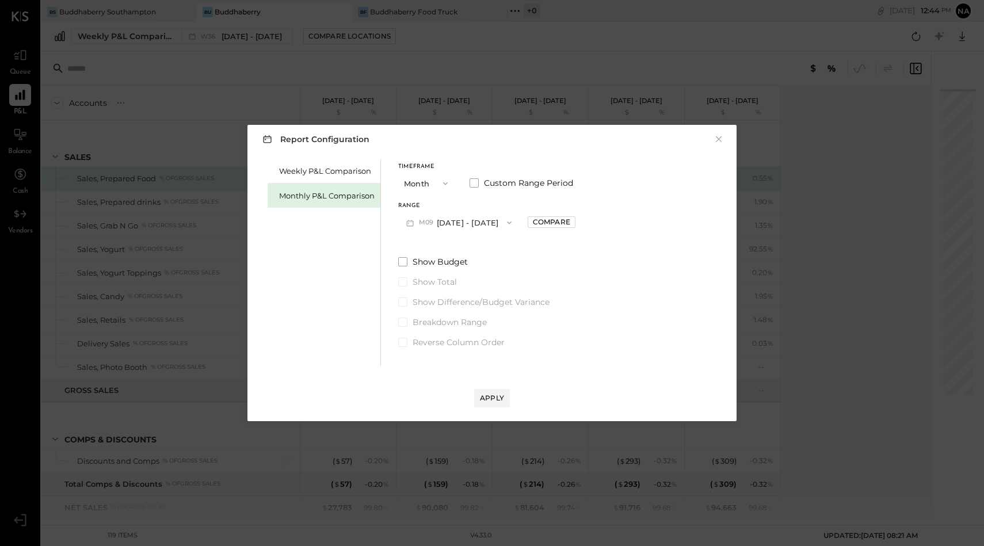
click at [416, 179] on button "Month" at bounding box center [427, 183] width 58 height 21
click at [425, 192] on div "Month" at bounding box center [427, 183] width 56 height 21
click at [422, 173] on button "Month" at bounding box center [427, 183] width 58 height 21
click at [422, 205] on span "Quarter" at bounding box center [421, 203] width 29 height 7
click at [456, 219] on button "Q3 [DATE] - [DATE]" at bounding box center [455, 222] width 115 height 21
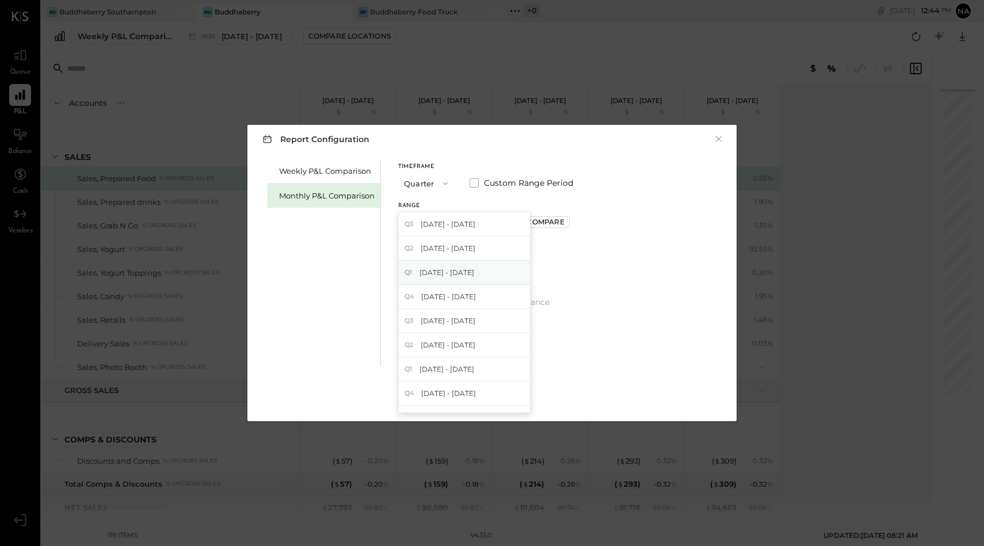
click at [453, 274] on span "[DATE] - [DATE]" at bounding box center [446, 272] width 55 height 10
click at [502, 400] on div "Apply" at bounding box center [492, 398] width 24 height 10
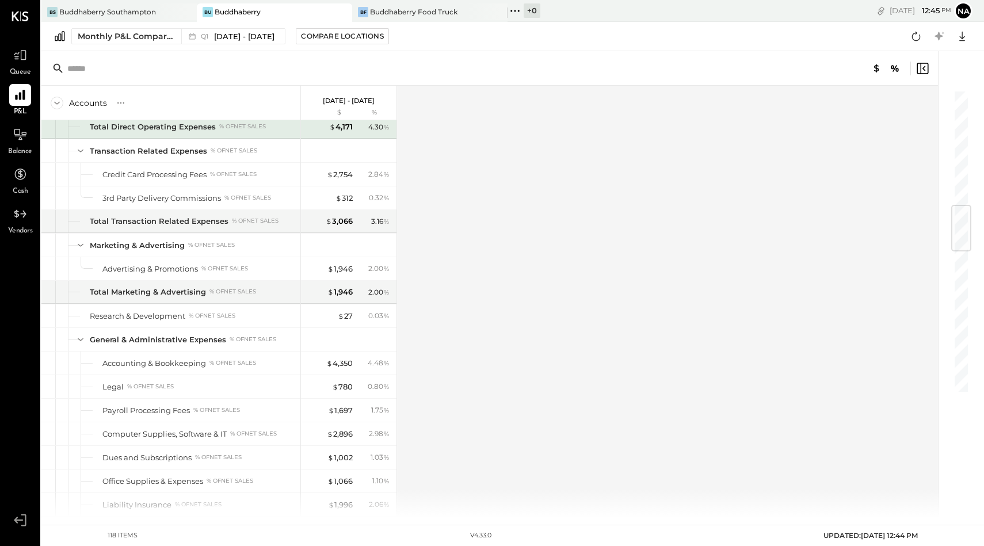
scroll to position [981, 0]
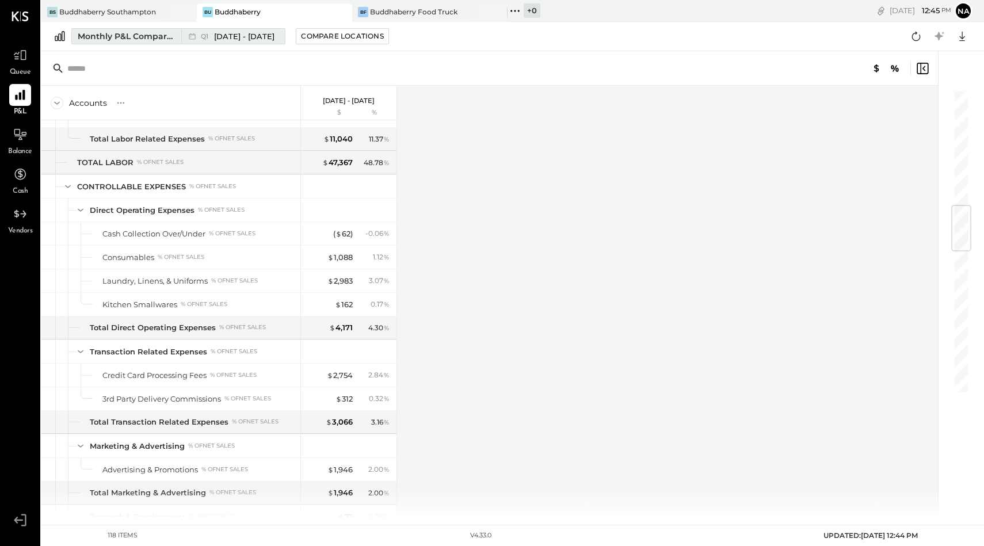
click at [216, 33] on span "[DATE] - [DATE]" at bounding box center [244, 36] width 60 height 11
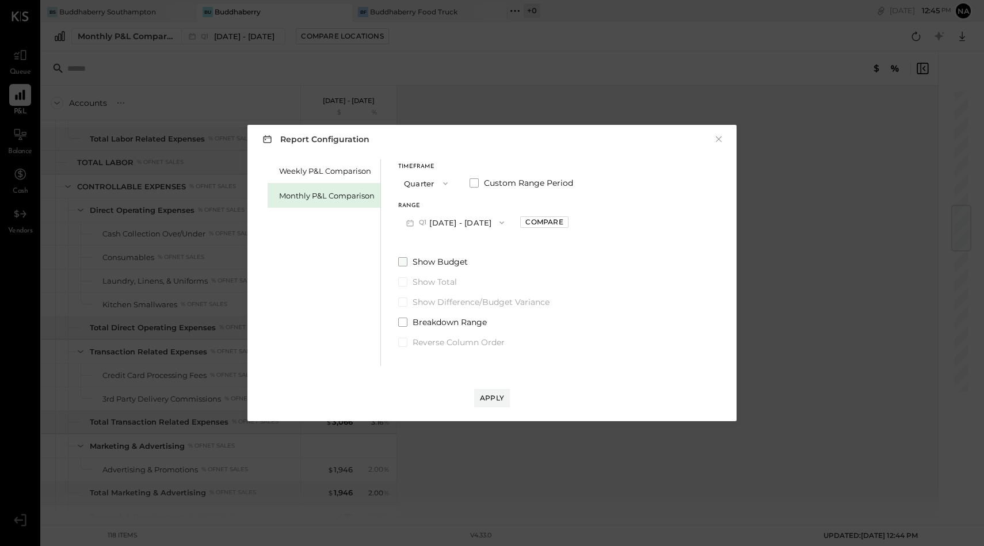
click at [403, 259] on span at bounding box center [402, 261] width 9 height 9
click at [486, 399] on div "Apply" at bounding box center [492, 398] width 24 height 10
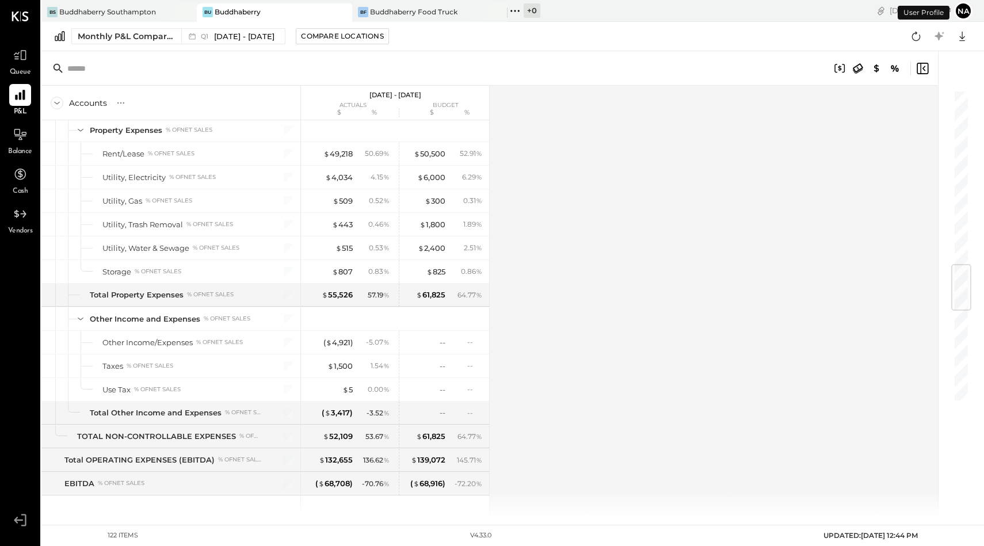
scroll to position [2245, 0]
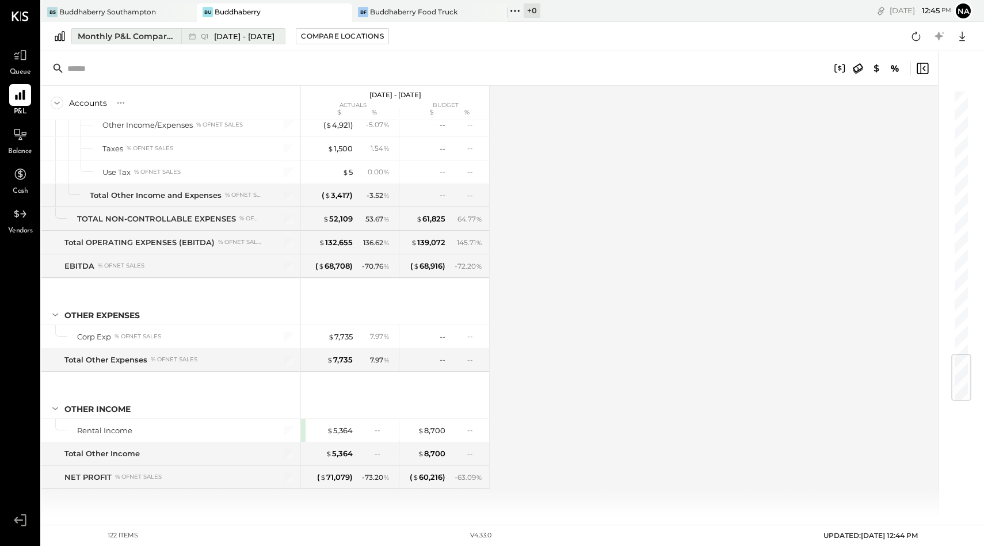
click at [224, 36] on span "[DATE] - [DATE]" at bounding box center [244, 36] width 60 height 11
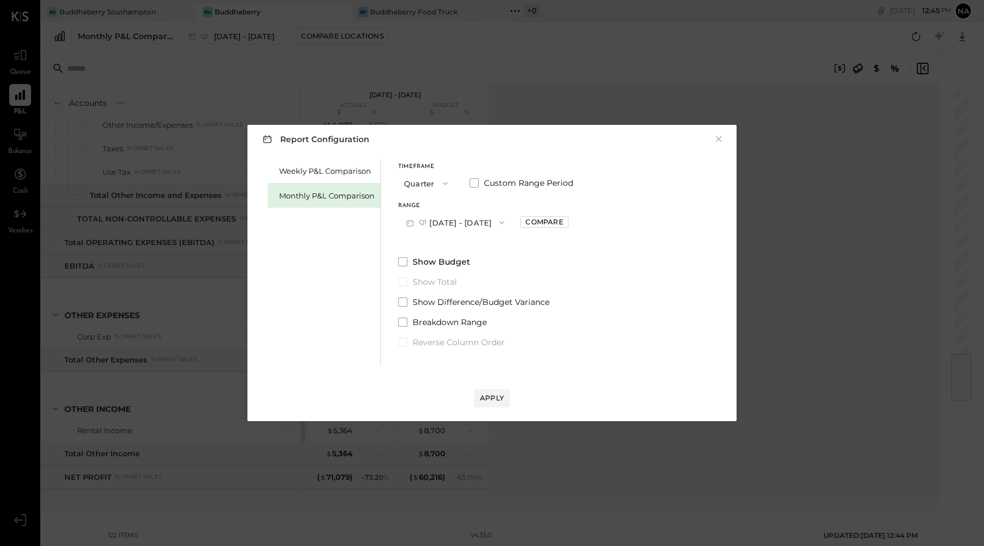
click at [435, 184] on span "button" at bounding box center [442, 183] width 15 height 9
click at [477, 206] on div "Range" at bounding box center [455, 206] width 114 height 6
click at [477, 218] on button "Q1 [DATE] - [DATE]" at bounding box center [455, 222] width 114 height 21
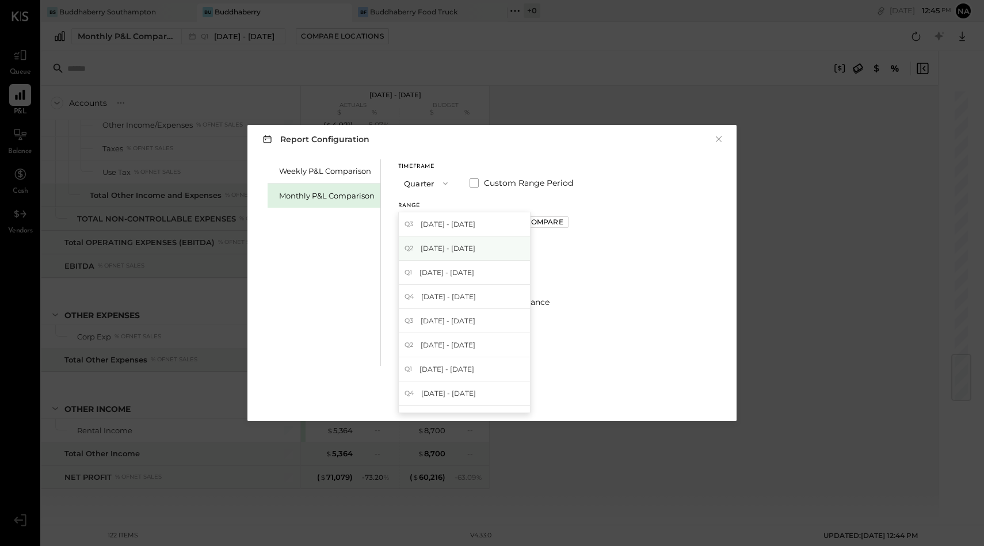
click at [469, 245] on span "[DATE] - [DATE]" at bounding box center [448, 248] width 55 height 10
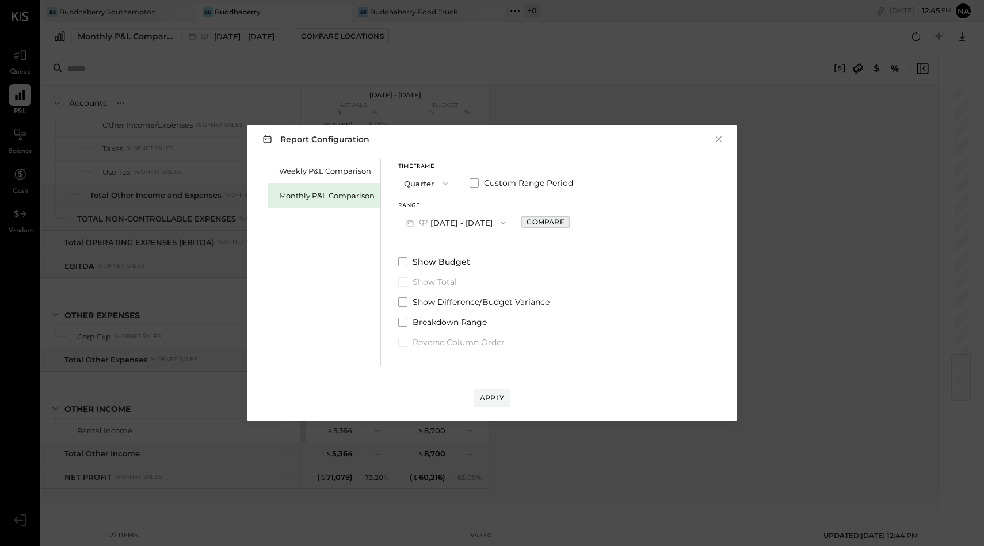
click at [546, 226] on div "Compare" at bounding box center [544, 222] width 37 height 10
click at [533, 224] on icon at bounding box center [527, 223] width 12 height 12
click at [614, 226] on button "Quarters" at bounding box center [611, 222] width 61 height 21
click at [609, 242] on span "Years" at bounding box center [599, 242] width 19 height 7
click at [500, 396] on div "Apply" at bounding box center [492, 398] width 24 height 10
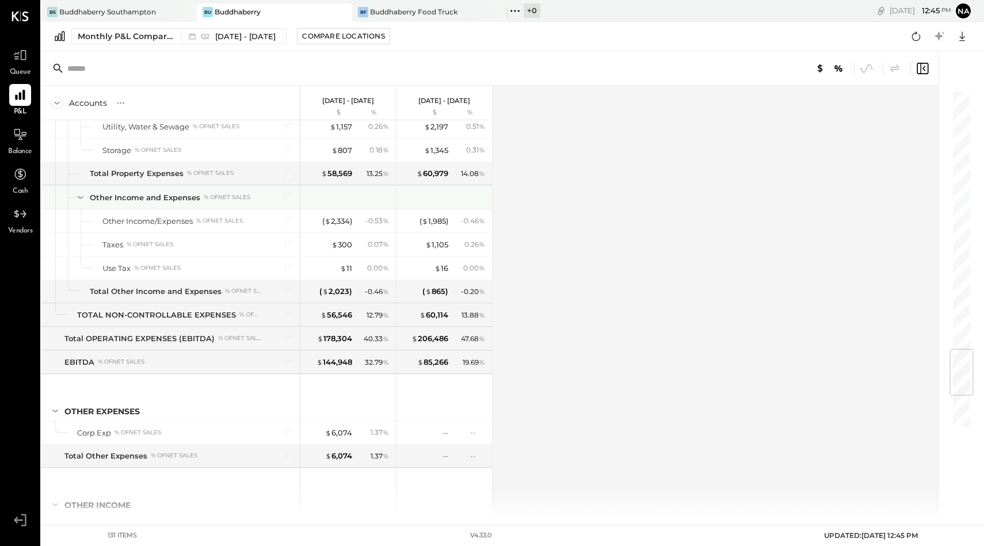
scroll to position [2457, 0]
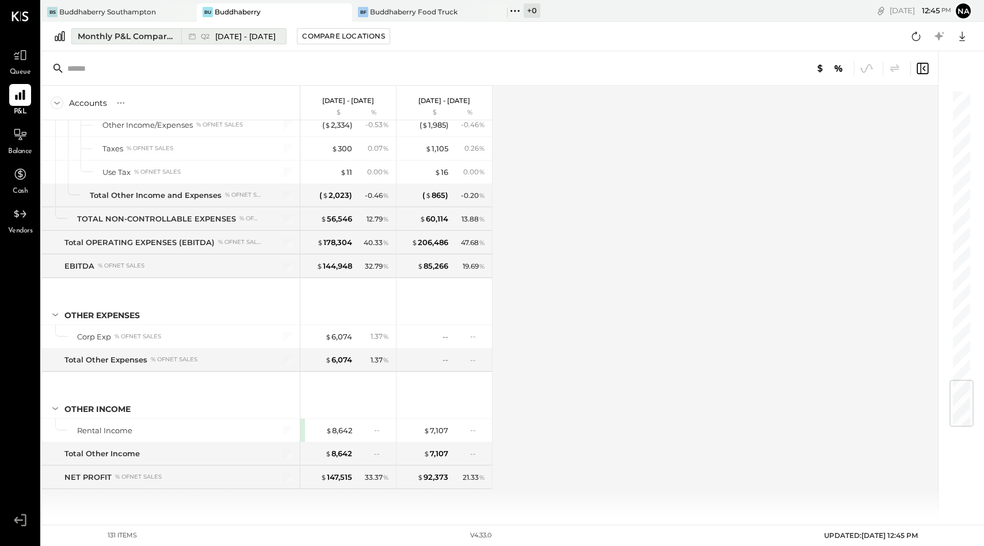
click at [247, 32] on span "[DATE] - [DATE]" at bounding box center [245, 36] width 60 height 11
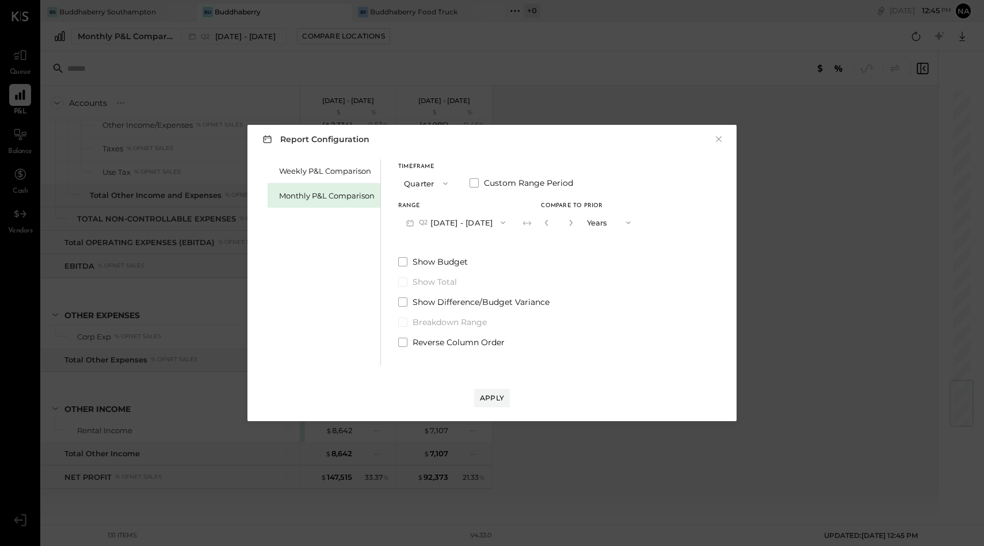
click at [487, 223] on button "Q2 [DATE] - [DATE]" at bounding box center [455, 222] width 115 height 21
click at [422, 184] on button "Quarter" at bounding box center [427, 183] width 58 height 21
click at [422, 182] on span "Month" at bounding box center [418, 182] width 23 height 7
click at [446, 219] on button "M09 [DATE] - [DATE]" at bounding box center [458, 222] width 121 height 21
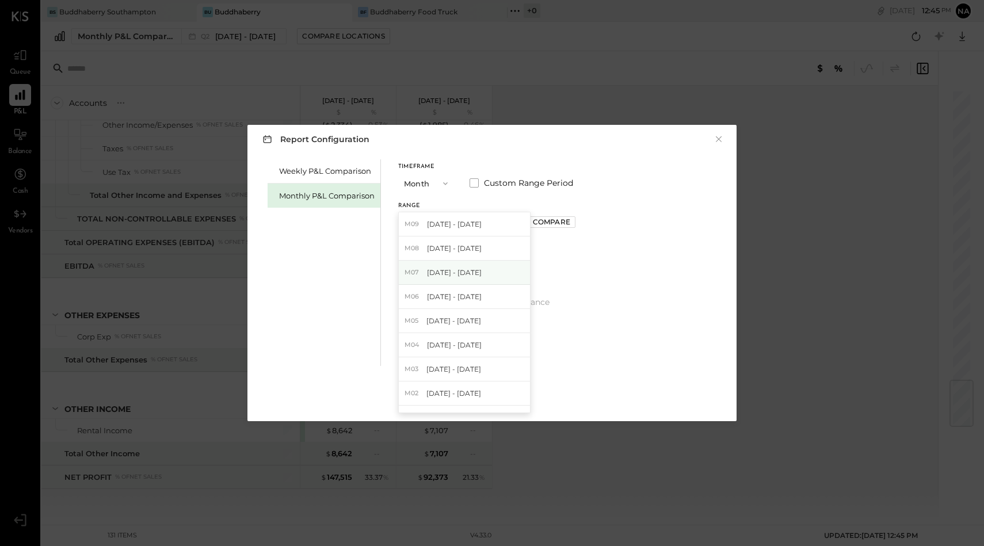
click at [442, 270] on span "[DATE] - [DATE]" at bounding box center [454, 272] width 55 height 10
click at [404, 258] on span at bounding box center [402, 261] width 9 height 9
click at [491, 396] on div "Apply" at bounding box center [492, 398] width 24 height 10
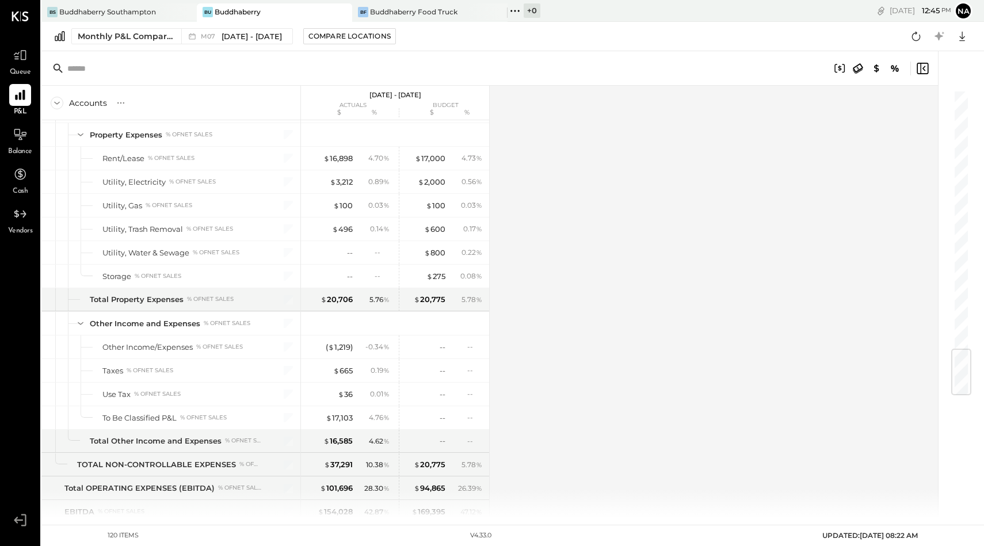
scroll to position [2198, 0]
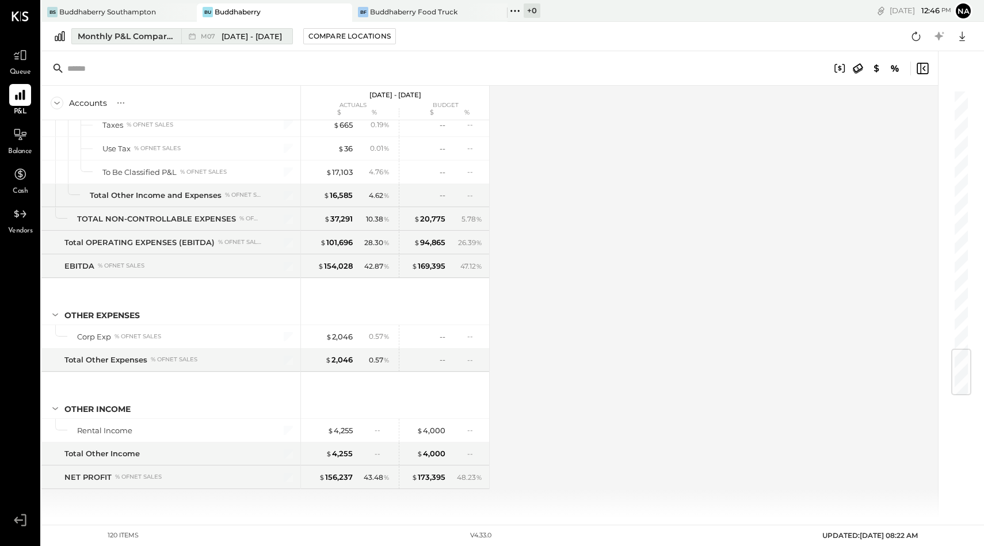
click at [218, 30] on div "M07 [DATE] - [DATE]" at bounding box center [233, 36] width 105 height 15
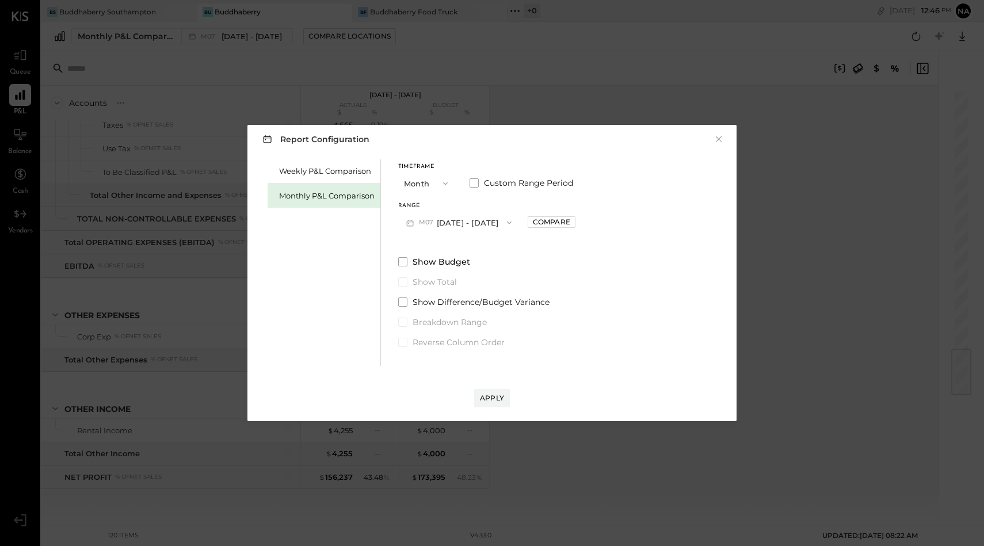
click at [472, 224] on button "M07 [DATE] - [DATE]" at bounding box center [458, 222] width 121 height 21
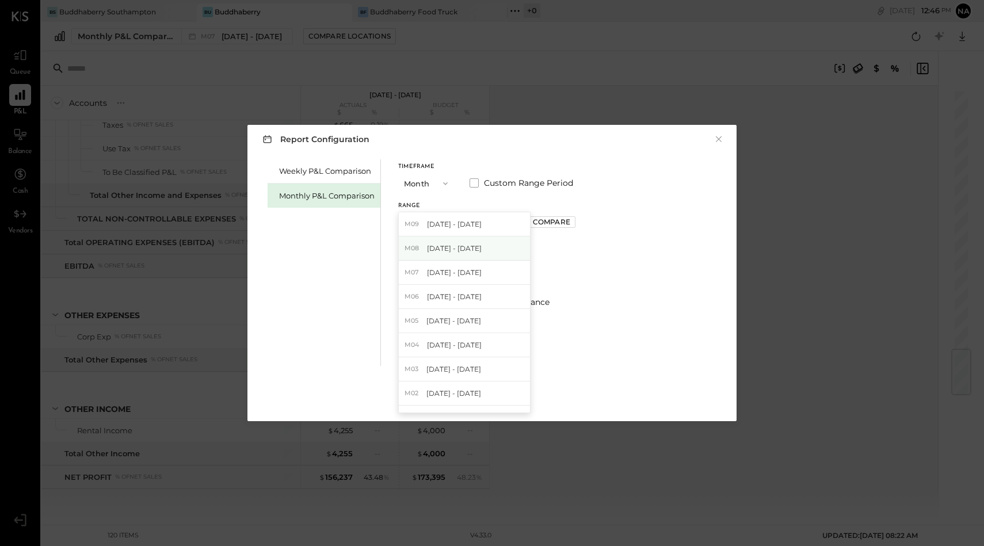
click at [470, 247] on span "[DATE] - [DATE]" at bounding box center [454, 248] width 55 height 10
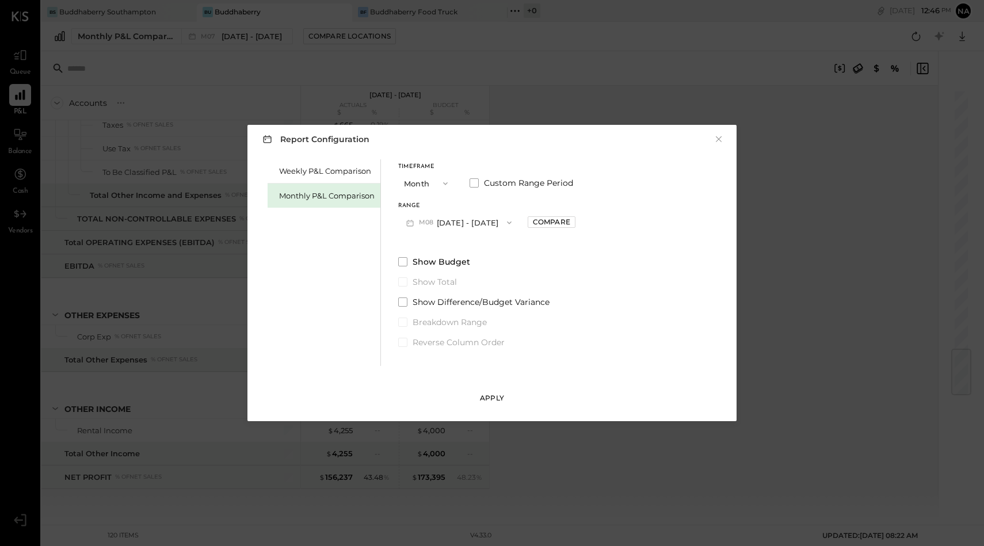
click at [502, 389] on button "Apply" at bounding box center [492, 398] width 36 height 18
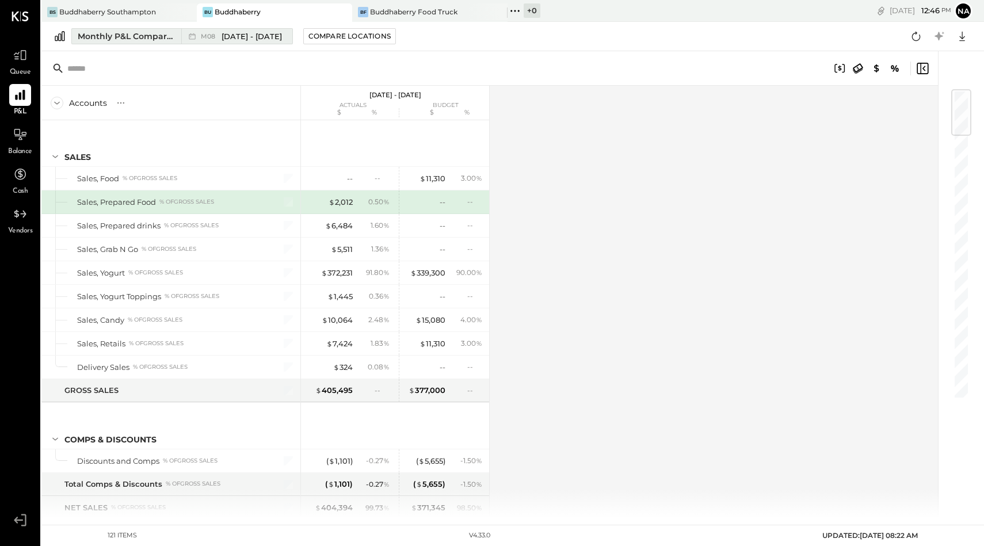
click at [243, 32] on span "[DATE] - [DATE]" at bounding box center [251, 36] width 60 height 11
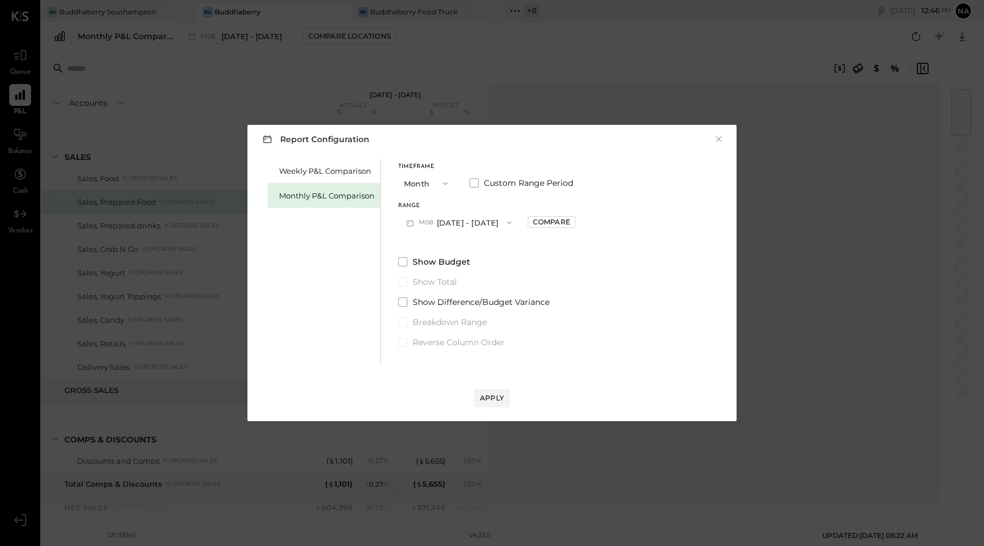
click at [454, 221] on button "M08 [DATE] - [DATE]" at bounding box center [458, 222] width 121 height 21
click at [446, 276] on span "[DATE] - [DATE]" at bounding box center [454, 272] width 55 height 10
click at [495, 399] on div "Apply" at bounding box center [492, 398] width 24 height 10
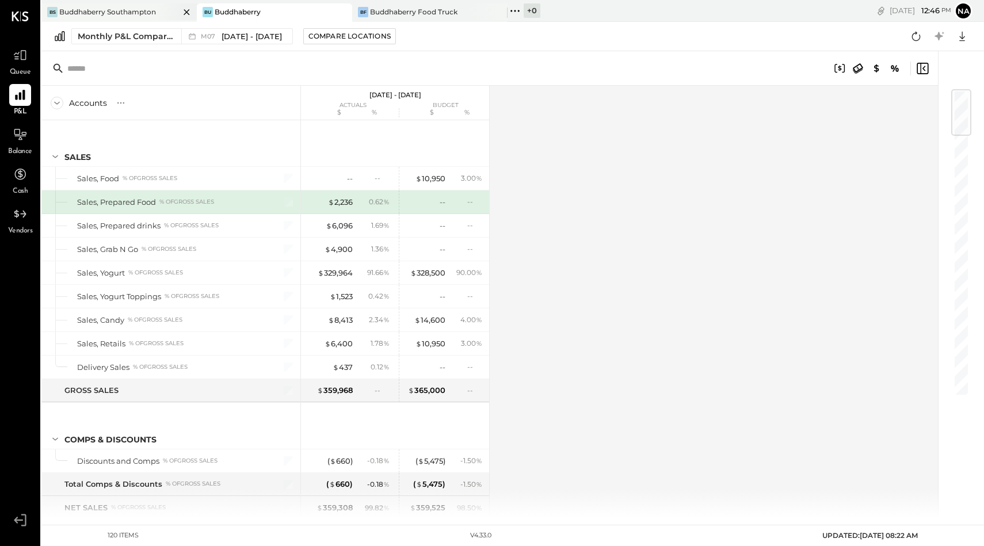
click at [150, 7] on div "Buddhaberry Southampton" at bounding box center [107, 12] width 97 height 10
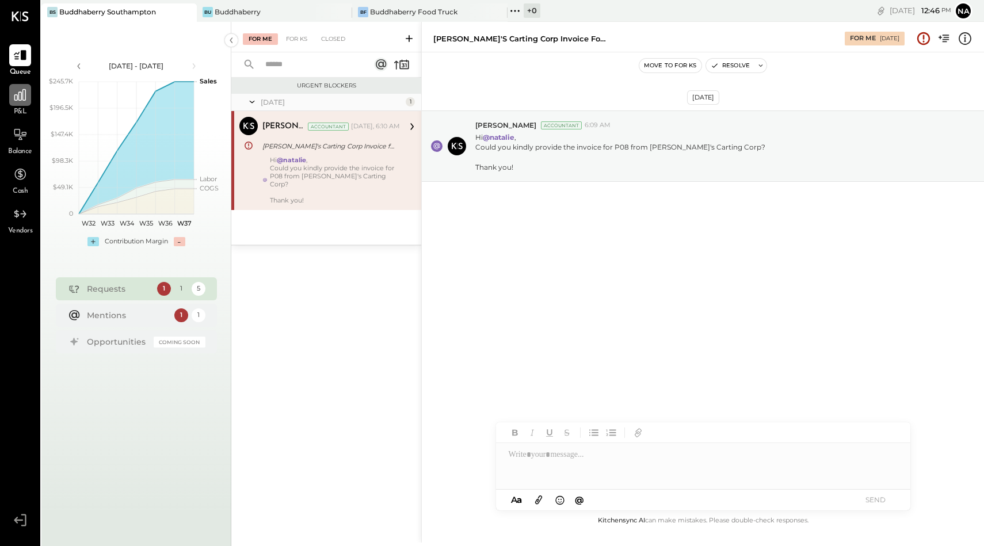
click at [22, 98] on icon at bounding box center [20, 94] width 15 height 15
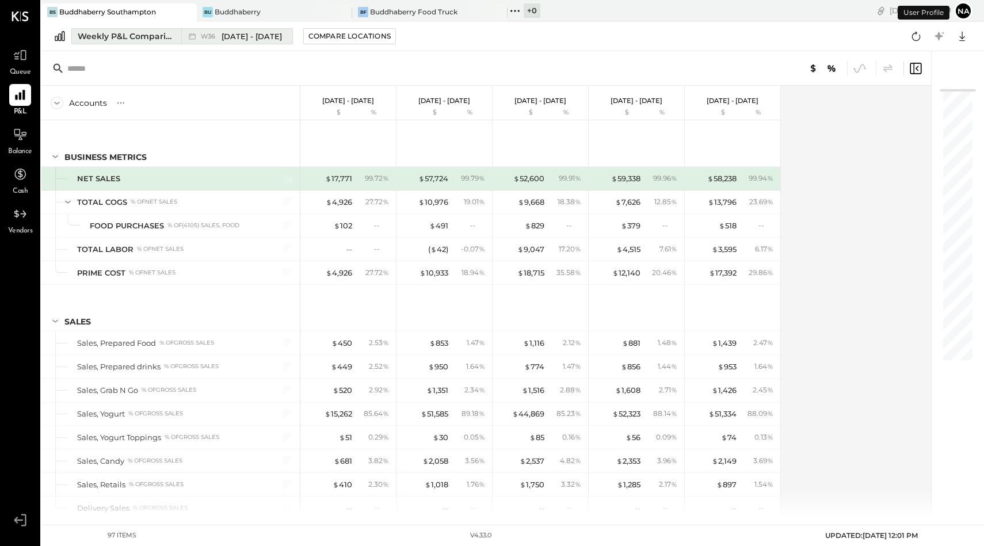
click at [157, 39] on div "Weekly P&L Comparison" at bounding box center [126, 36] width 97 height 12
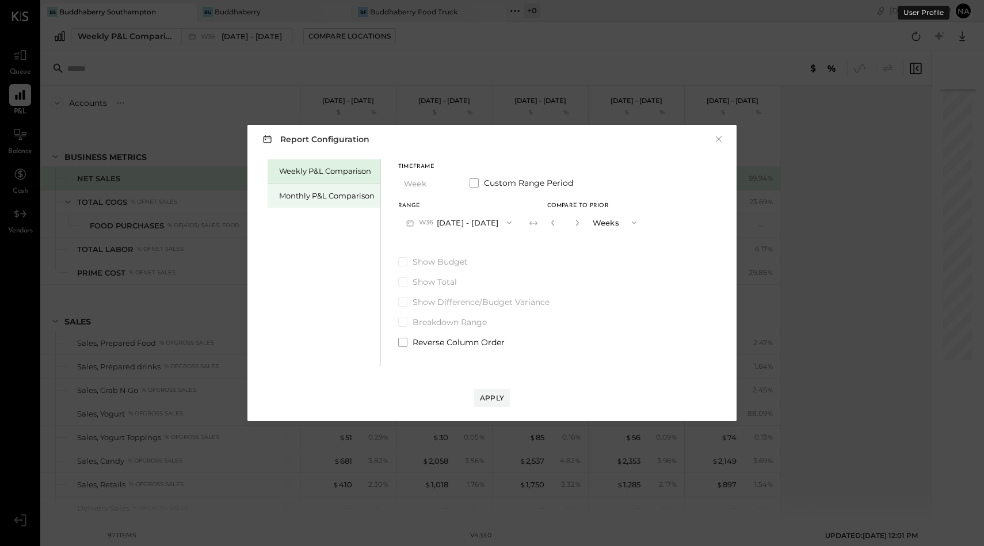
click at [318, 202] on div "Monthly P&L Comparison" at bounding box center [323, 196] width 113 height 24
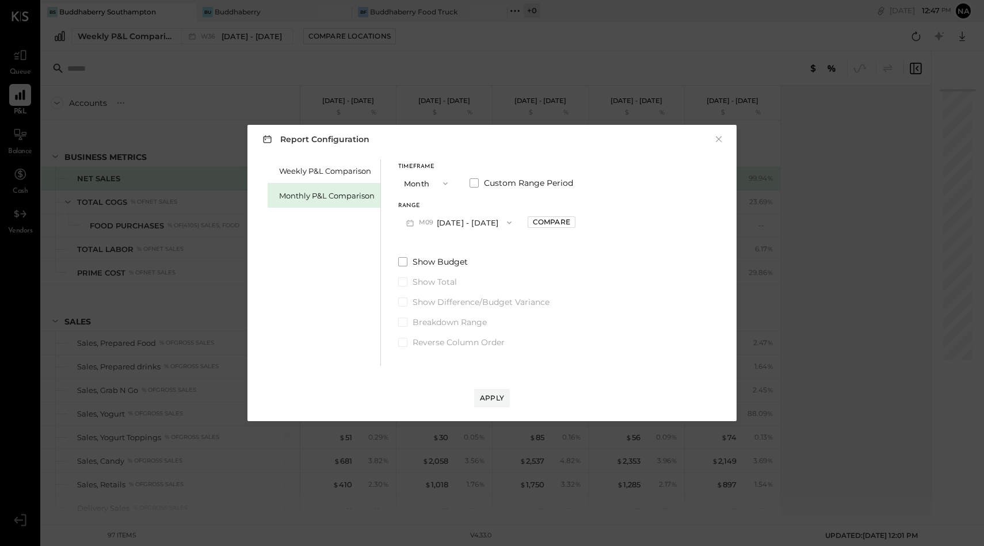
click at [451, 224] on button "M09 [DATE] - [DATE]" at bounding box center [458, 222] width 121 height 21
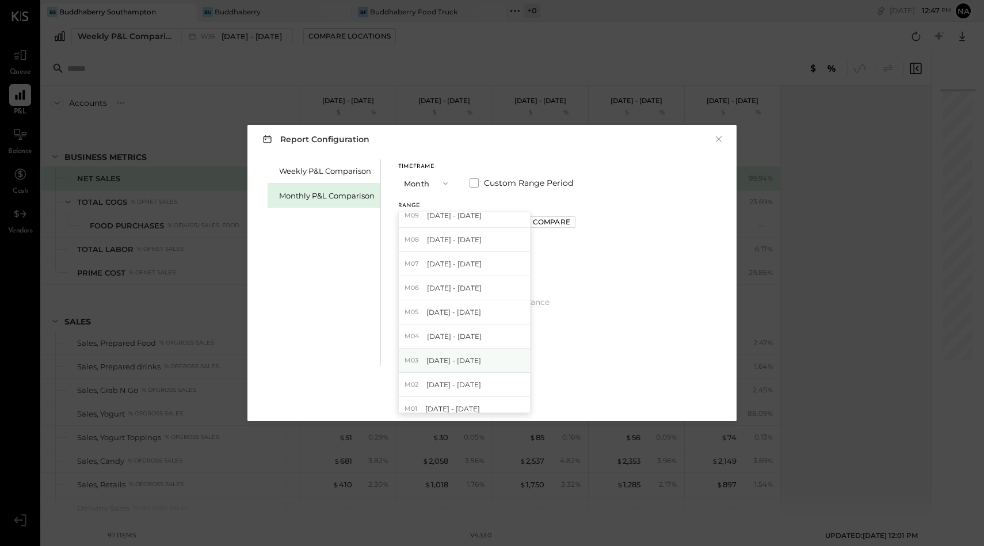
scroll to position [12, 0]
click at [415, 184] on button "Month" at bounding box center [427, 183] width 58 height 21
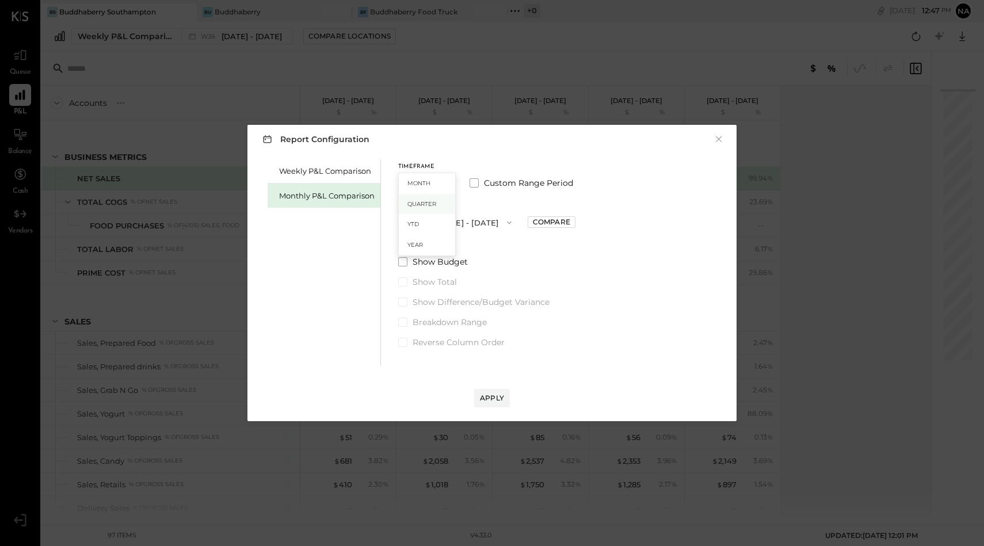
click at [419, 204] on span "Quarter" at bounding box center [421, 203] width 29 height 7
click at [452, 215] on button "Q3 [DATE] - [DATE]" at bounding box center [455, 222] width 115 height 21
click at [466, 270] on span "[DATE] - [DATE]" at bounding box center [446, 272] width 55 height 10
click at [492, 395] on div "Apply" at bounding box center [492, 398] width 24 height 10
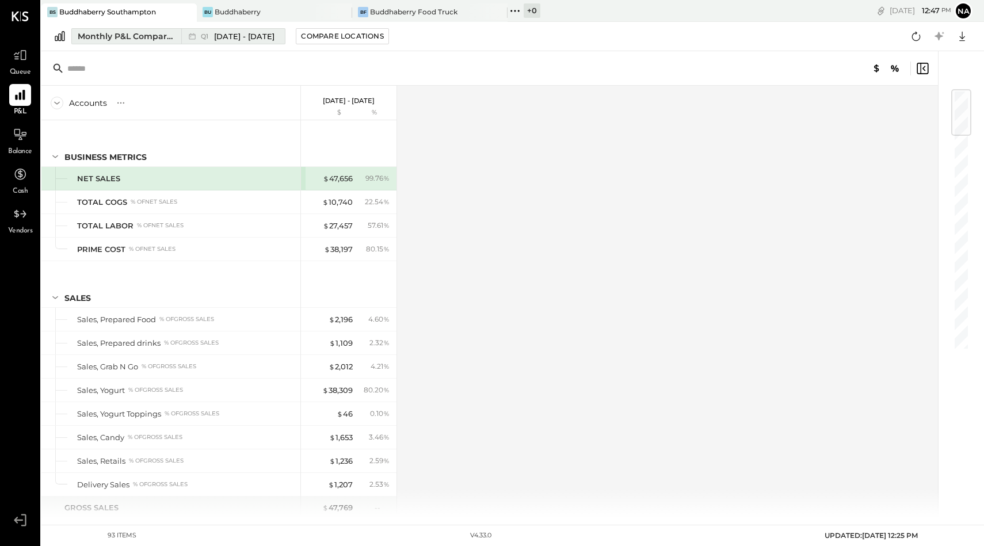
click at [265, 32] on span "[DATE] - [DATE]" at bounding box center [244, 36] width 60 height 11
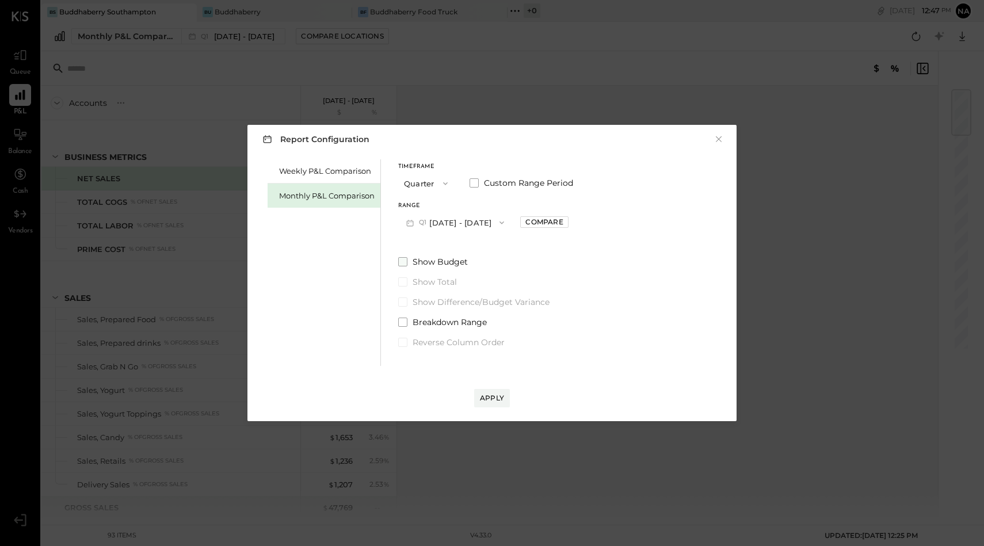
click at [402, 256] on label "Show Budget" at bounding box center [485, 262] width 175 height 12
click at [499, 402] on div "Apply" at bounding box center [492, 398] width 24 height 10
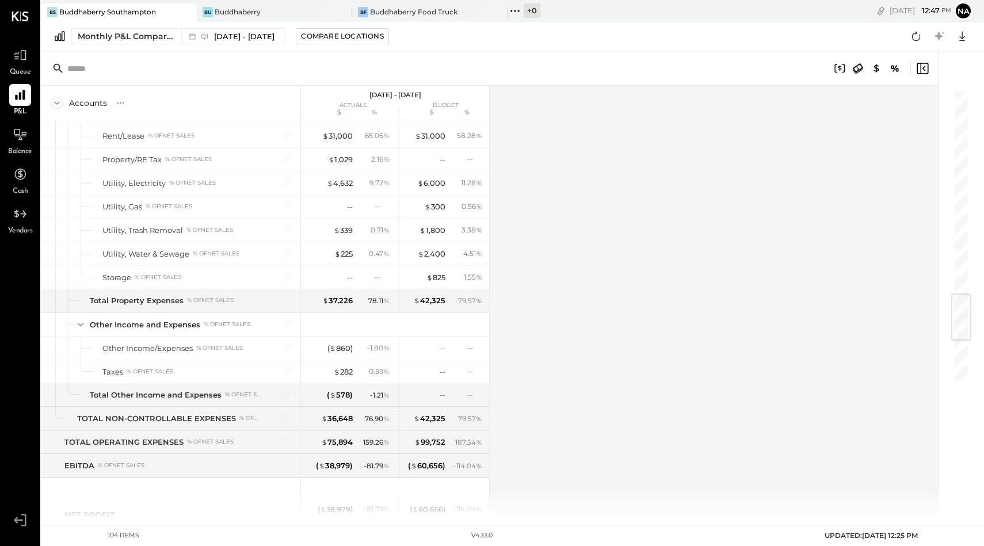
scroll to position [2080, 0]
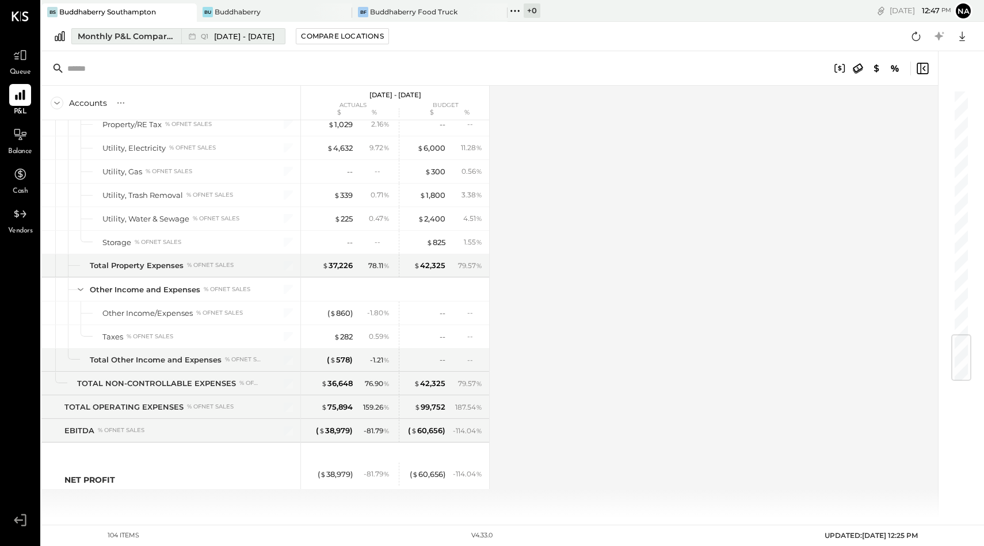
click at [257, 33] on span "[DATE] - [DATE]" at bounding box center [244, 36] width 60 height 11
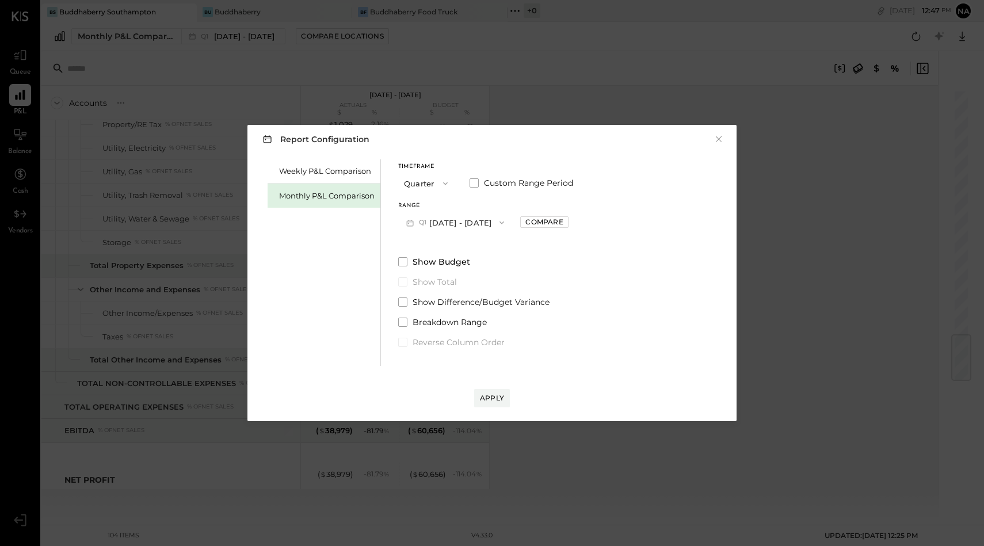
click at [438, 220] on button "Q1 [DATE] - [DATE]" at bounding box center [455, 222] width 114 height 21
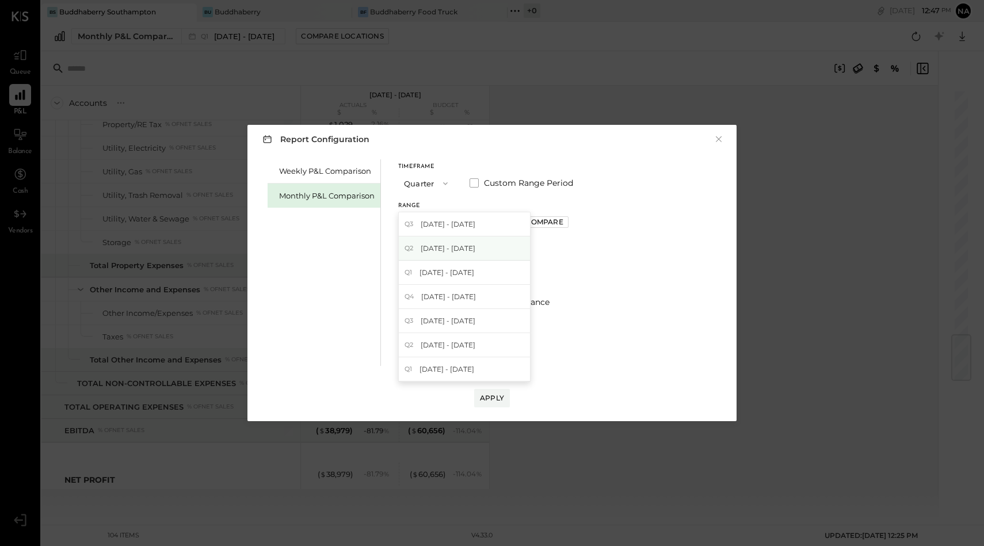
click at [440, 249] on span "[DATE] - [DATE]" at bounding box center [448, 248] width 55 height 10
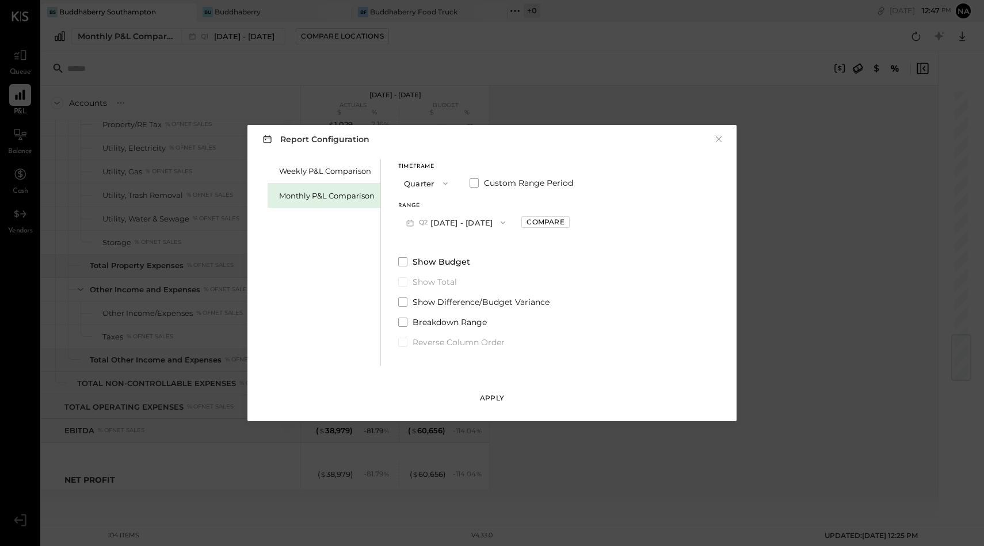
click at [486, 402] on div "Apply" at bounding box center [492, 398] width 24 height 10
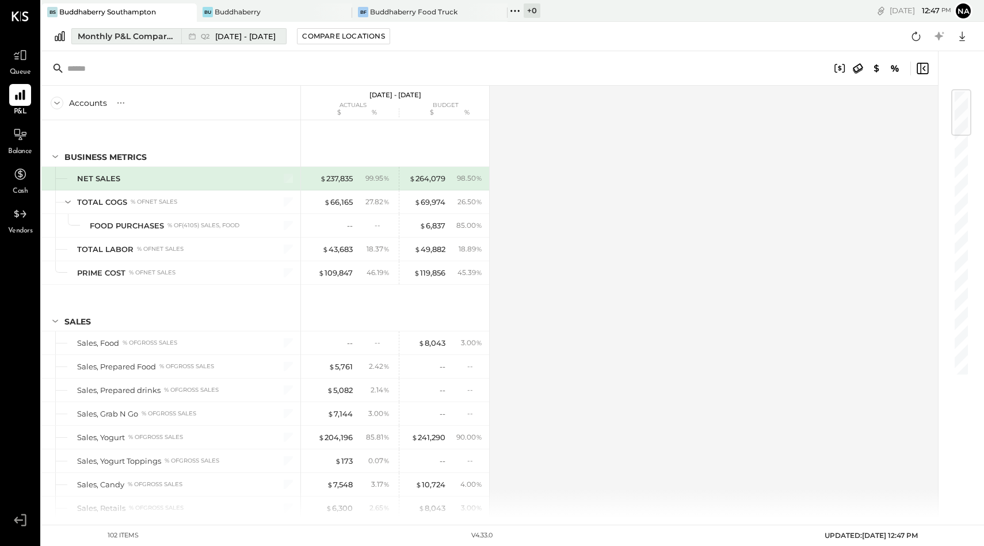
click at [266, 40] on span "[DATE] - [DATE]" at bounding box center [245, 36] width 60 height 11
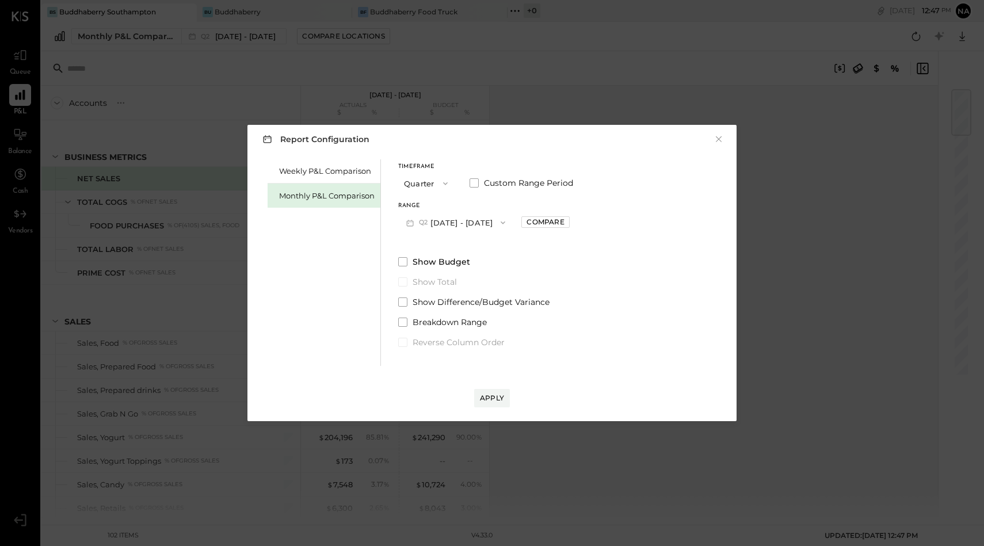
click at [452, 212] on button "Q2 [DATE] - [DATE]" at bounding box center [455, 222] width 115 height 21
click at [417, 186] on button "Quarter" at bounding box center [427, 183] width 58 height 21
click at [418, 182] on span "Month" at bounding box center [418, 182] width 23 height 7
click at [446, 223] on button "M09 [DATE] - [DATE]" at bounding box center [458, 222] width 121 height 21
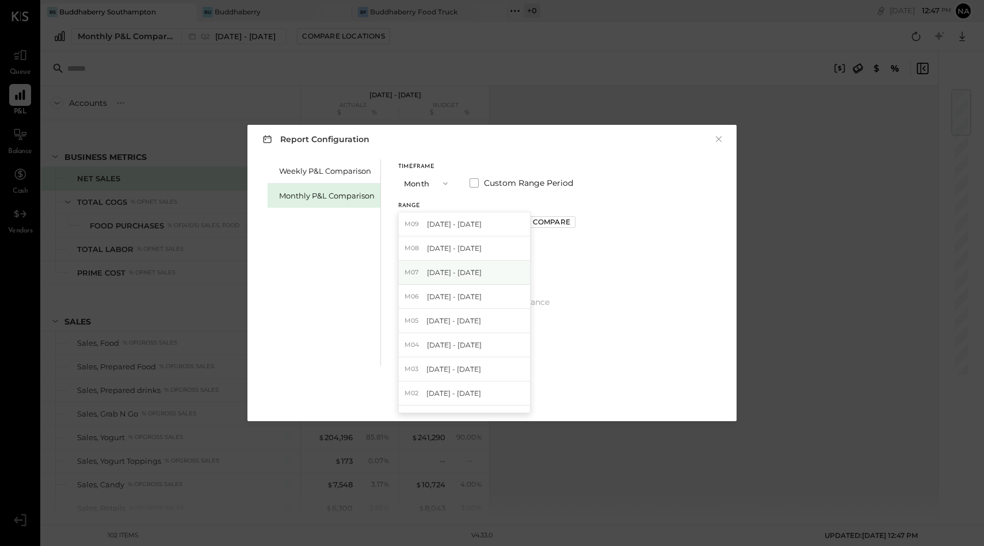
click at [445, 267] on span "[DATE] - [DATE]" at bounding box center [454, 272] width 55 height 10
click at [400, 263] on span at bounding box center [402, 261] width 9 height 9
click at [491, 399] on div "Apply" at bounding box center [492, 398] width 24 height 10
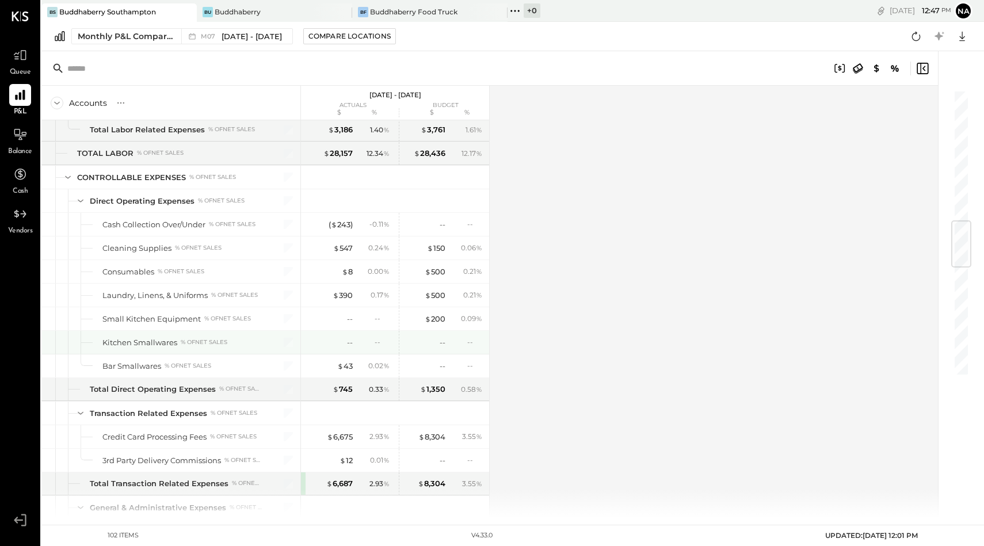
scroll to position [1117, 0]
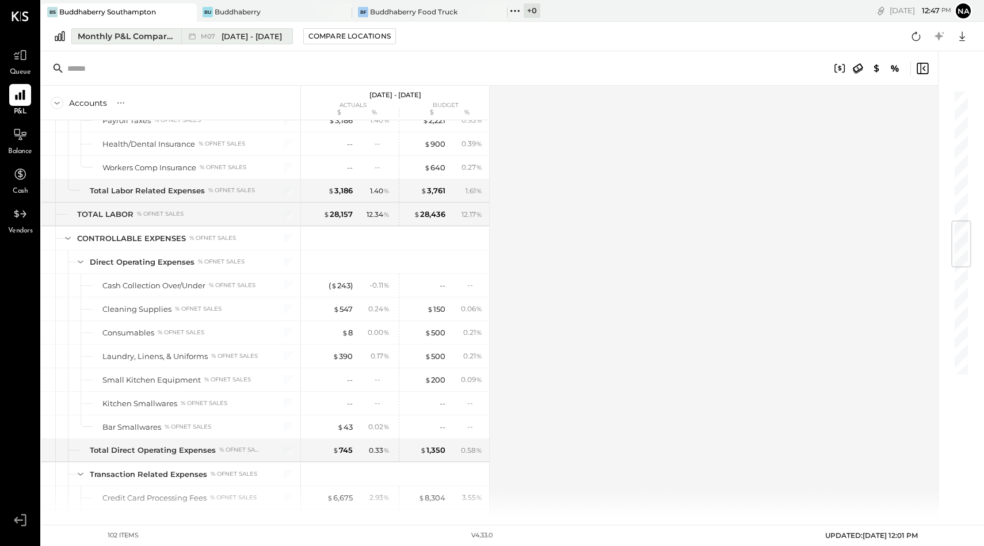
click at [243, 43] on div "M07 [DATE] - [DATE]" at bounding box center [233, 36] width 105 height 15
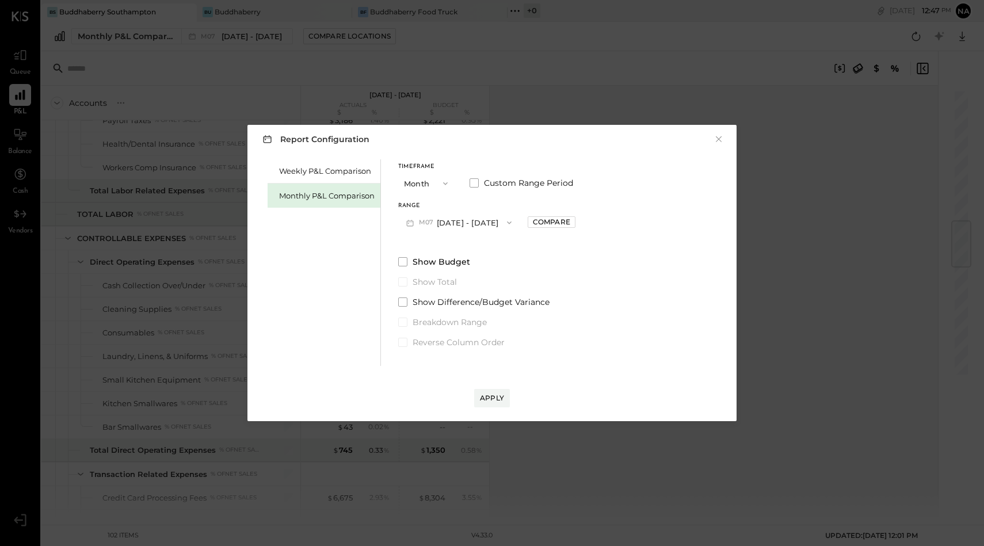
click at [445, 221] on button "M07 [DATE] - [DATE]" at bounding box center [458, 222] width 121 height 21
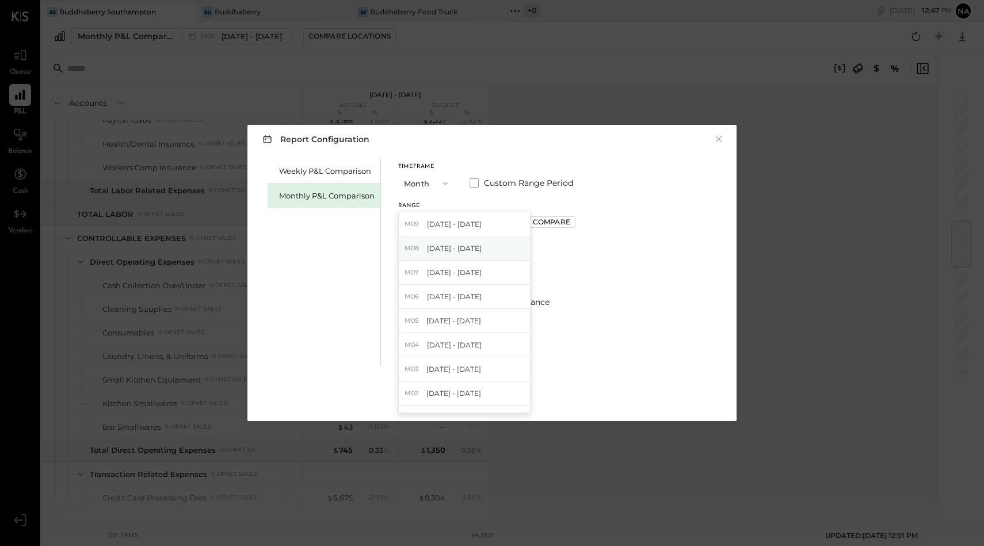
click at [444, 255] on div "M08 [DATE] - [DATE]" at bounding box center [464, 248] width 131 height 24
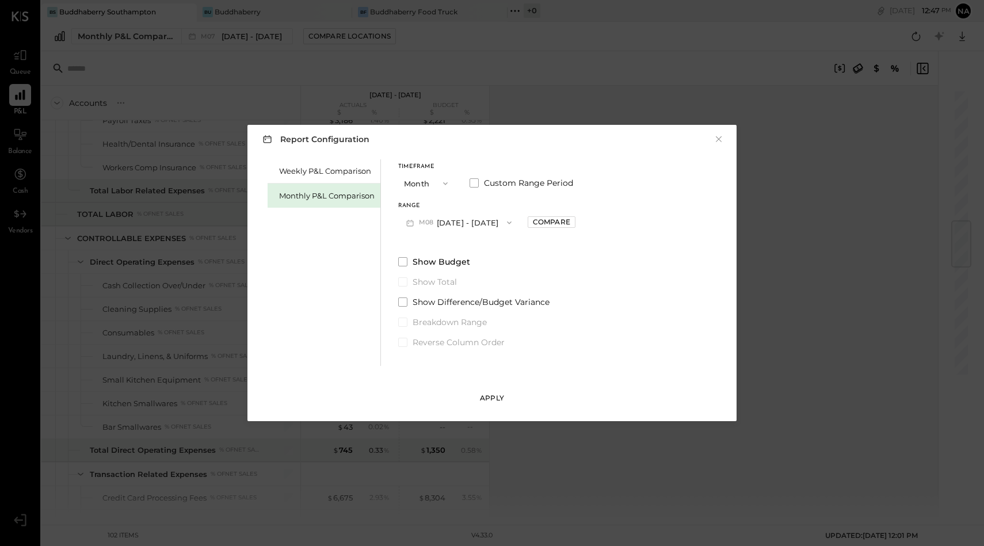
click at [488, 406] on button "Apply" at bounding box center [492, 398] width 36 height 18
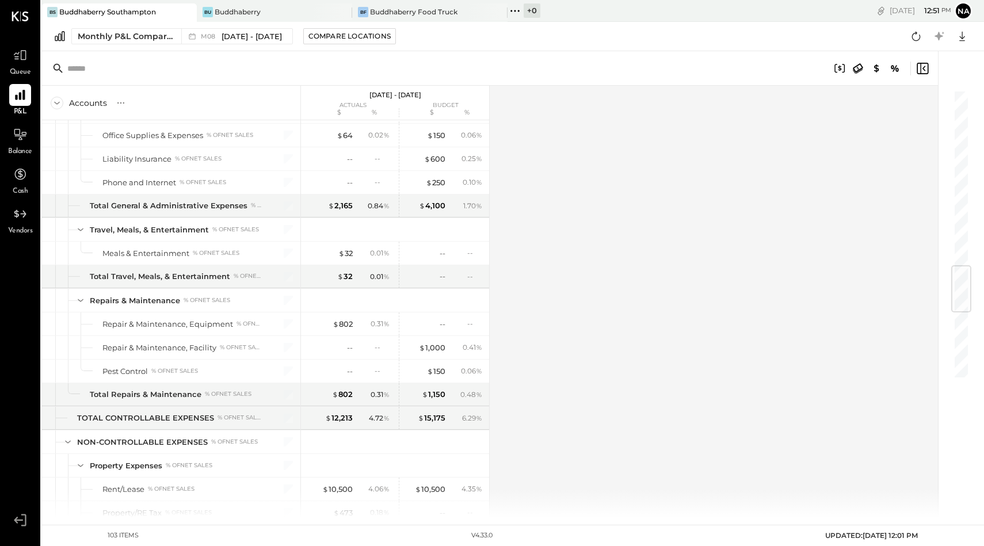
scroll to position [1374, 0]
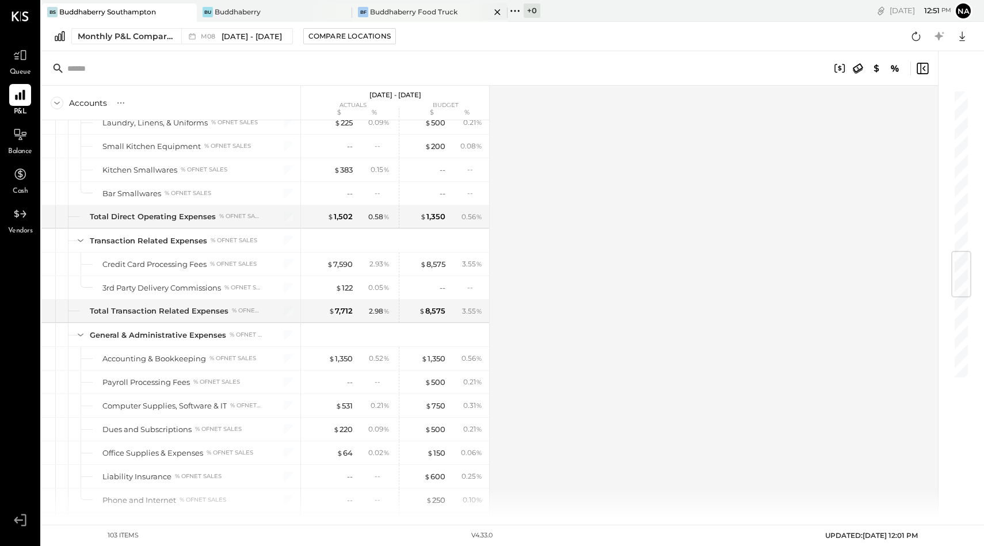
click at [435, 13] on div "Buddhaberry Food Truck" at bounding box center [413, 12] width 87 height 10
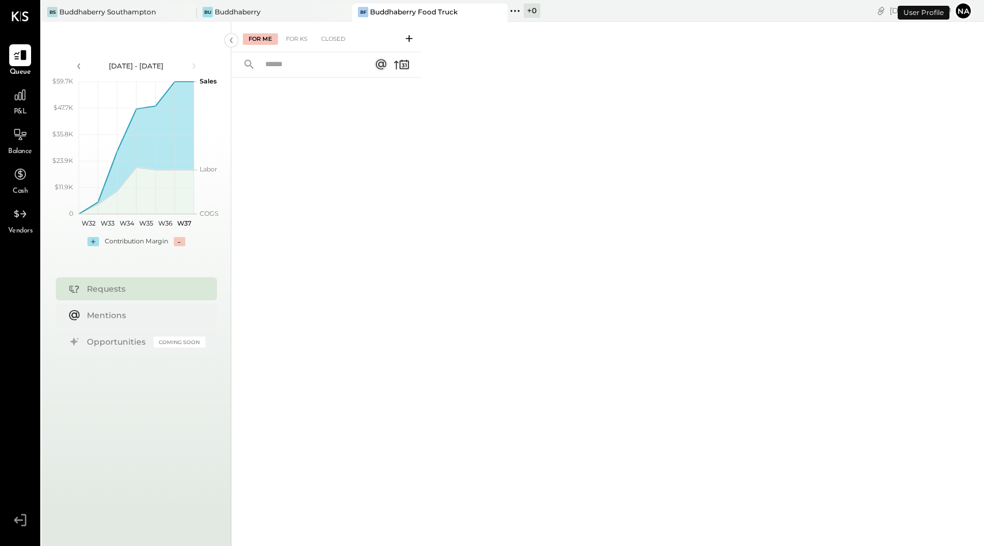
click at [24, 106] on div "P&L" at bounding box center [20, 100] width 22 height 33
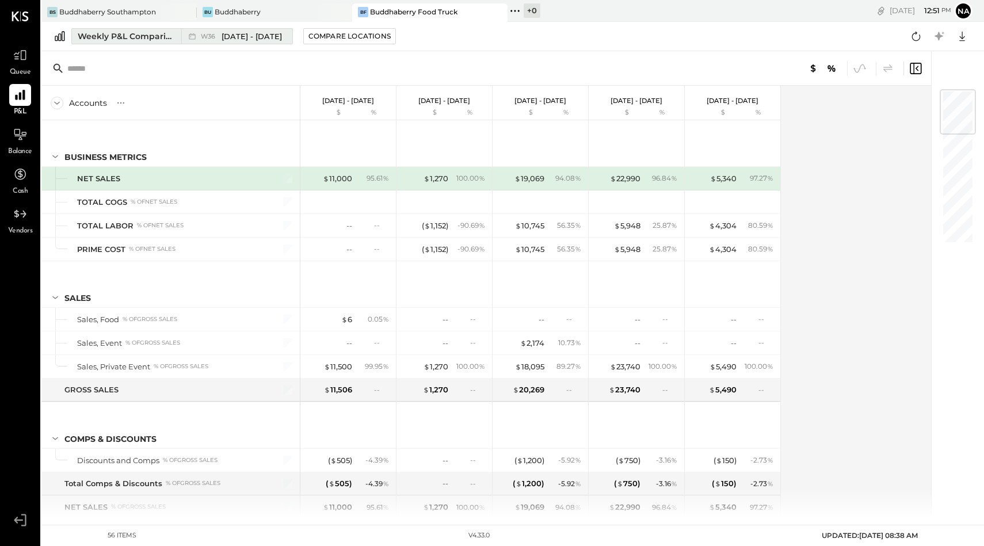
click at [139, 37] on div "Weekly P&L Comparison" at bounding box center [126, 36] width 97 height 12
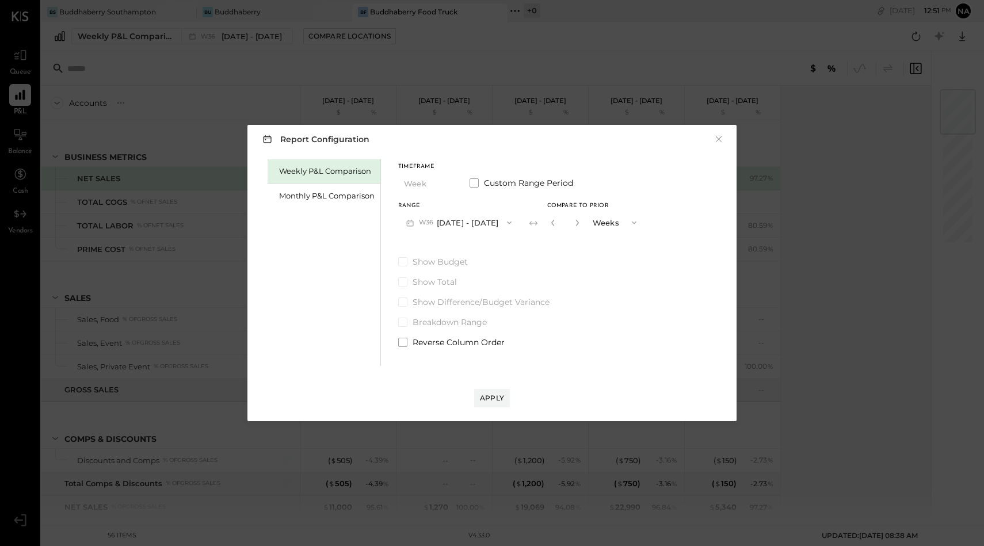
click at [457, 225] on button "W36 [DATE] - [DATE]" at bounding box center [458, 222] width 121 height 21
click at [720, 139] on button "×" at bounding box center [718, 139] width 10 height 12
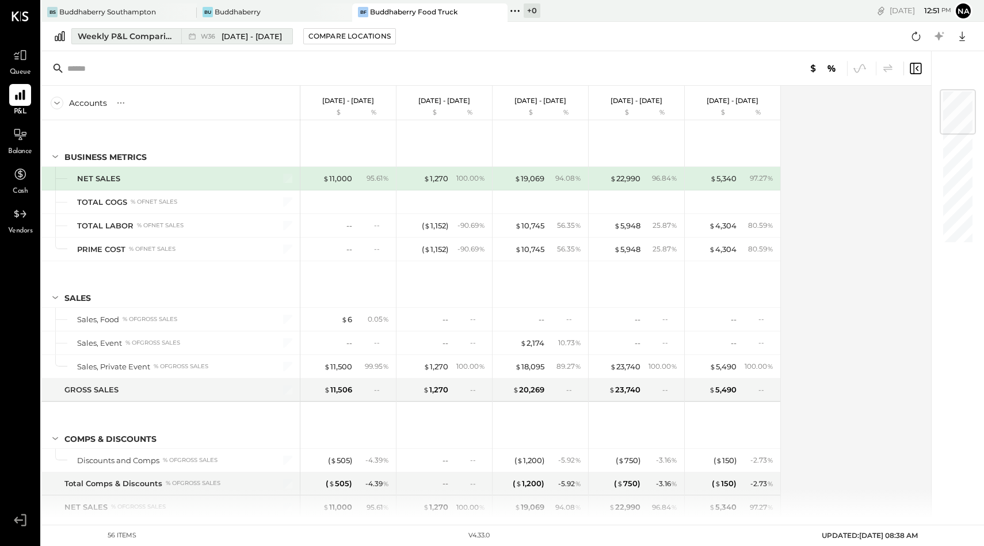
click at [241, 38] on span "[DATE] - [DATE]" at bounding box center [251, 36] width 60 height 11
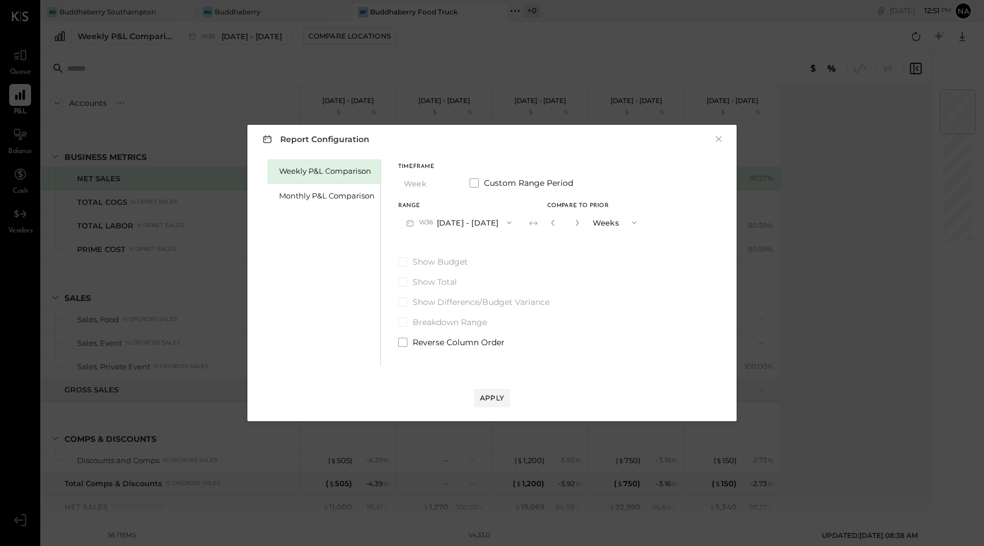
click at [450, 217] on button "W36 [DATE] - [DATE]" at bounding box center [458, 222] width 121 height 21
click at [347, 190] on div "Monthly P&L Comparison" at bounding box center [326, 195] width 95 height 11
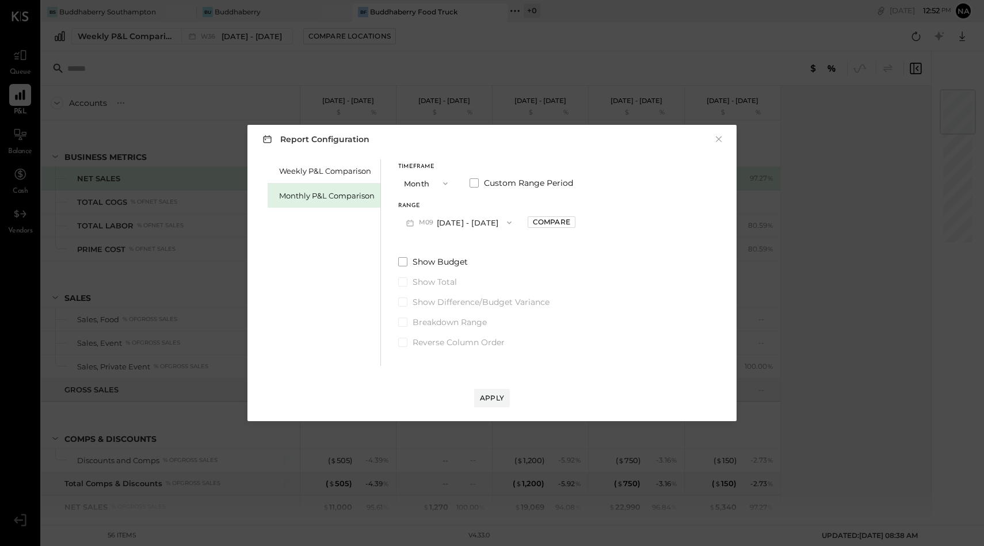
click at [457, 224] on button "M09 [DATE] - [DATE]" at bounding box center [458, 222] width 121 height 21
click at [456, 265] on div "M07 [DATE] - [DATE]" at bounding box center [464, 273] width 131 height 24
click at [502, 397] on div "Apply" at bounding box center [492, 398] width 24 height 10
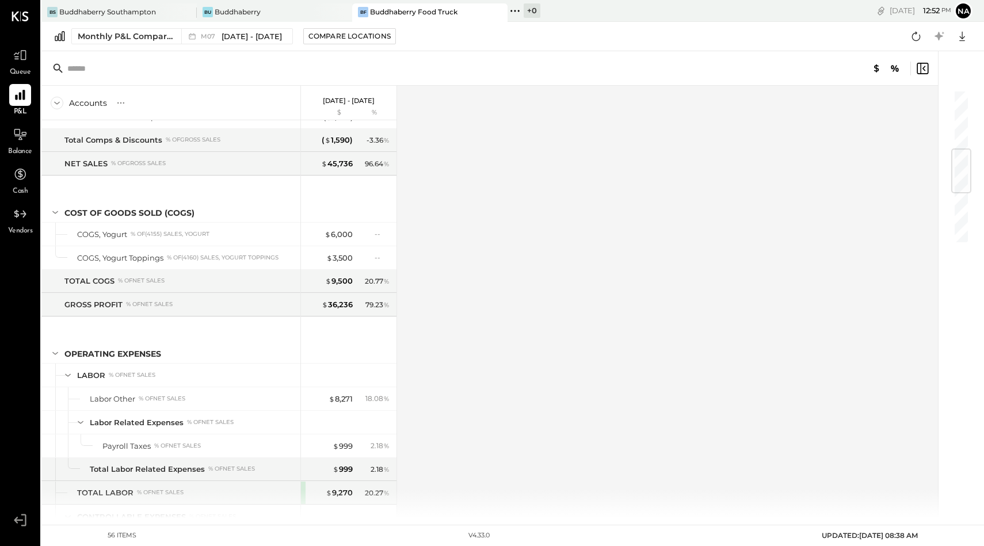
scroll to position [149, 0]
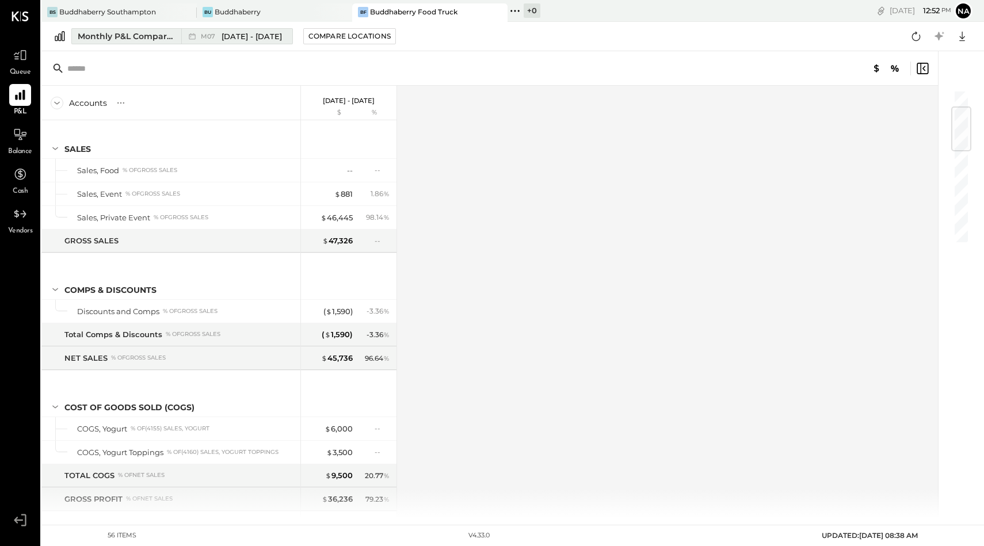
click at [260, 37] on span "[DATE] - [DATE]" at bounding box center [251, 36] width 60 height 11
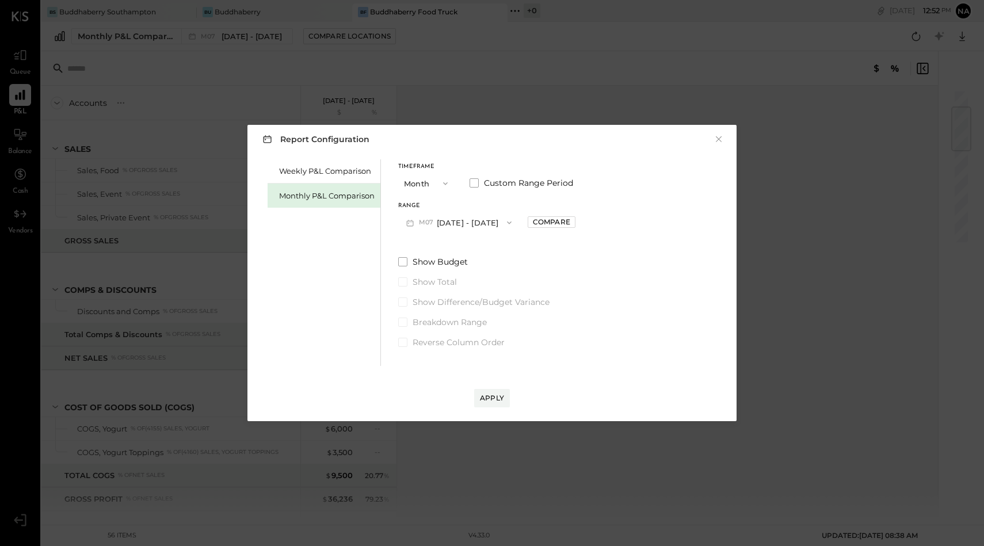
click at [439, 181] on span "button" at bounding box center [442, 183] width 15 height 9
click at [425, 204] on span "Quarter" at bounding box center [421, 203] width 29 height 7
click at [453, 221] on button "Q3 [DATE] - [DATE]" at bounding box center [455, 222] width 115 height 21
click at [449, 245] on span "[DATE] - [DATE]" at bounding box center [448, 248] width 55 height 10
click at [449, 221] on button "Q2 [DATE] - [DATE]" at bounding box center [455, 222] width 115 height 21
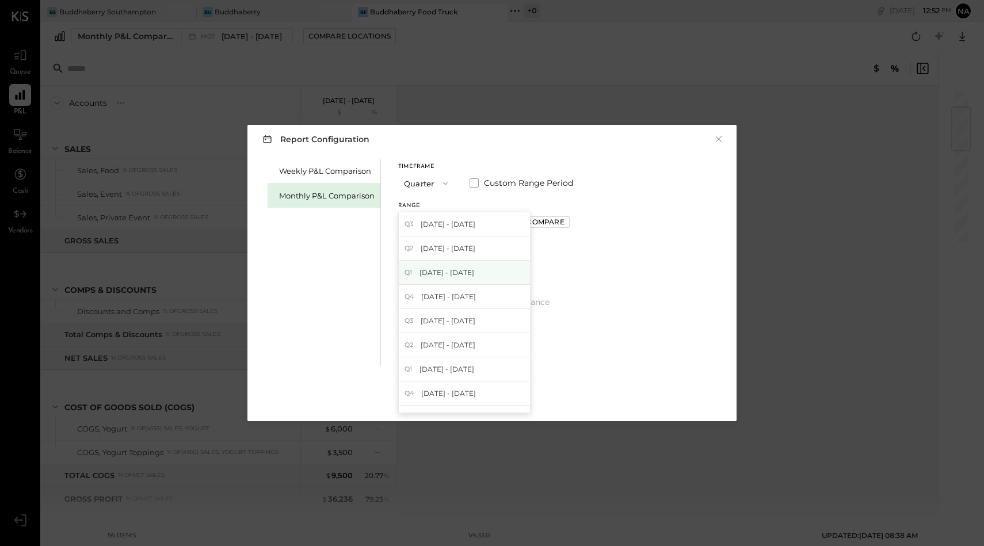
click at [441, 270] on span "[DATE] - [DATE]" at bounding box center [446, 272] width 55 height 10
click at [486, 399] on div "Apply" at bounding box center [492, 398] width 24 height 10
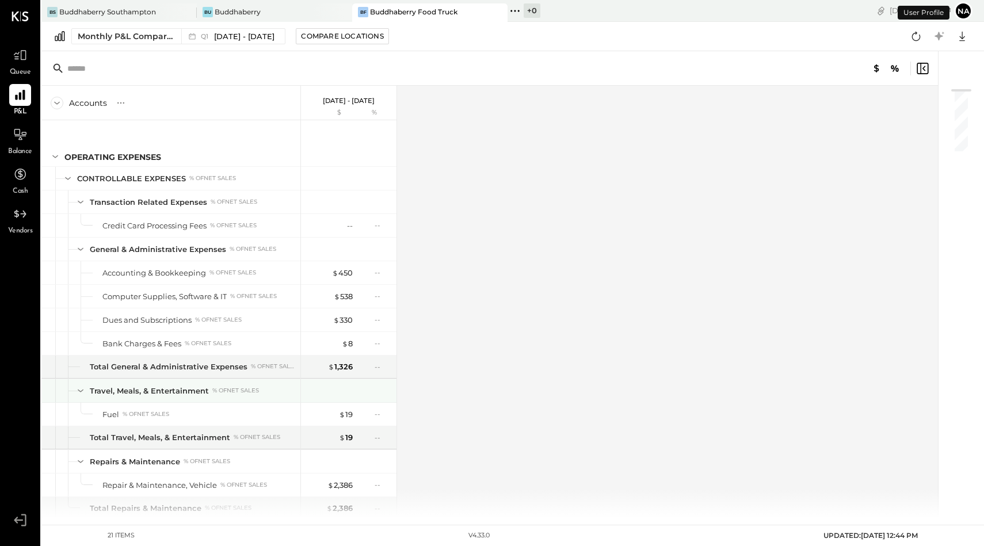
scroll to position [148, 0]
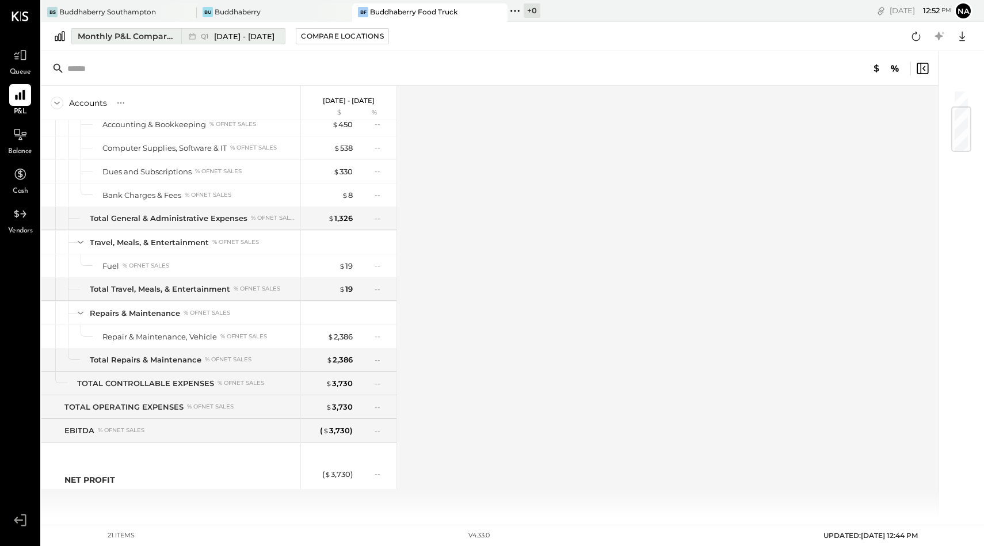
click at [274, 35] on span "[DATE] - [DATE]" at bounding box center [244, 36] width 60 height 11
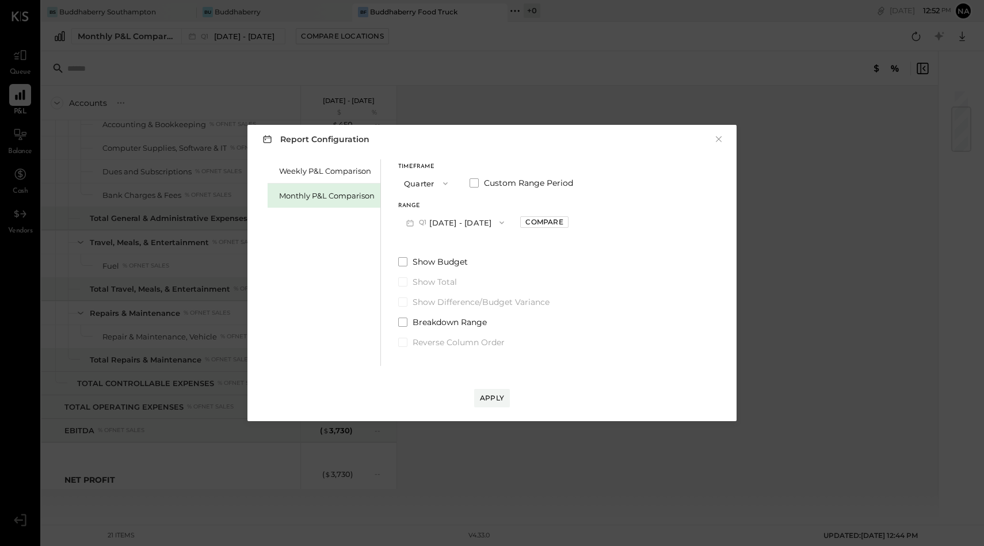
click at [430, 220] on button "Q1 [DATE] - [DATE]" at bounding box center [455, 222] width 114 height 21
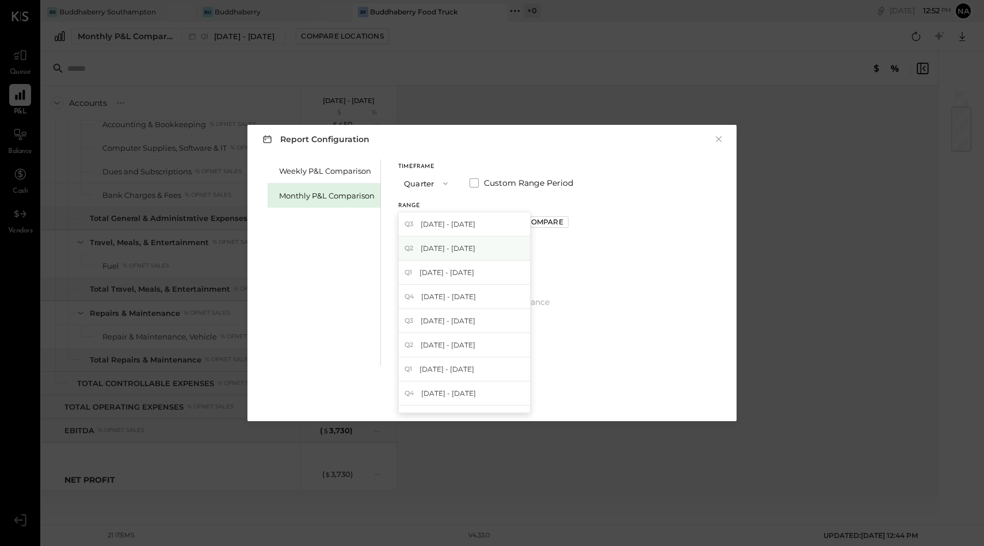
click at [437, 246] on span "[DATE] - [DATE]" at bounding box center [448, 248] width 55 height 10
click at [486, 404] on button "Apply" at bounding box center [492, 398] width 36 height 18
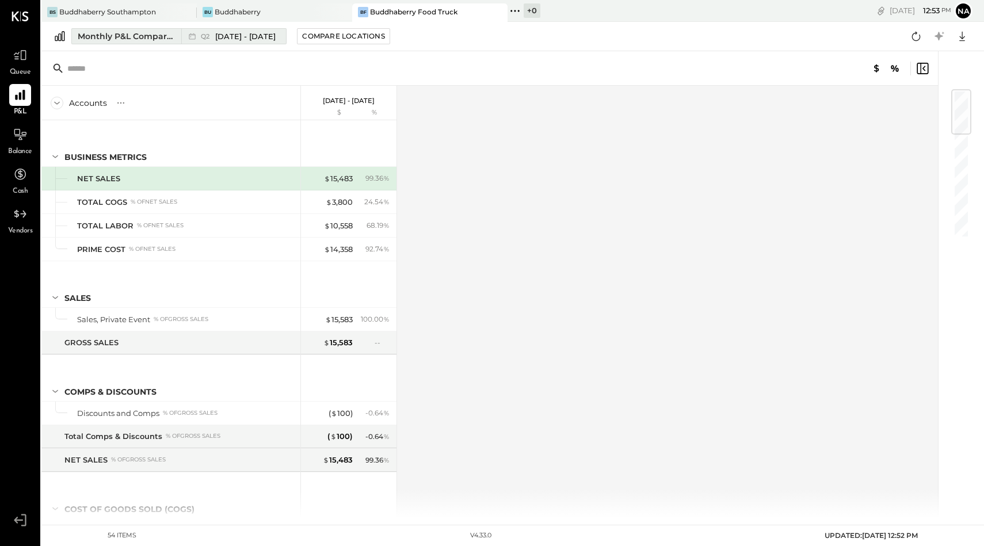
click at [276, 37] on span "[DATE] - [DATE]" at bounding box center [245, 36] width 60 height 11
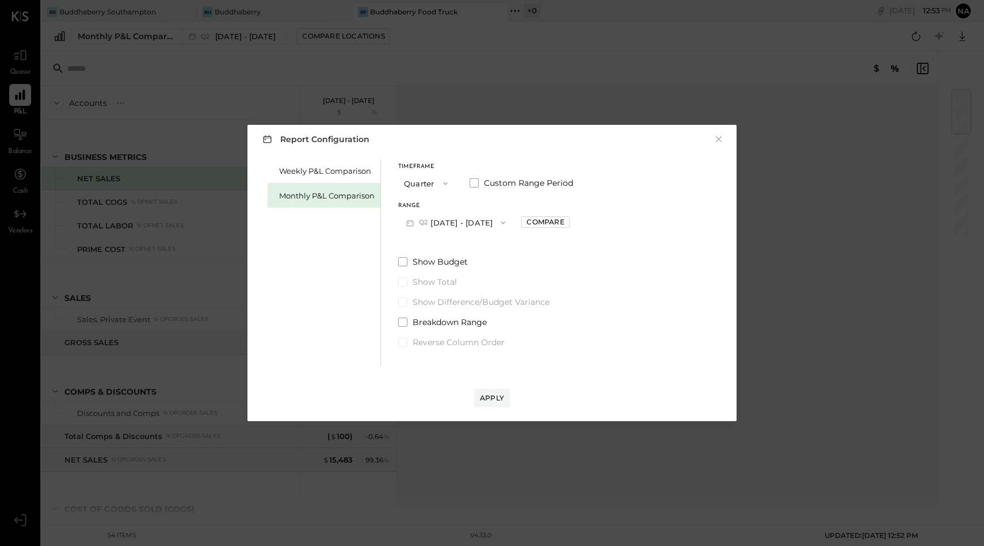
click at [442, 220] on button "Q2 [DATE] - [DATE]" at bounding box center [455, 222] width 115 height 21
click at [437, 185] on span "button" at bounding box center [442, 183] width 15 height 9
click at [423, 182] on span "Month" at bounding box center [418, 182] width 23 height 7
click at [450, 226] on button "M09 [DATE] - [DATE]" at bounding box center [458, 222] width 121 height 21
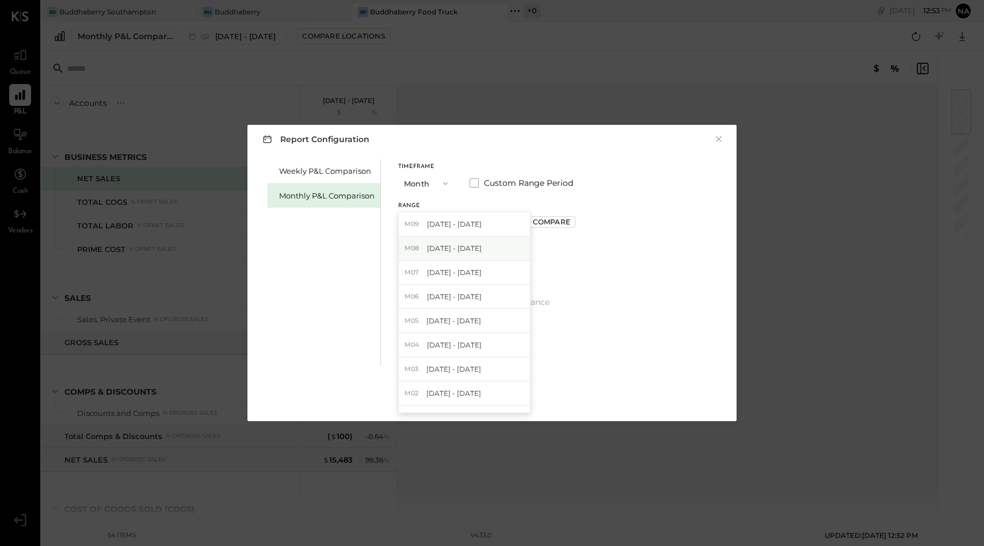
click at [450, 246] on span "[DATE] - [DATE]" at bounding box center [454, 248] width 55 height 10
click at [490, 400] on div "Apply" at bounding box center [492, 398] width 24 height 10
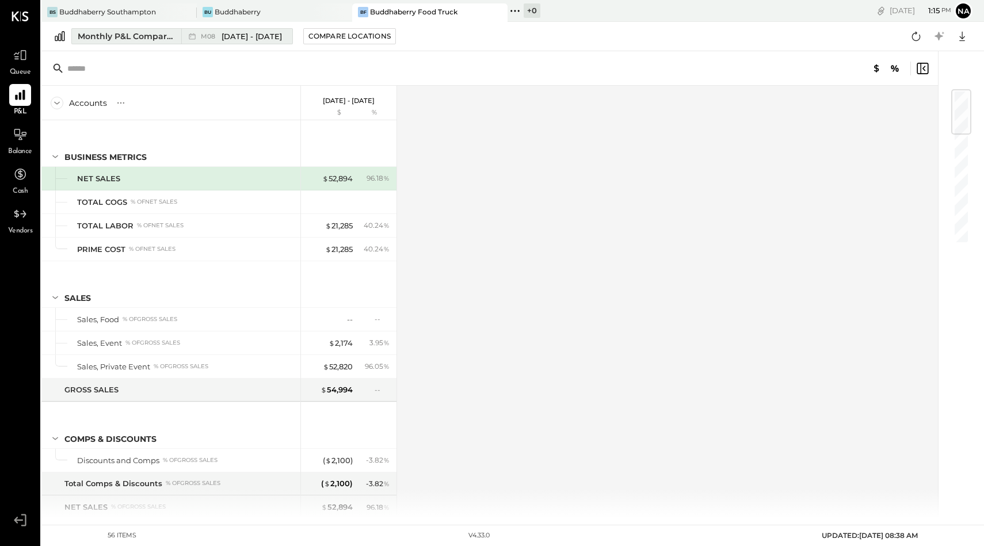
click at [133, 34] on div "Monthly P&L Comparison" at bounding box center [126, 36] width 97 height 12
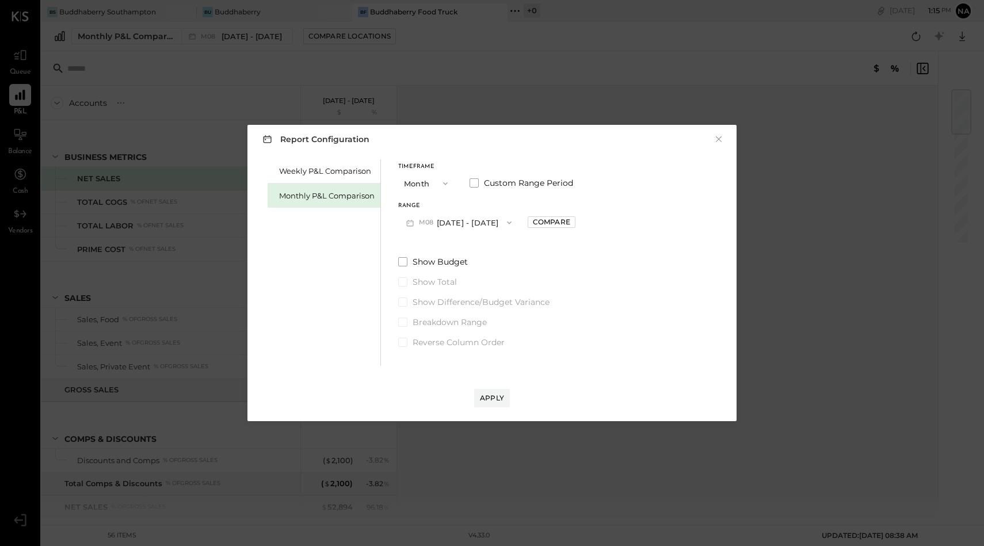
click at [426, 171] on div "Timeframe Month" at bounding box center [427, 179] width 58 height 30
click at [427, 184] on button "Month" at bounding box center [427, 183] width 58 height 21
click at [424, 185] on span "Month" at bounding box center [418, 182] width 23 height 7
click at [444, 221] on button "M09 [DATE] - [DATE]" at bounding box center [458, 222] width 121 height 21
click at [446, 248] on span "[DATE] - [DATE]" at bounding box center [454, 248] width 55 height 10
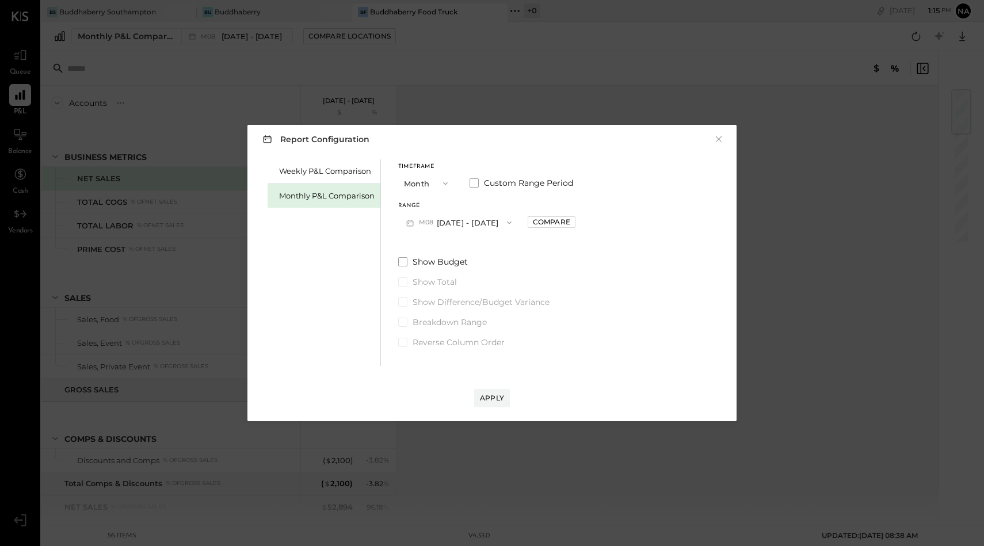
click at [403, 254] on div "Timeframe Month Custom Range Period Range M08 [DATE] - [DATE] Compare Show Budg…" at bounding box center [486, 253] width 177 height 189
click at [403, 262] on span at bounding box center [402, 261] width 9 height 9
click at [497, 397] on div "Apply" at bounding box center [492, 398] width 24 height 10
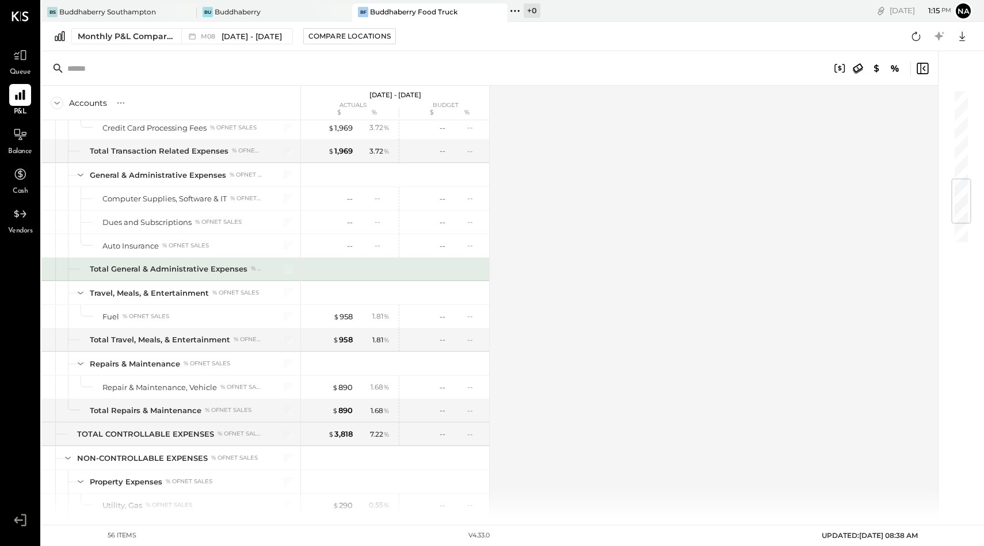
scroll to position [948, 0]
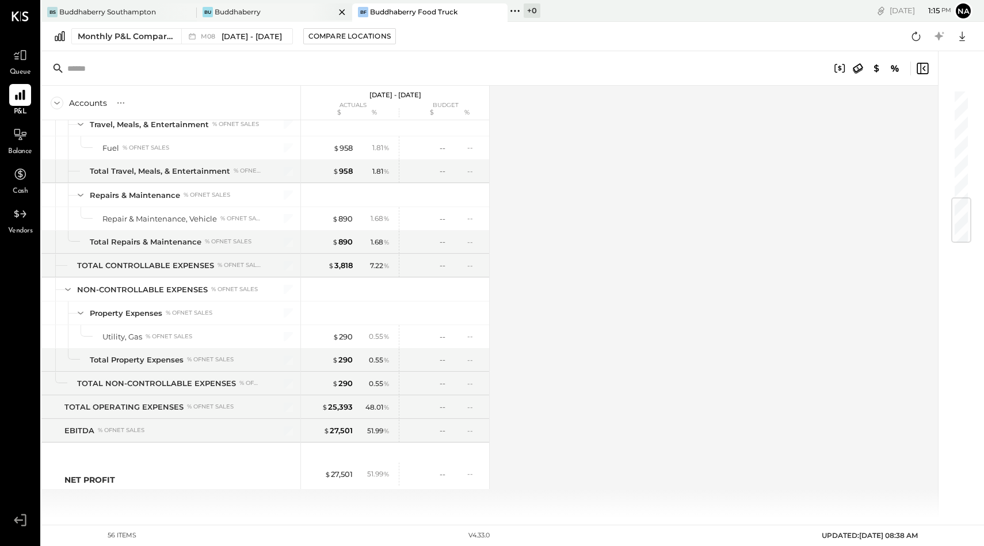
click at [277, 9] on div "Bu Buddhaberry" at bounding box center [266, 12] width 138 height 10
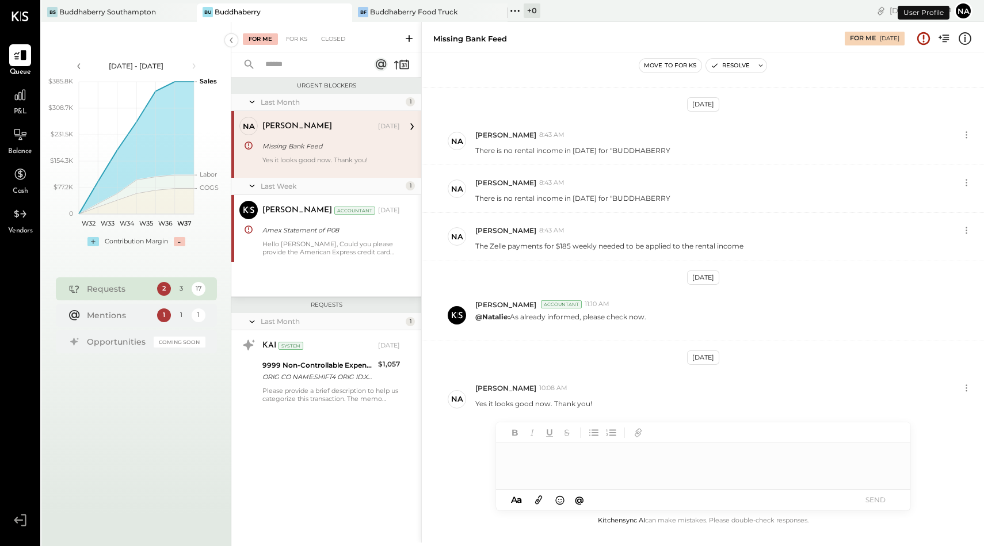
scroll to position [262, 0]
click at [22, 101] on icon at bounding box center [20, 94] width 15 height 15
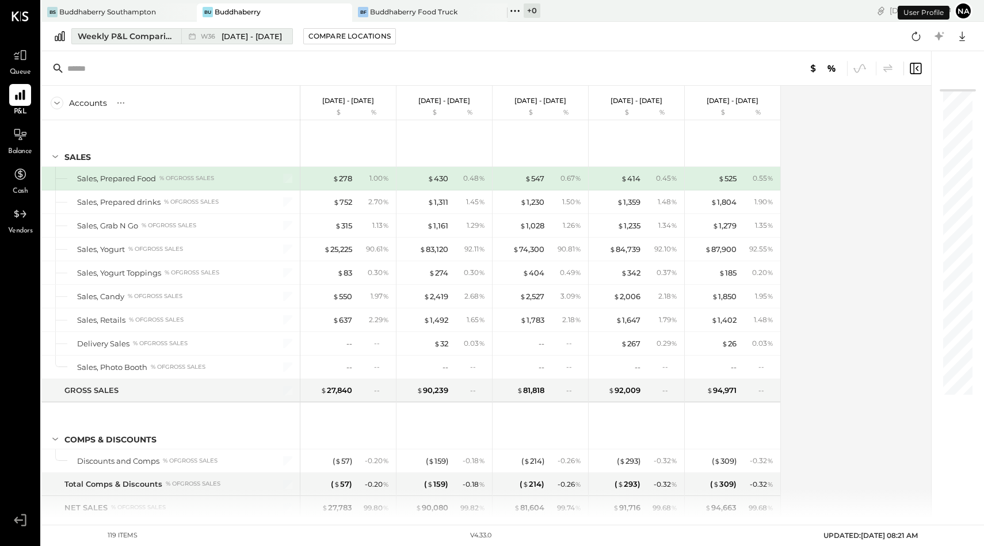
click at [147, 35] on div "Weekly P&L Comparison" at bounding box center [126, 36] width 97 height 12
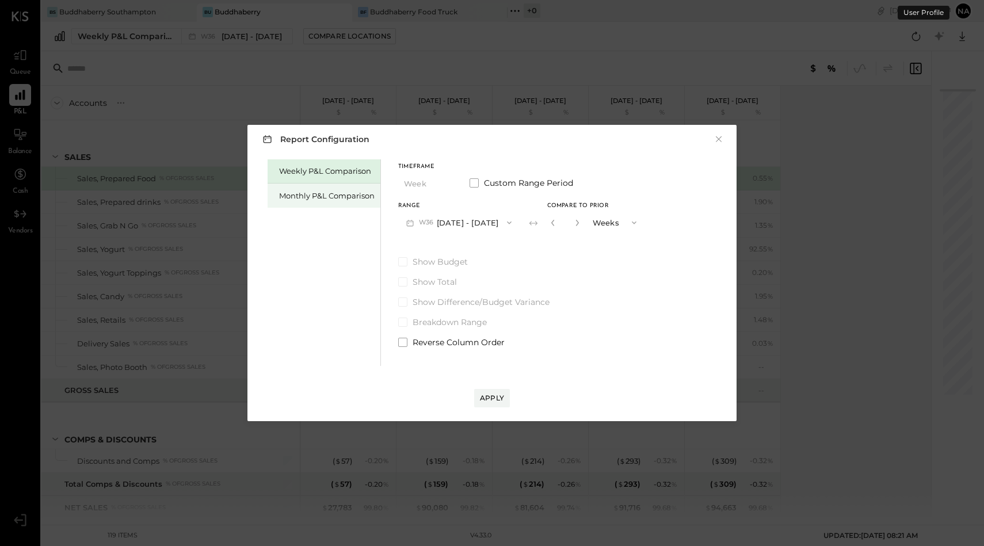
click at [350, 202] on div "Monthly P&L Comparison" at bounding box center [323, 196] width 113 height 24
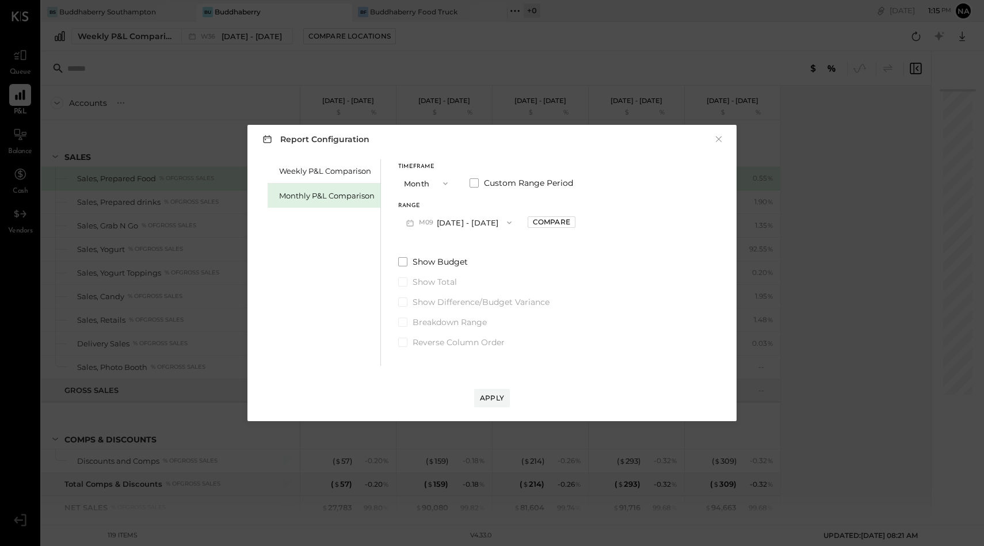
click at [447, 217] on button "M09 [DATE] - [DATE]" at bounding box center [458, 222] width 121 height 21
click at [452, 247] on span "[DATE] - [DATE]" at bounding box center [454, 248] width 55 height 10
click at [494, 404] on button "Apply" at bounding box center [492, 398] width 36 height 18
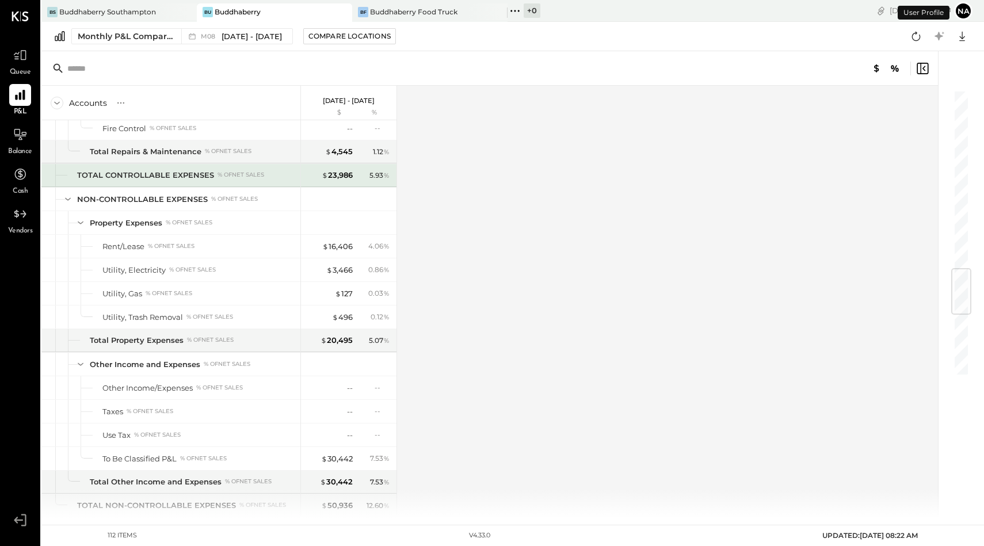
scroll to position [2033, 0]
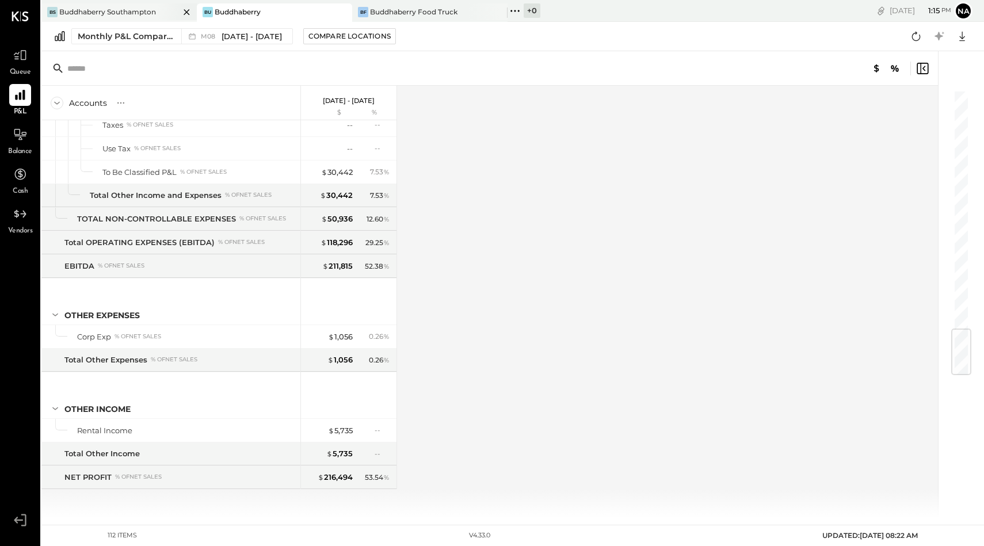
click at [133, 7] on div "Buddhaberry Southampton" at bounding box center [107, 12] width 97 height 10
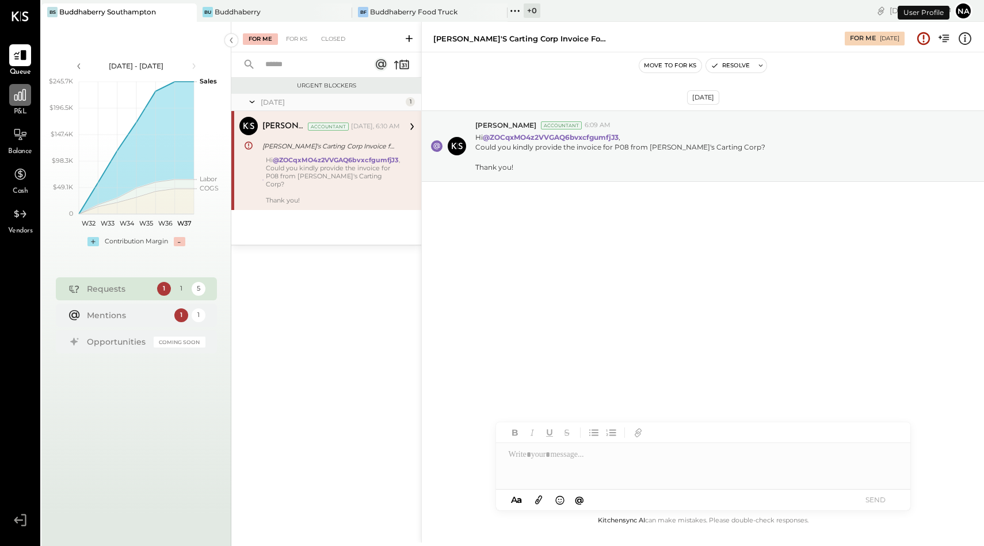
click at [18, 100] on icon at bounding box center [20, 95] width 12 height 12
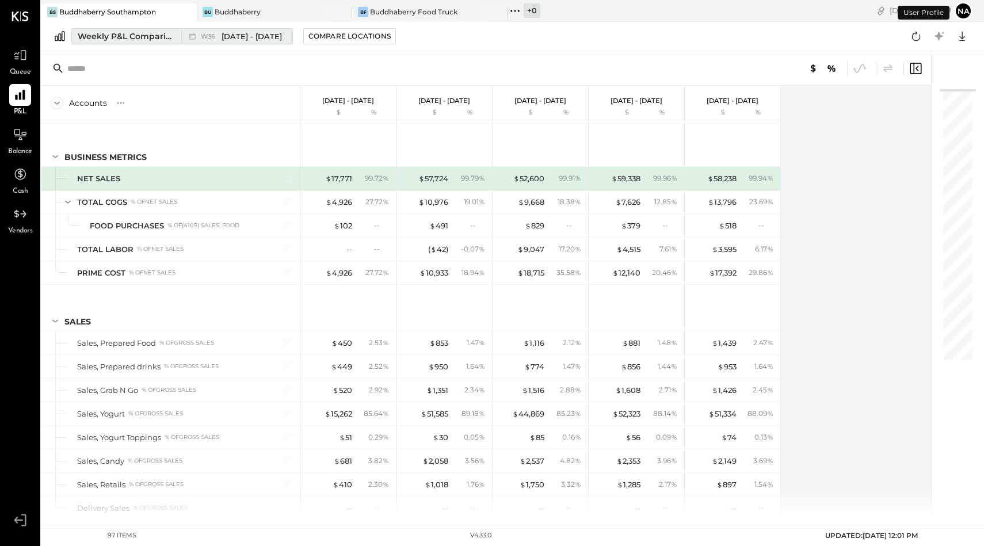
click at [142, 37] on div "Weekly P&L Comparison" at bounding box center [126, 36] width 97 height 12
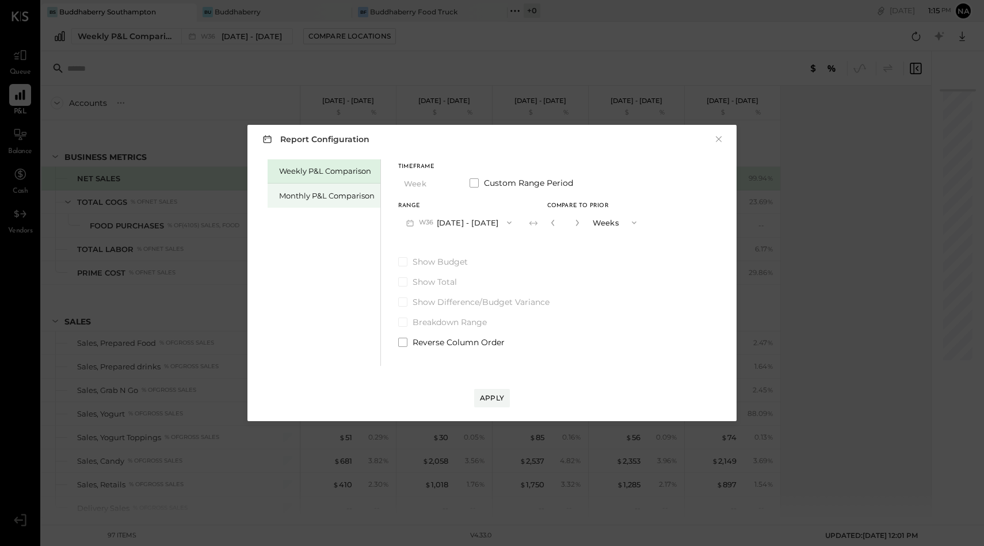
click at [316, 192] on div "Monthly P&L Comparison" at bounding box center [326, 195] width 95 height 11
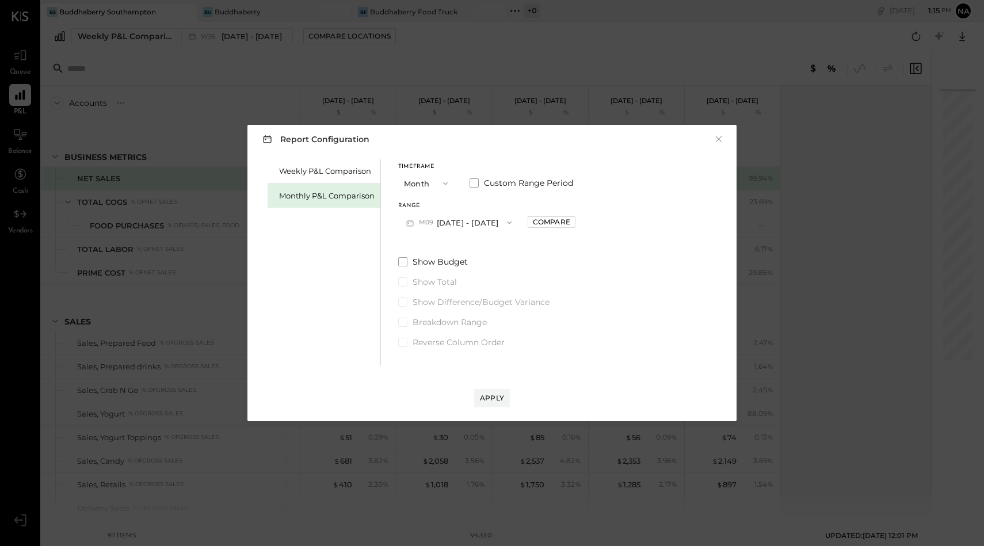
click at [422, 170] on div "Timeframe Month" at bounding box center [427, 179] width 58 height 30
click at [422, 173] on button "Month" at bounding box center [427, 183] width 58 height 21
click at [458, 158] on div "Weekly P&L Comparison Monthly P&L Comparison Timeframe Month Custom Range Perio…" at bounding box center [492, 260] width 466 height 209
click at [421, 191] on button "Month" at bounding box center [427, 183] width 58 height 21
click at [453, 153] on div "Report Configuration × Weekly P&L Comparison Monthly P&L Comparison Timeframe M…" at bounding box center [491, 273] width 489 height 296
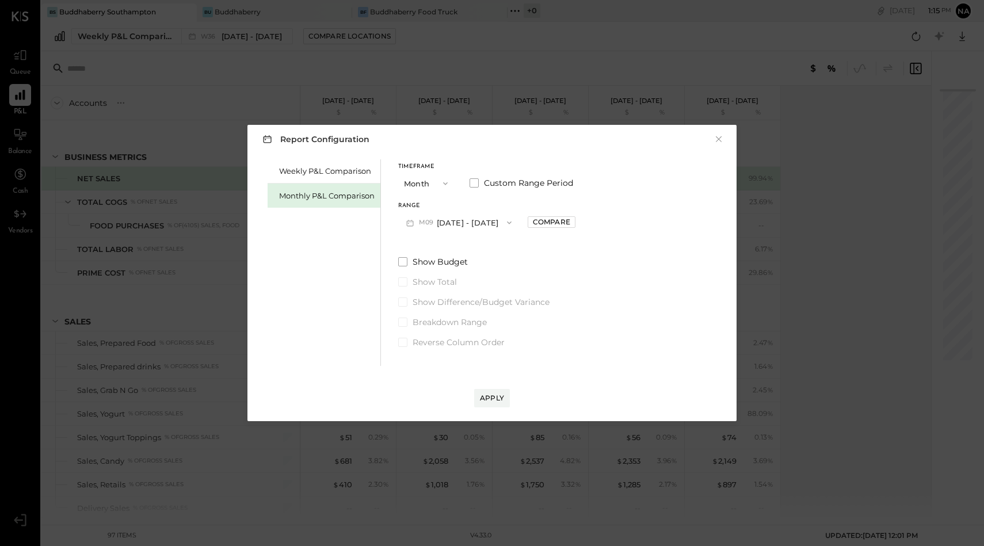
click at [455, 217] on button "M09 [DATE] - [DATE]" at bounding box center [458, 222] width 121 height 21
click at [453, 250] on span "[DATE] - [DATE]" at bounding box center [454, 248] width 55 height 10
click at [485, 402] on div "Apply" at bounding box center [492, 398] width 24 height 10
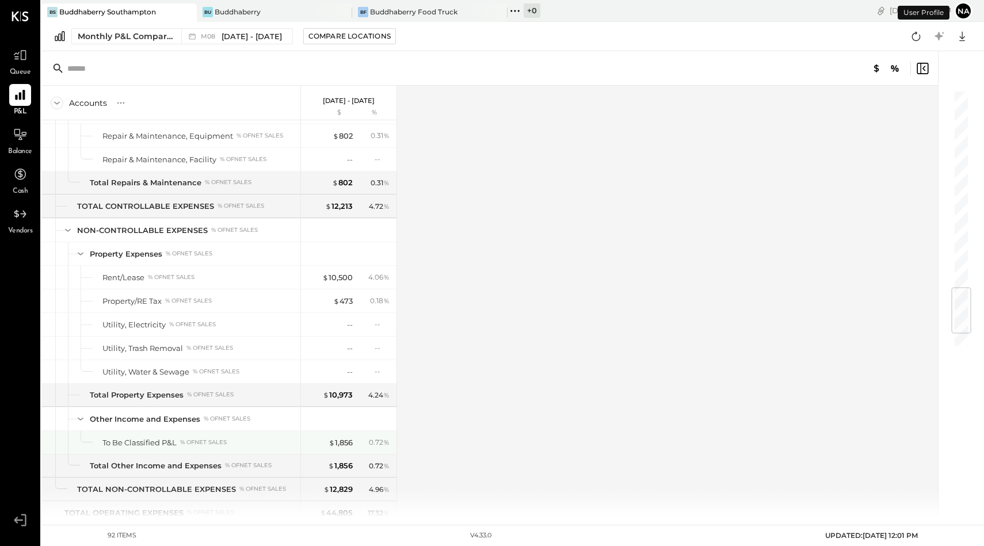
scroll to position [1797, 0]
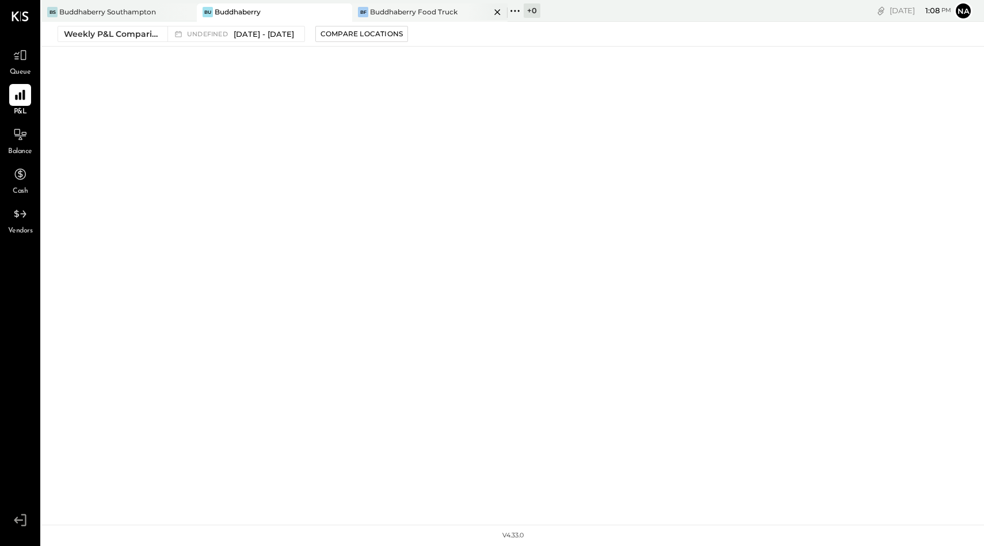
click at [403, 21] on div "BF Buddhaberry Food Truck" at bounding box center [429, 12] width 155 height 18
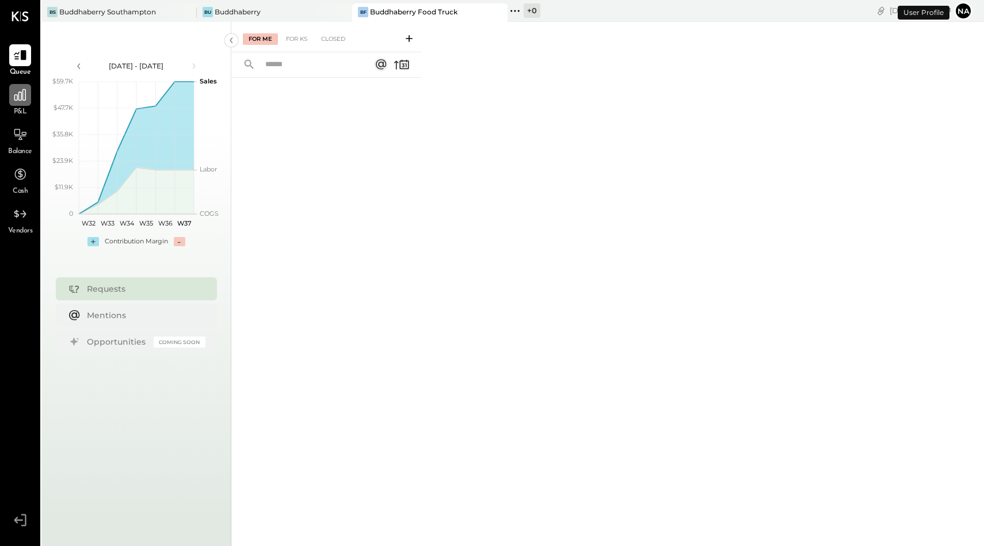
click at [17, 99] on icon at bounding box center [20, 94] width 15 height 15
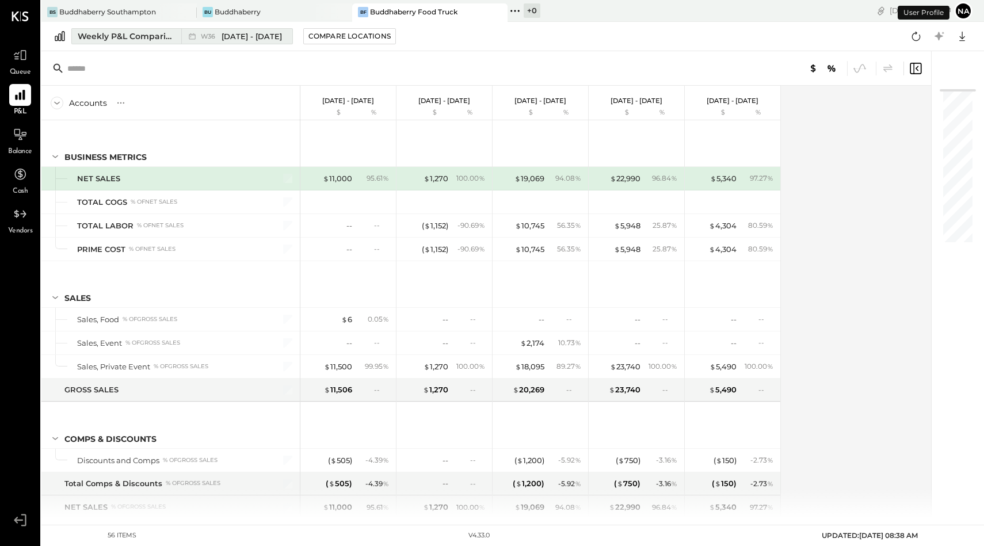
click at [147, 36] on div "Weekly P&L Comparison" at bounding box center [126, 36] width 97 height 12
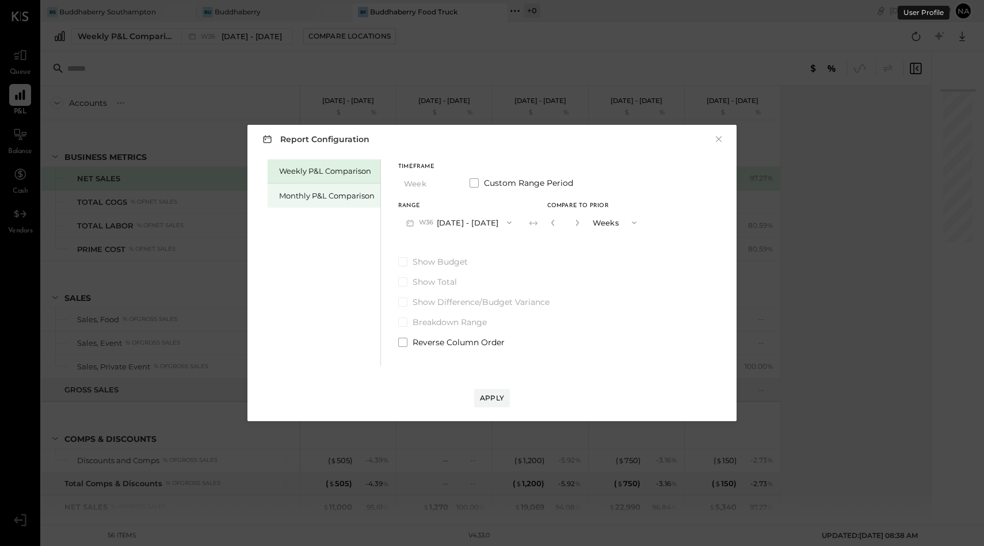
click at [326, 187] on div "Monthly P&L Comparison" at bounding box center [323, 196] width 113 height 24
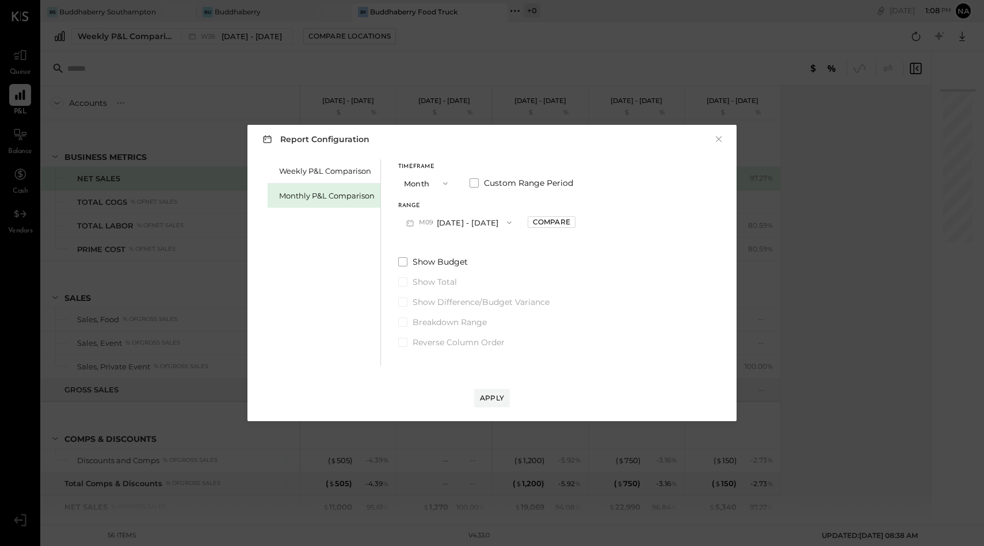
click at [464, 220] on button "M09 [DATE] - [DATE]" at bounding box center [458, 222] width 121 height 21
click at [464, 243] on span "[DATE] - [DATE]" at bounding box center [454, 248] width 55 height 10
click at [495, 396] on div "Apply" at bounding box center [492, 398] width 24 height 10
